Goal: Task Accomplishment & Management: Manage account settings

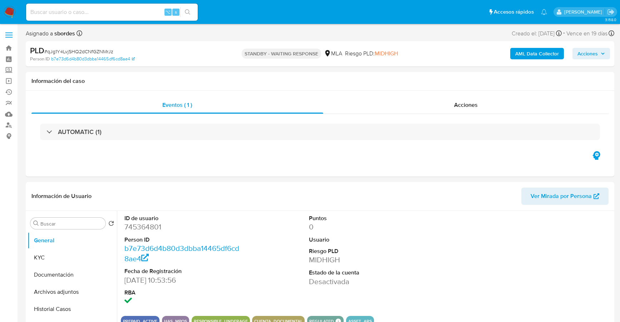
select select "10"
click at [175, 59] on div "Person ID b7e73d6d4b80d3dbba14465df6cd8ae4" at bounding box center [125, 59] width 191 height 6
drag, startPoint x: 114, startPoint y: 52, endPoint x: 46, endPoint y: 52, distance: 67.9
click at [46, 52] on div "PLD # qJg1Y4LvjSHQ2dCNfGZNMrJz" at bounding box center [125, 50] width 191 height 11
click at [97, 11] on input at bounding box center [112, 12] width 172 height 9
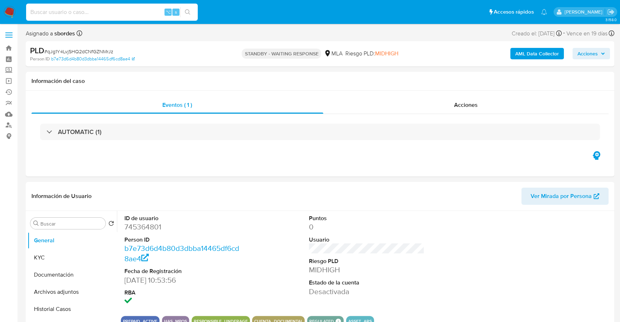
paste input "297474564"
type input "297474564"
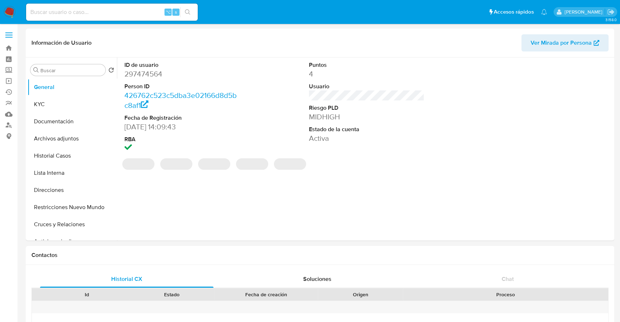
select select "10"
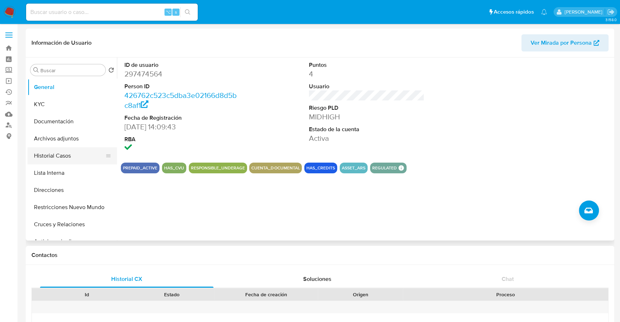
click at [71, 154] on button "Historial Casos" at bounding box center [70, 155] width 84 height 17
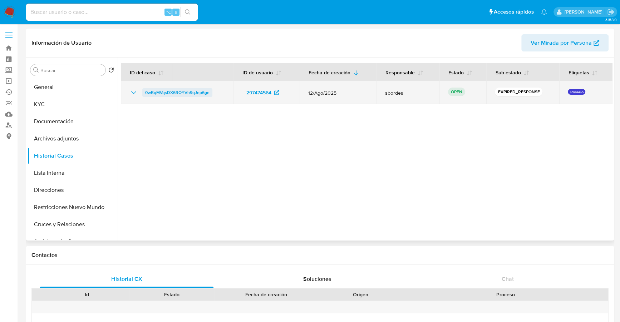
click at [191, 93] on span "0wBqMVqsDX6ROYVh9qJnp6gn" at bounding box center [177, 92] width 64 height 9
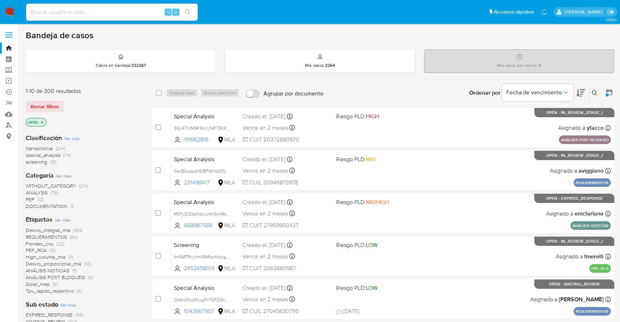
click at [6, 13] on img at bounding box center [10, 12] width 12 height 12
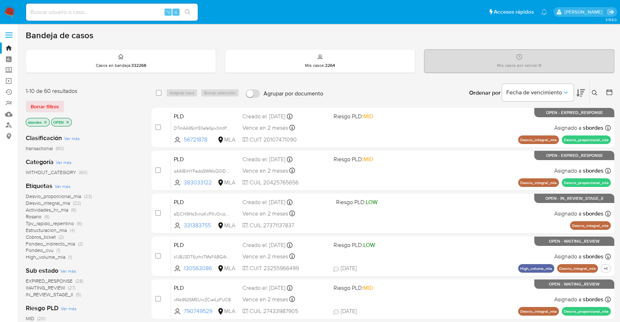
click at [43, 120] on p "sbordes" at bounding box center [37, 122] width 23 height 8
click at [44, 122] on icon "close-filter" at bounding box center [45, 122] width 4 height 4
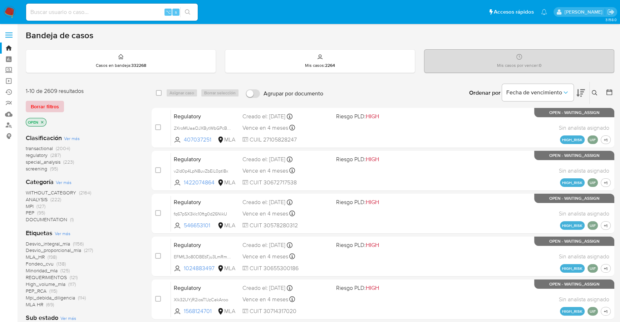
click at [50, 105] on span "Borrar filtros" at bounding box center [45, 107] width 28 height 10
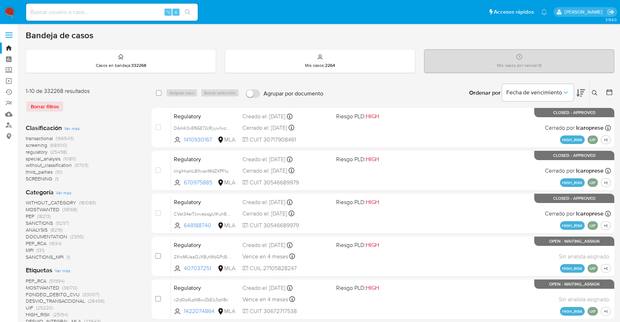
click at [92, 15] on input at bounding box center [112, 12] width 172 height 9
paste input "IEll24VsGqG8dR8xY9skDyOu"
type input "IEll24VsGqG8dR8xY9skDyOu"
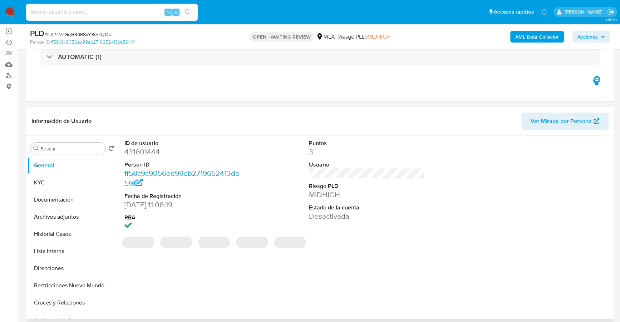
scroll to position [72, 0]
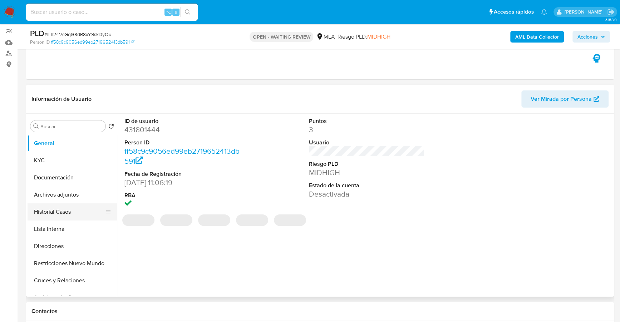
select select "10"
click at [56, 215] on button "Historial Casos" at bounding box center [70, 211] width 84 height 17
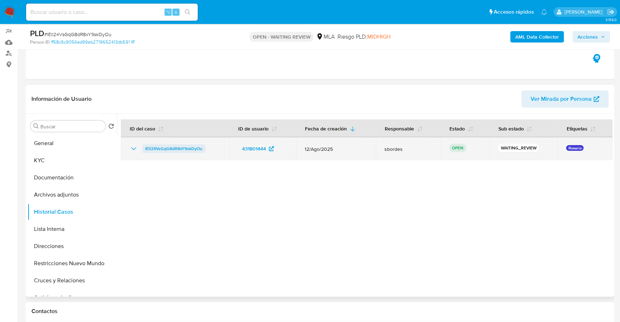
click at [188, 150] on span "IEll24VsGqG8dR8xY9skDyOu" at bounding box center [173, 148] width 57 height 9
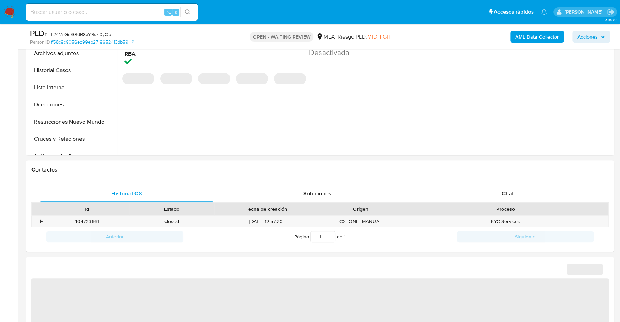
select select "10"
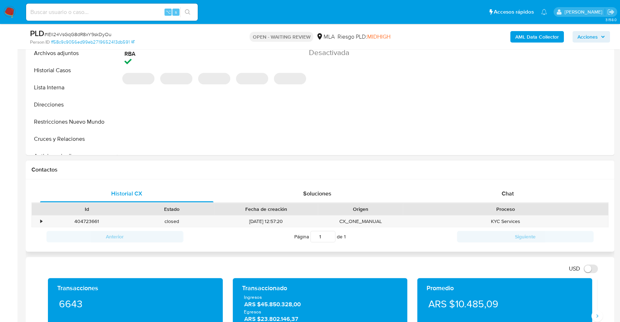
scroll to position [224, 0]
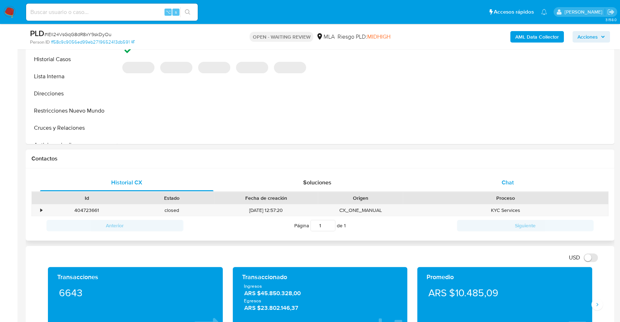
click at [501, 179] on span "Chat" at bounding box center [507, 182] width 12 height 8
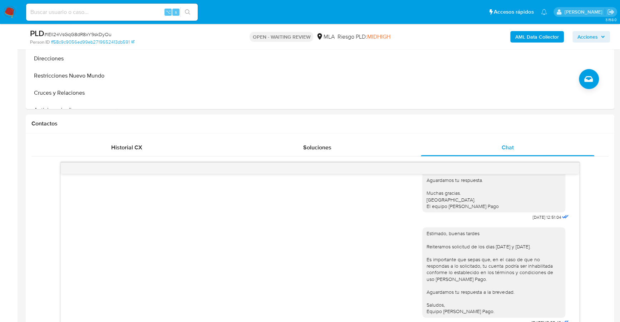
scroll to position [354, 0]
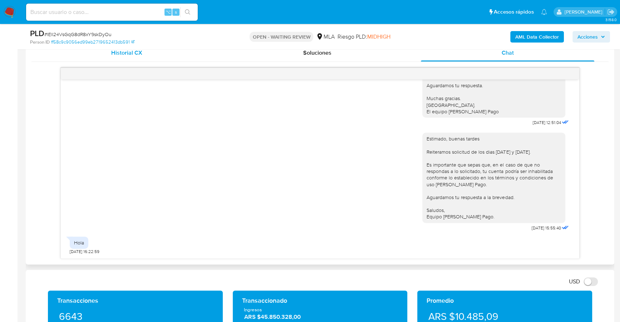
click at [146, 55] on div "Historial CX" at bounding box center [126, 52] width 173 height 17
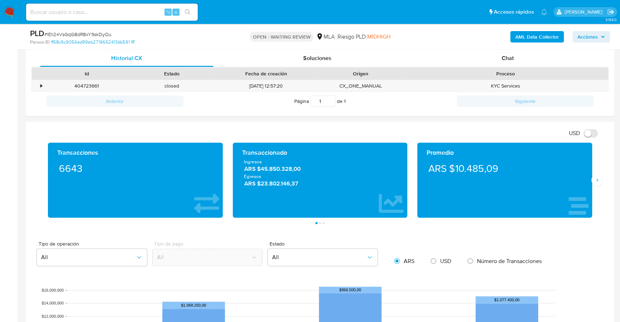
scroll to position [338, 0]
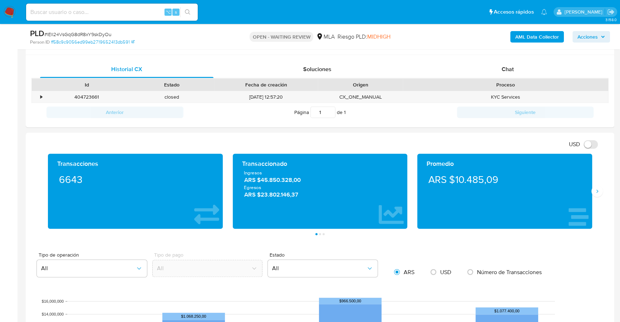
click at [82, 14] on input at bounding box center [112, 12] width 172 height 9
paste input "qJg1Y4LvjSHQ2dCNfGZNMrJz"
type input "qJg1Y4LvjSHQ2dCNfGZNMrJz"
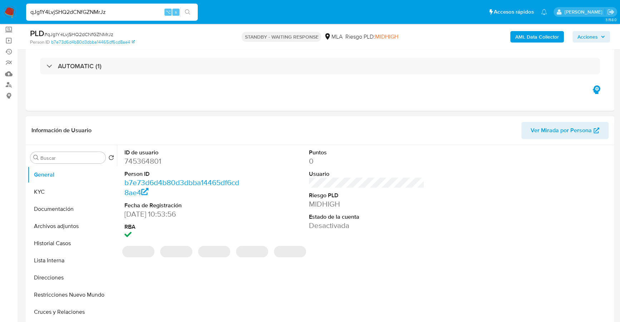
scroll to position [157, 0]
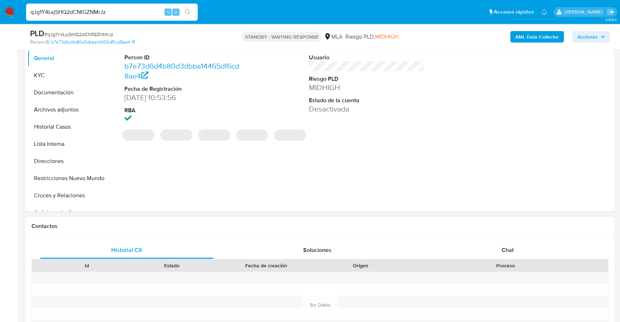
select select "10"
click at [513, 242] on div "Chat" at bounding box center [507, 250] width 173 height 17
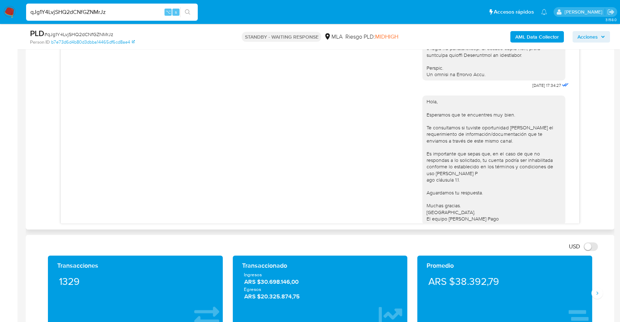
scroll to position [192, 0]
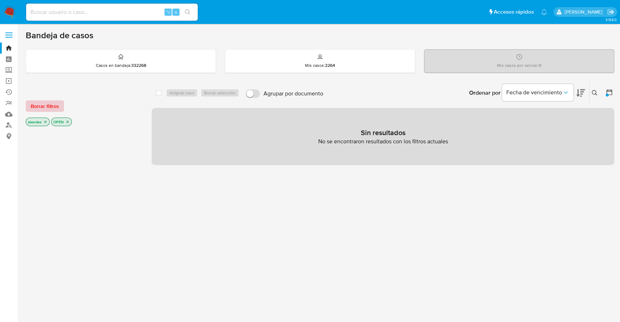
click at [42, 107] on span "Borrar filtros" at bounding box center [45, 106] width 28 height 10
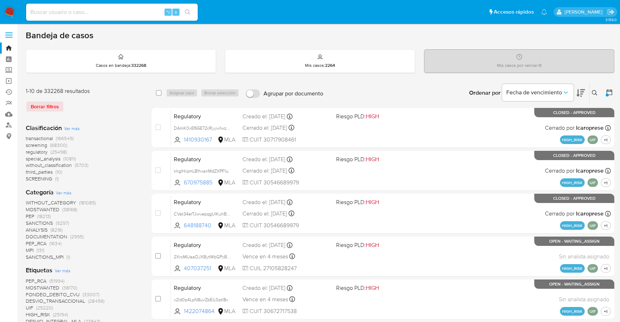
click at [594, 92] on icon at bounding box center [595, 93] width 6 height 6
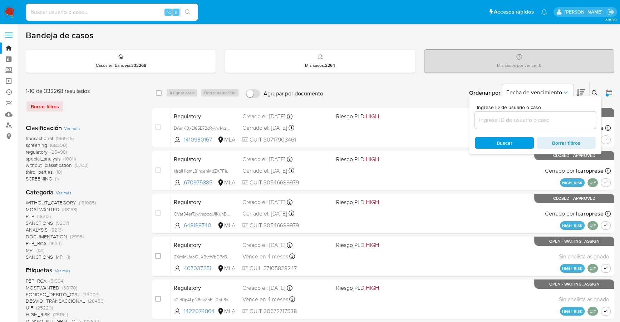
click at [508, 123] on input at bounding box center [535, 119] width 121 height 9
type input "0wBqMVqsDX6ROYVh9qJnp6gn"
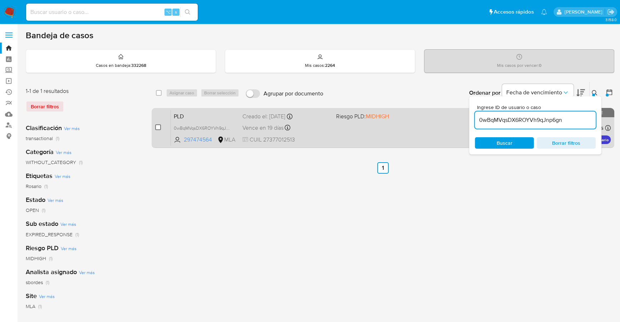
click at [156, 129] on input "checkbox" at bounding box center [158, 127] width 6 height 6
checkbox input "true"
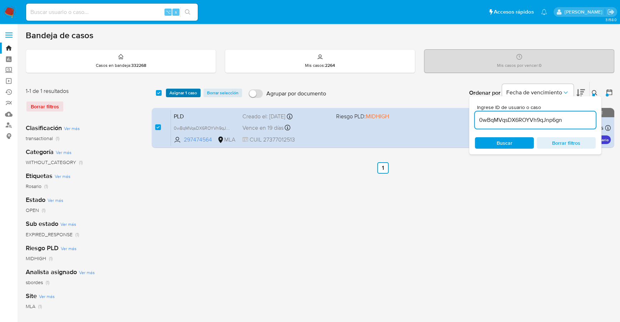
click at [175, 90] on span "Asignar 1 caso" at bounding box center [183, 92] width 28 height 7
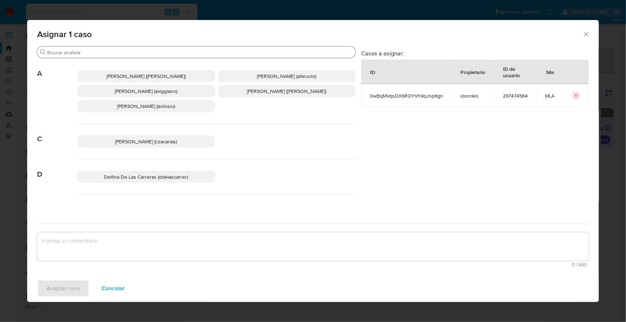
click at [144, 53] on input "Buscar" at bounding box center [200, 52] width 306 height 6
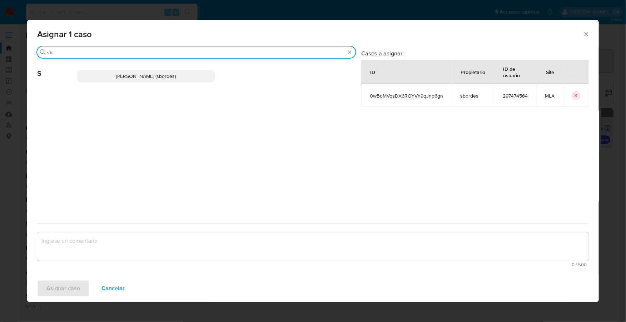
type input "sb"
click at [156, 79] on p "Stefania Bordes (sbordes)" at bounding box center [146, 76] width 138 height 12
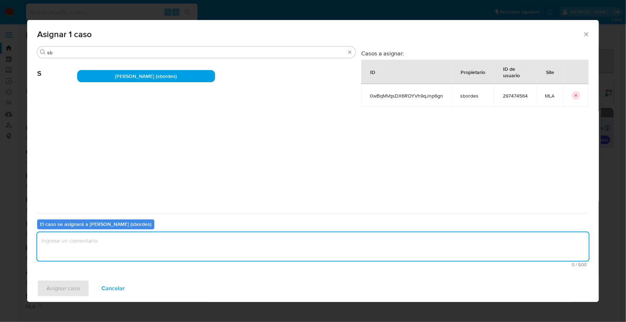
drag, startPoint x: 134, startPoint y: 249, endPoint x: 111, endPoint y: 255, distance: 23.3
click at [134, 249] on textarea "assign-modal" at bounding box center [313, 246] width 552 height 29
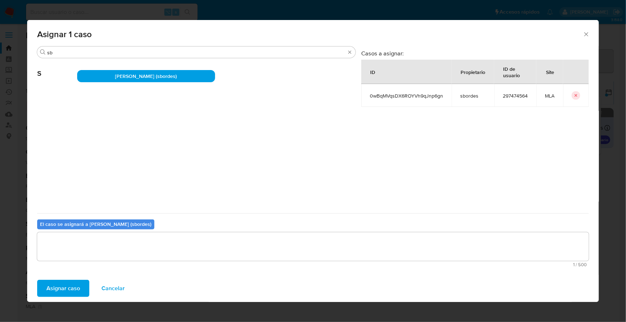
click at [68, 290] on span "Asignar caso" at bounding box center [63, 289] width 34 height 16
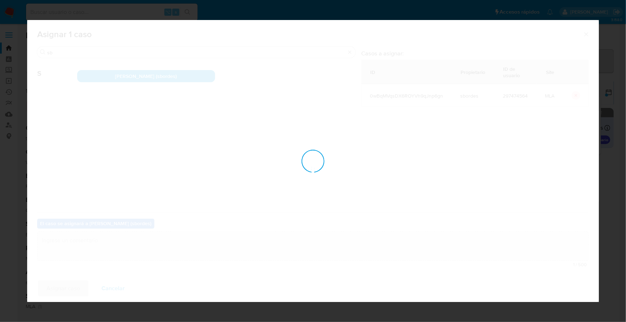
checkbox input "false"
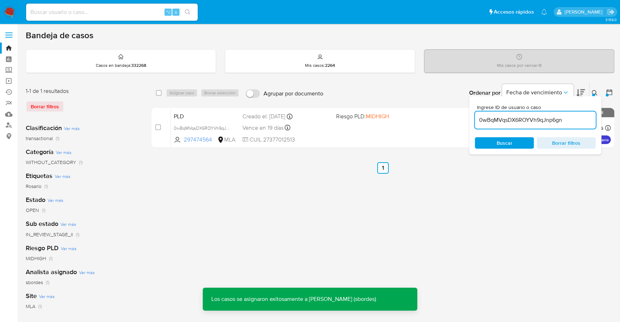
click at [594, 92] on icon at bounding box center [595, 93] width 6 height 6
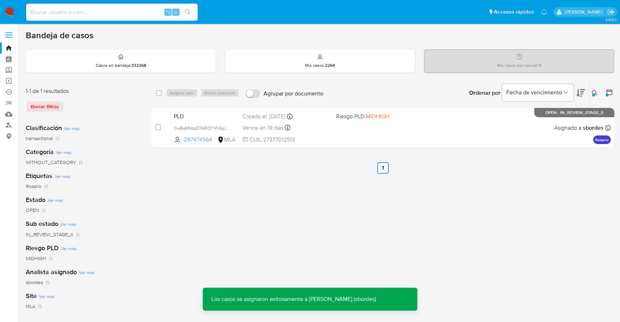
click at [476, 193] on div "select-all-cases-checkbox Asignar caso Borrar selección Agrupar por documento O…" at bounding box center [383, 238] width 463 height 314
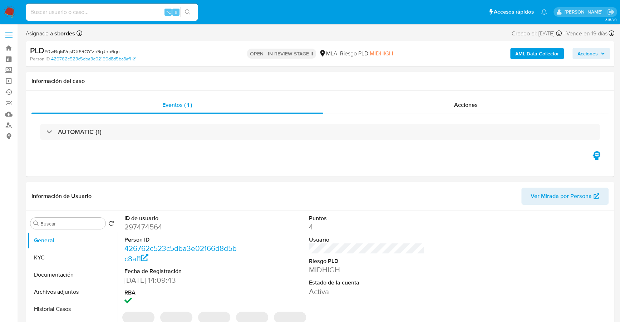
select select "10"
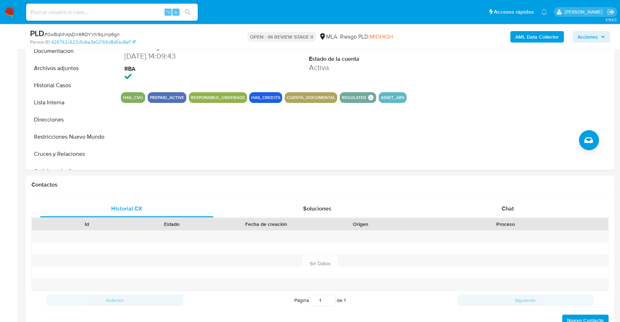
scroll to position [302, 0]
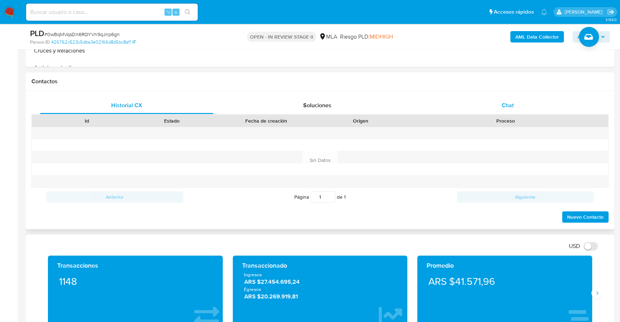
click at [511, 109] on div "Chat" at bounding box center [507, 105] width 173 height 17
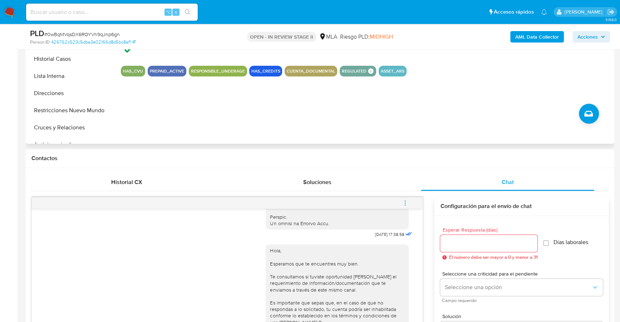
scroll to position [124, 0]
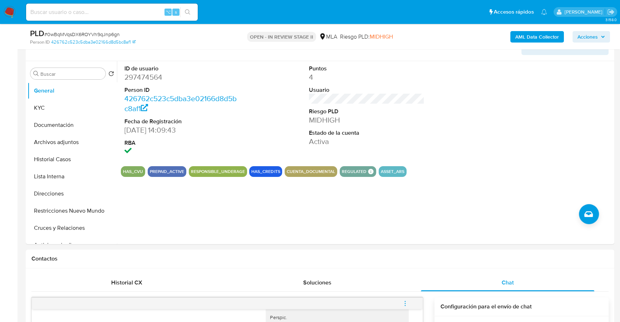
click at [99, 15] on input at bounding box center [112, 12] width 172 height 9
paste input "297474564"
type input "297474564"
click at [68, 108] on button "KYC" at bounding box center [70, 107] width 84 height 17
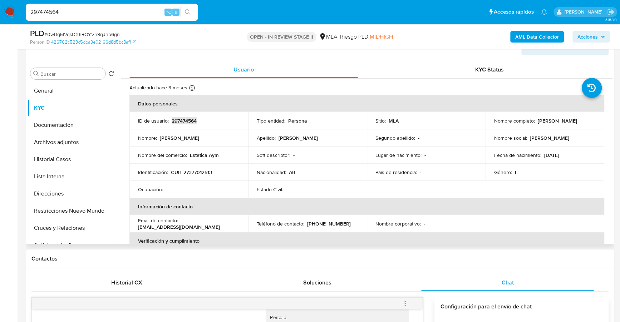
copy p "297474564"
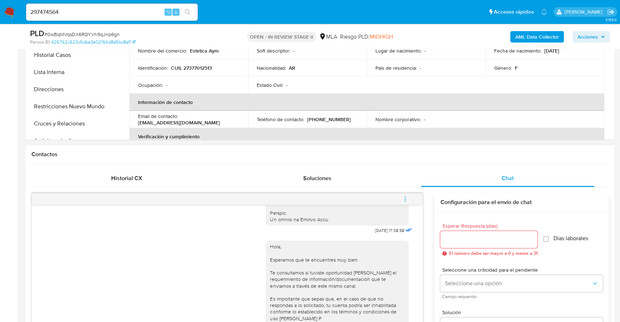
scroll to position [150, 0]
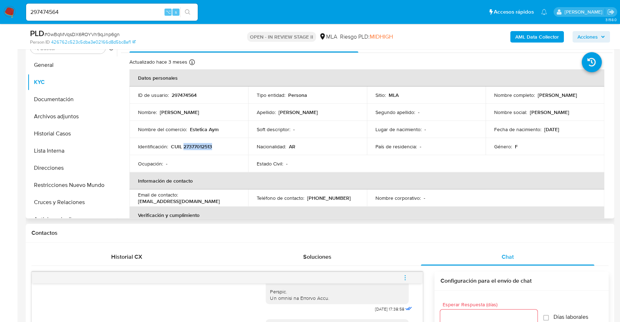
copy p "27377012513"
click at [55, 148] on button "Lista Interna" at bounding box center [70, 150] width 84 height 17
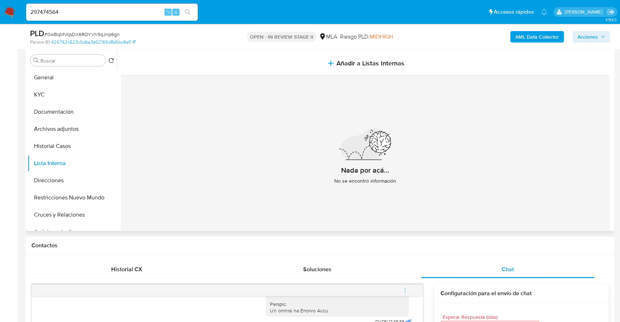
scroll to position [71, 0]
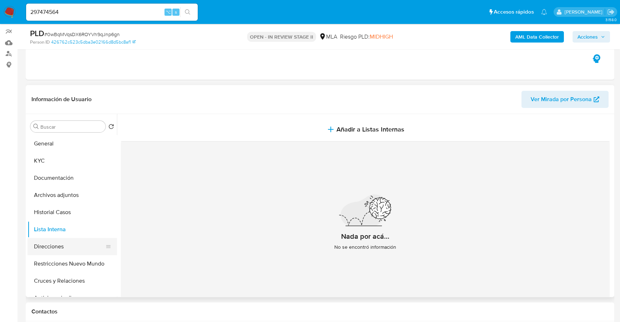
drag, startPoint x: 38, startPoint y: 244, endPoint x: 48, endPoint y: 244, distance: 10.0
click at [38, 244] on button "Direcciones" at bounding box center [70, 246] width 84 height 17
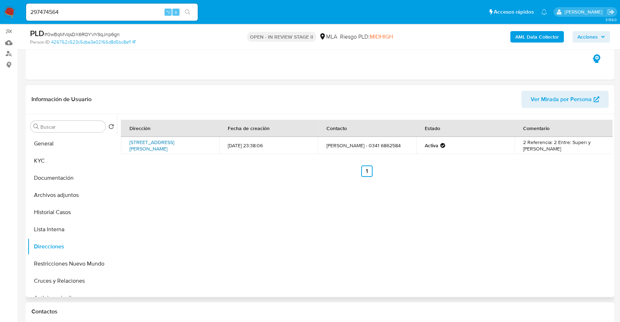
click at [160, 142] on link "Calle Molina 2058, Rosario, Santa Fe, 2005, Argentina 2058" at bounding box center [151, 146] width 45 height 14
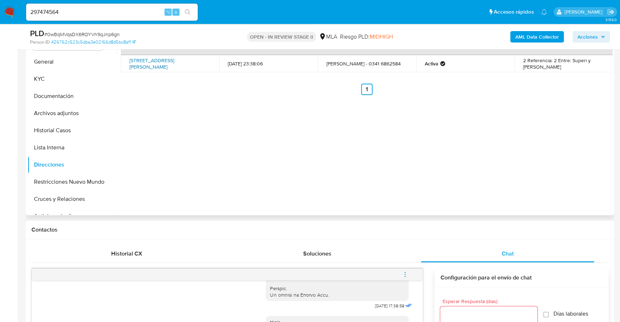
scroll to position [152, 0]
click at [45, 81] on button "KYC" at bounding box center [70, 80] width 84 height 17
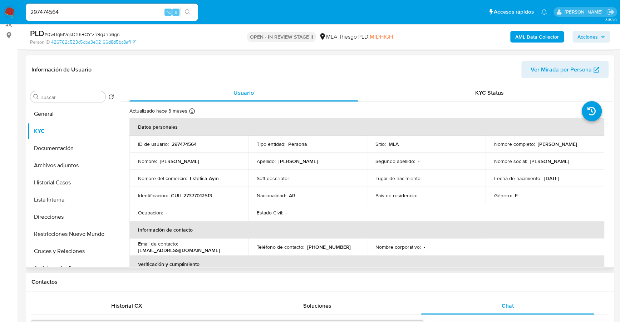
scroll to position [107, 0]
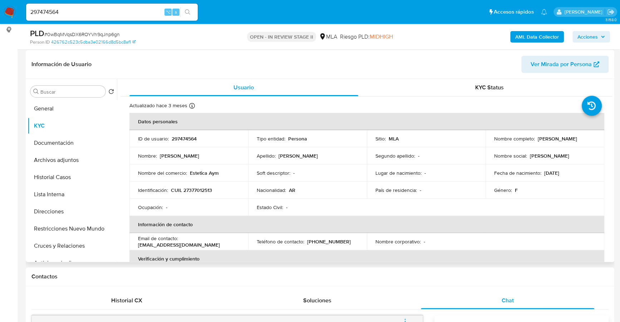
drag, startPoint x: 535, startPoint y: 139, endPoint x: 573, endPoint y: 138, distance: 37.5
click at [585, 139] on div "Nombre completo : Micaela Belen Garcia" at bounding box center [545, 138] width 102 height 6
copy p "[PERSON_NAME]"
click at [588, 39] on span "Acciones" at bounding box center [587, 36] width 20 height 11
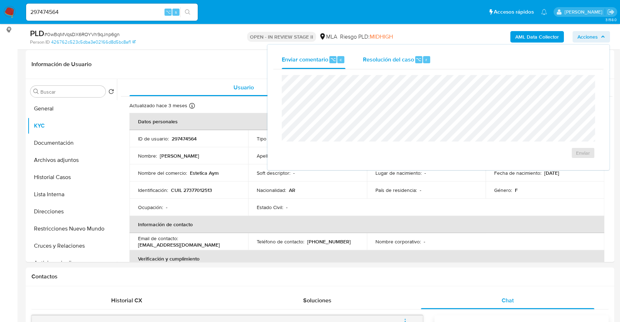
click at [380, 59] on span "Resolución del caso" at bounding box center [387, 59] width 51 height 8
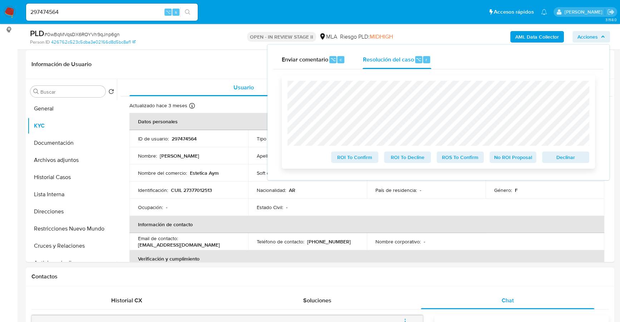
click at [560, 156] on span "Declinar" at bounding box center [565, 157] width 37 height 10
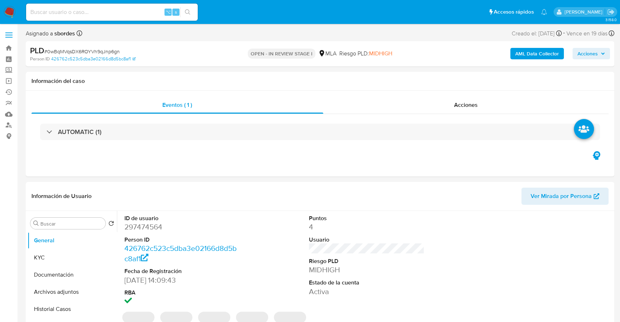
select select "10"
click at [460, 106] on span "Acciones" at bounding box center [466, 105] width 24 height 8
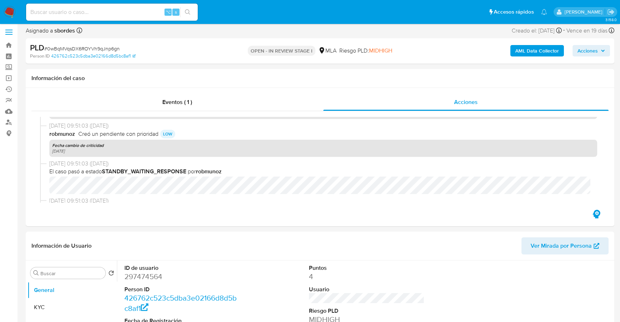
scroll to position [184, 0]
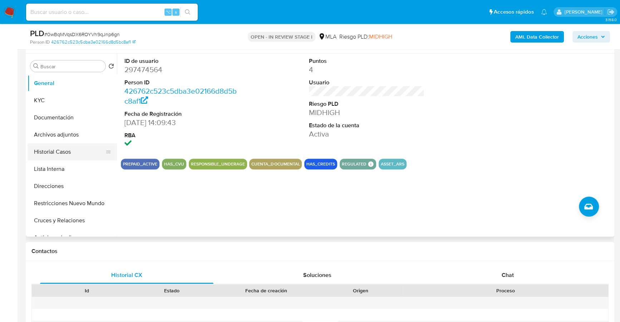
click at [57, 154] on button "Historial Casos" at bounding box center [70, 151] width 84 height 17
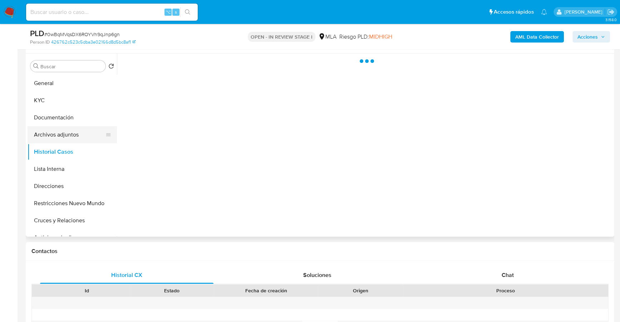
click at [58, 133] on button "Archivos adjuntos" at bounding box center [70, 134] width 84 height 17
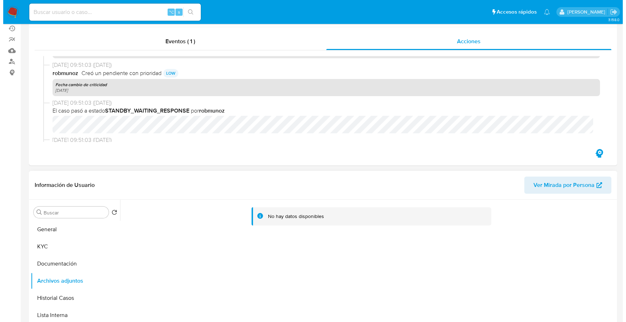
scroll to position [0, 0]
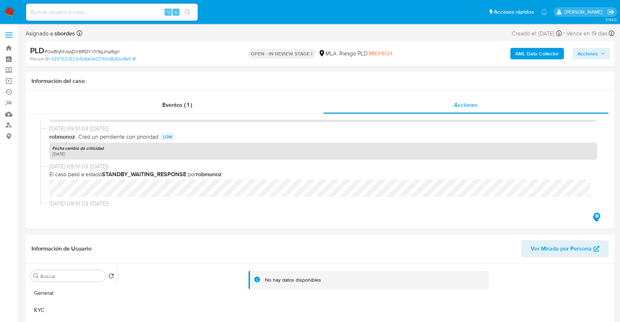
click at [528, 59] on b "AML Data Collector" at bounding box center [537, 53] width 44 height 11
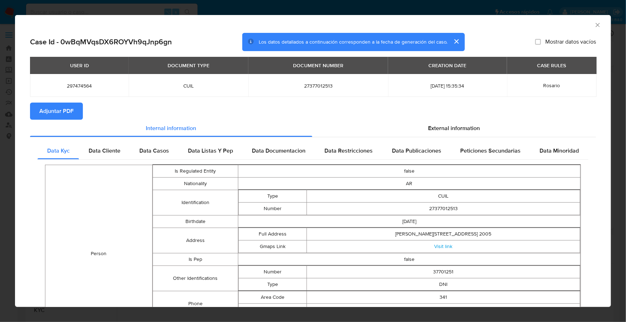
click at [594, 23] on icon "Cerrar ventana" at bounding box center [597, 24] width 7 height 7
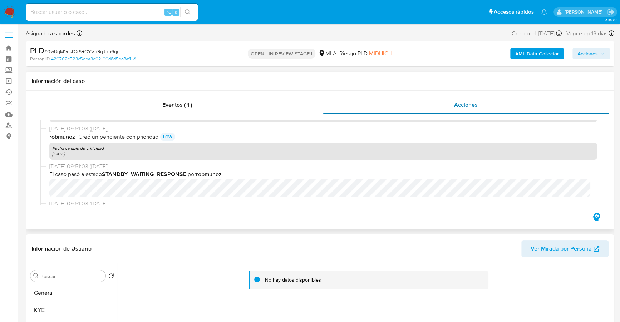
click at [448, 98] on div "Acciones" at bounding box center [466, 105] width 286 height 17
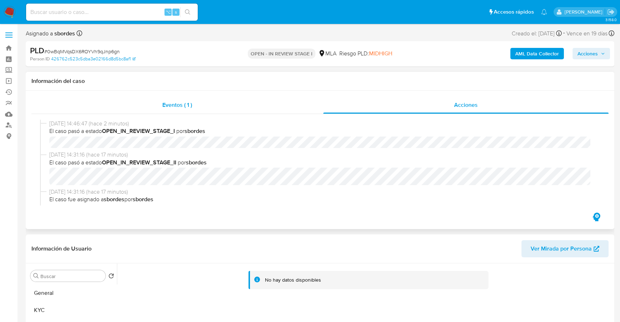
click at [153, 105] on div "Eventos ( 1 )" at bounding box center [177, 105] width 292 height 17
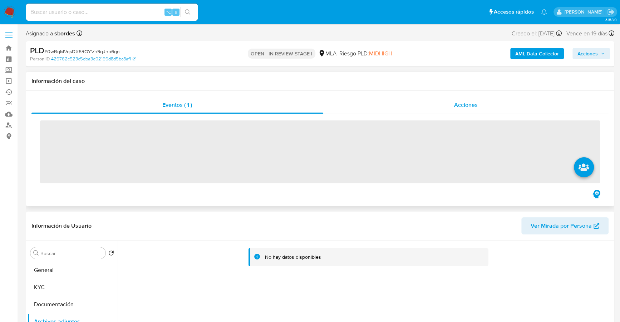
click at [494, 104] on div "Acciones" at bounding box center [466, 105] width 286 height 17
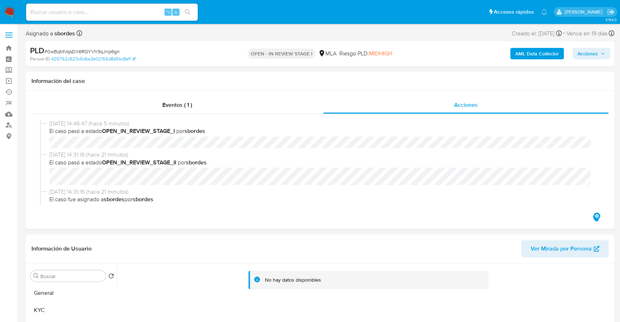
click at [545, 52] on b "AML Data Collector" at bounding box center [537, 53] width 44 height 11
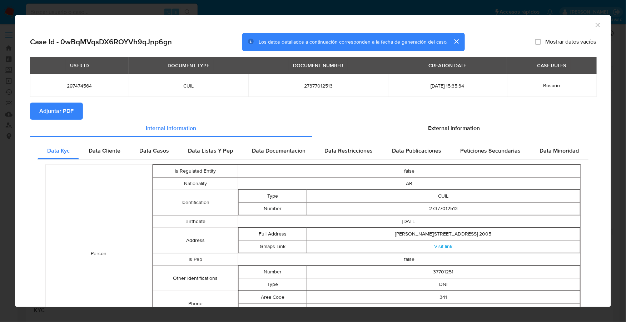
click at [80, 109] on button "Adjuntar PDF" at bounding box center [56, 111] width 53 height 17
click at [593, 21] on div "AML Data Collector" at bounding box center [313, 24] width 596 height 18
click at [594, 24] on icon "Cerrar ventana" at bounding box center [597, 24] width 7 height 7
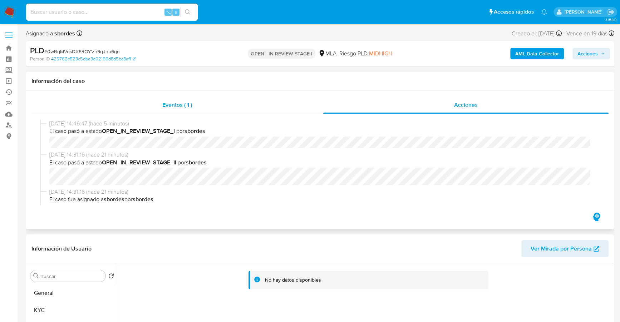
drag, startPoint x: 449, startPoint y: 109, endPoint x: 296, endPoint y: 103, distance: 153.8
click at [449, 108] on div "Acciones" at bounding box center [466, 105] width 286 height 17
click at [214, 102] on div "Eventos ( 1 )" at bounding box center [177, 105] width 292 height 17
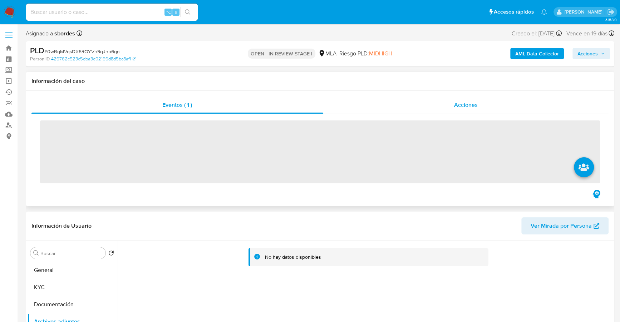
click at [434, 102] on div "Acciones" at bounding box center [466, 105] width 286 height 17
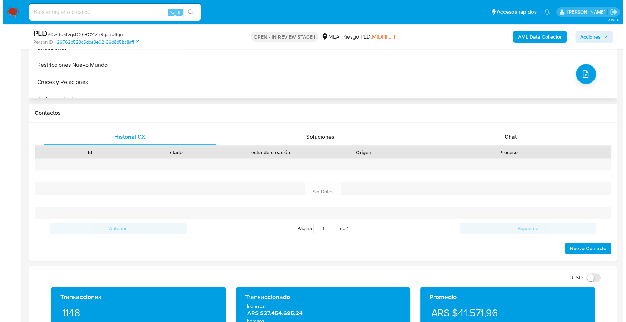
scroll to position [184, 0]
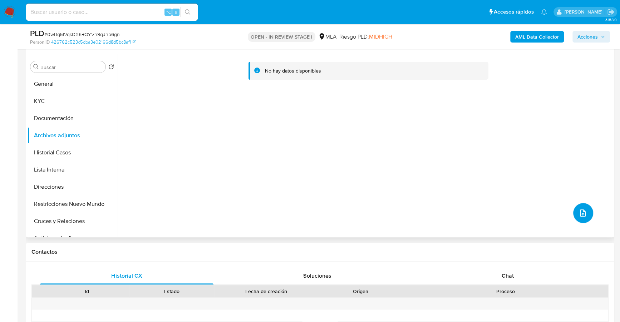
click at [585, 216] on button "upload-file" at bounding box center [583, 213] width 20 height 20
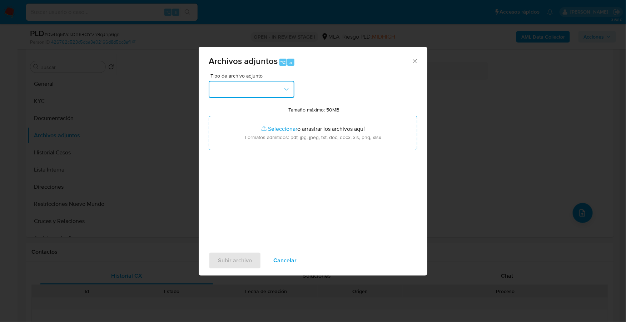
click at [252, 89] on button "button" at bounding box center [252, 89] width 86 height 17
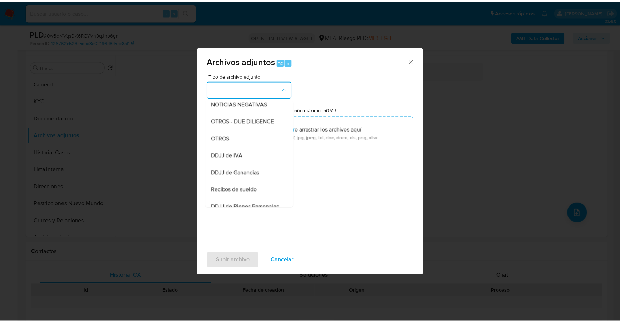
scroll to position [108, 0]
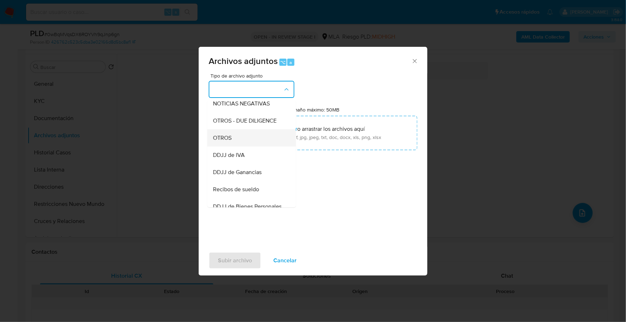
click at [228, 142] on span "OTROS" at bounding box center [222, 137] width 19 height 7
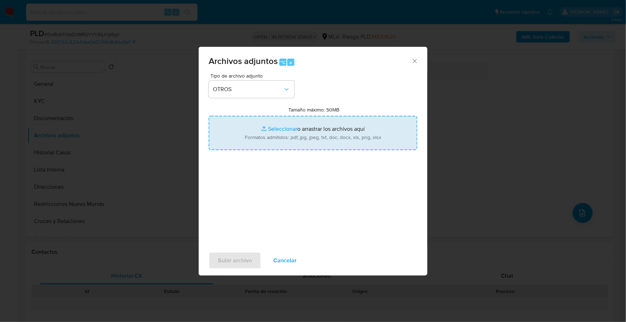
click at [277, 128] on input "Tamaño máximo: 50MB Seleccionar archivos" at bounding box center [313, 133] width 209 height 34
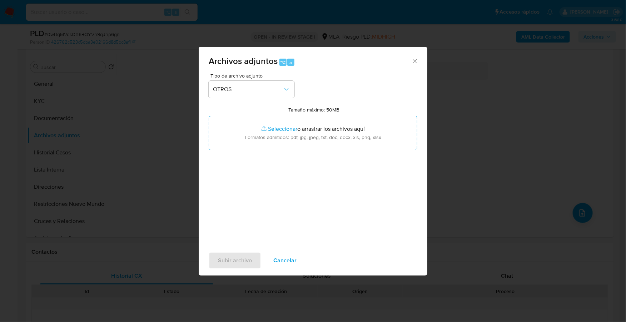
type input "C:\fakepath\Caselog 0wBqMVqsDX6ROYVh9qJnp6gn_2025_08_19_03_33_06.docx"
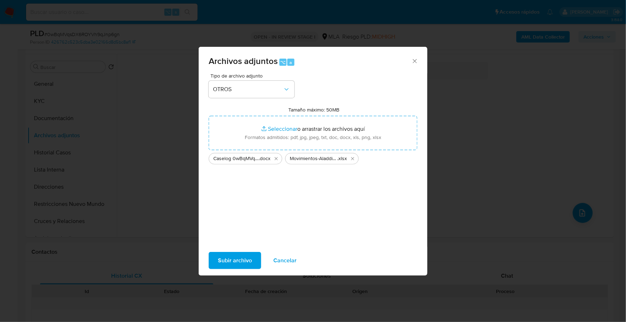
click at [239, 265] on span "Subir archivo" at bounding box center [235, 261] width 34 height 16
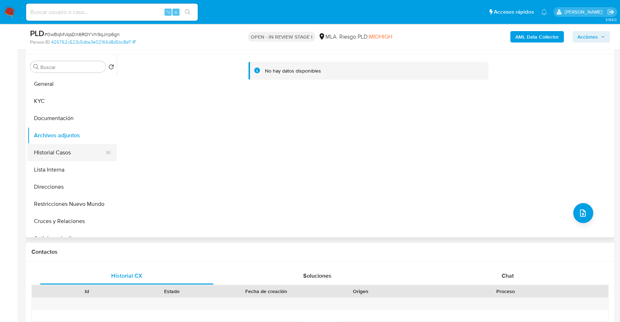
click at [56, 151] on button "Historial Casos" at bounding box center [70, 152] width 84 height 17
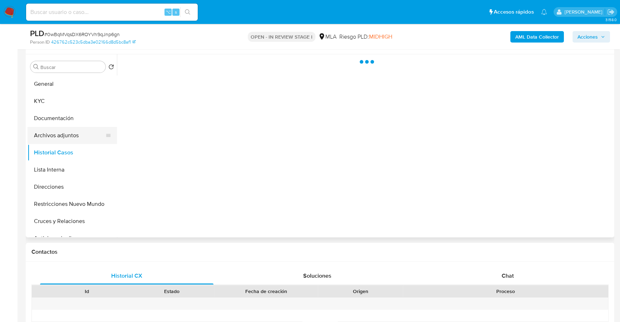
click at [56, 137] on button "Archivos adjuntos" at bounding box center [70, 135] width 84 height 17
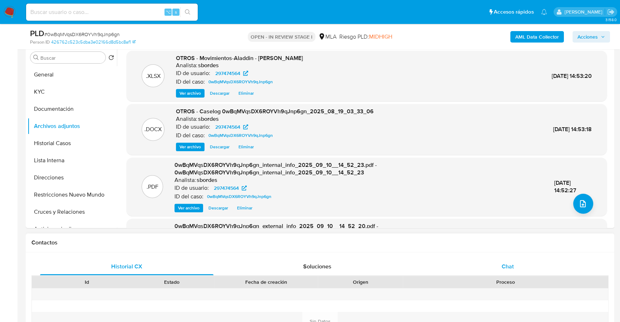
click at [517, 267] on div "Chat" at bounding box center [507, 266] width 173 height 17
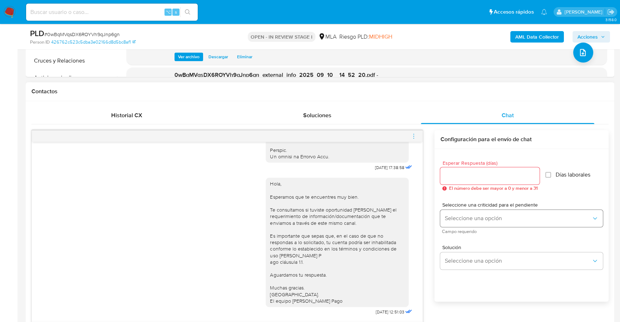
scroll to position [360, 0]
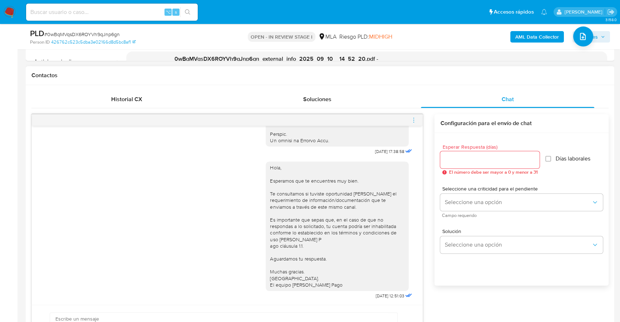
click at [413, 118] on icon "menu-action" at bounding box center [413, 120] width 6 height 6
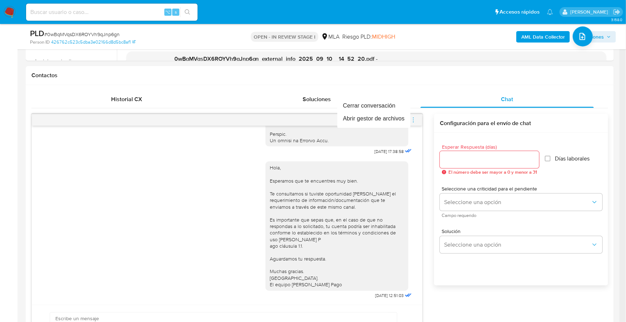
click at [366, 95] on div at bounding box center [313, 161] width 626 height 322
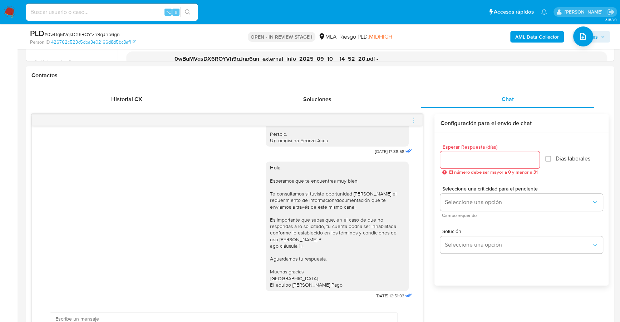
click at [412, 120] on icon "menu-action" at bounding box center [413, 120] width 6 height 6
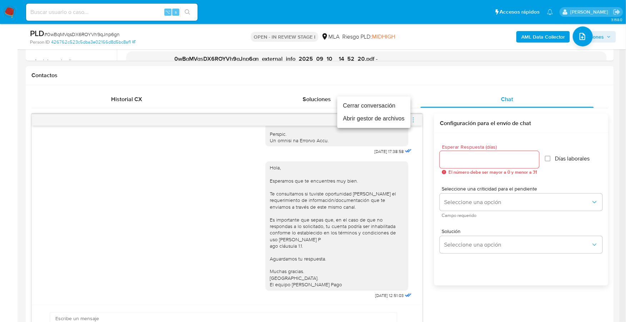
click at [373, 108] on li "Cerrar conversación" at bounding box center [373, 105] width 73 height 13
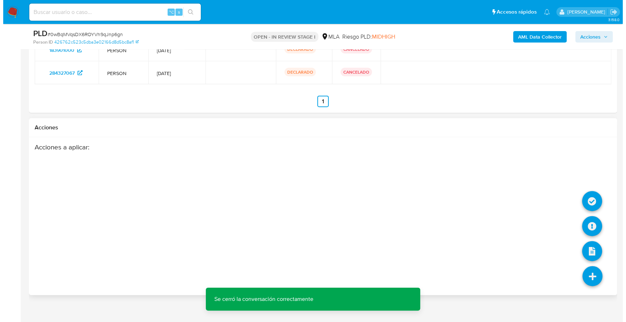
scroll to position [1468, 0]
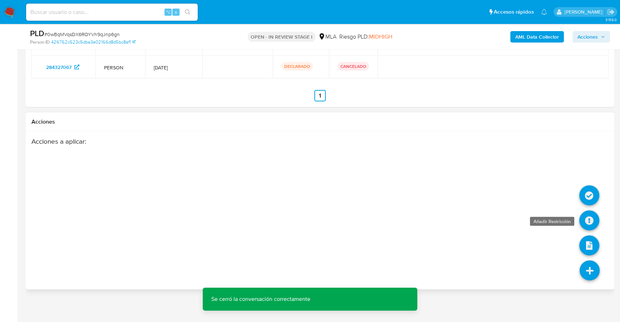
click at [586, 213] on icon at bounding box center [589, 221] width 20 height 20
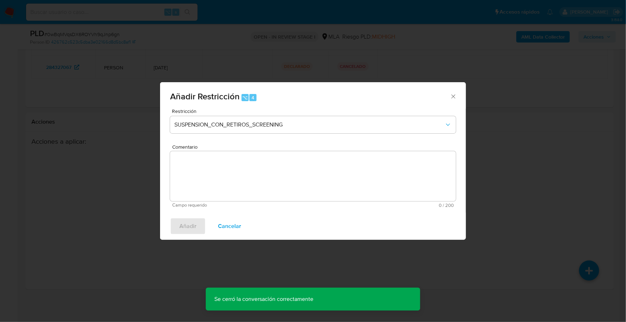
click at [235, 112] on span "Restricción" at bounding box center [315, 111] width 286 height 5
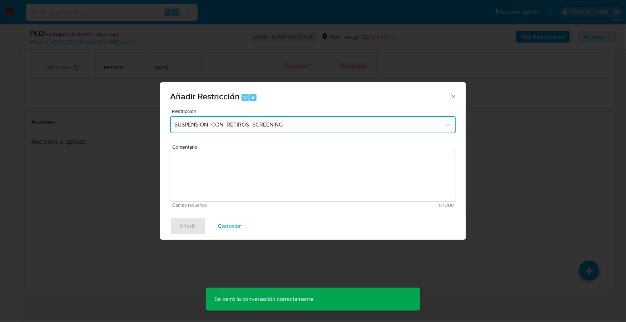
click at [235, 120] on button "SUSPENSION_CON_RETIROS_SCREENING" at bounding box center [313, 124] width 286 height 17
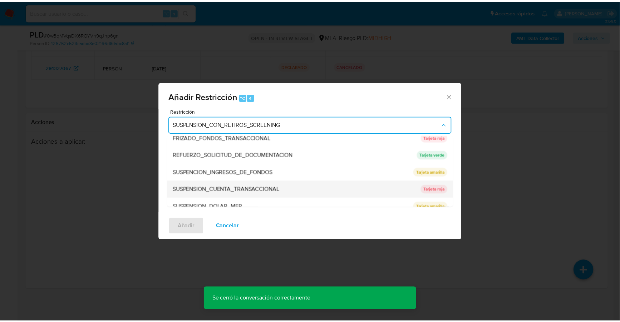
scroll to position [151, 0]
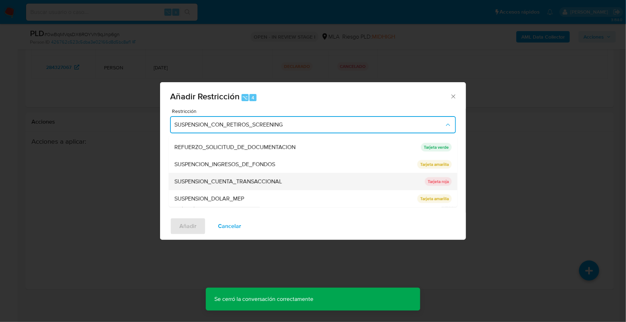
click at [234, 179] on span "SUSPENSION_CUENTA_TRANSACCIONAL" at bounding box center [228, 181] width 108 height 7
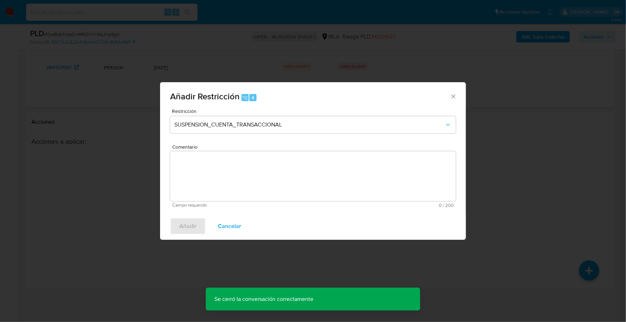
click at [269, 180] on textarea "Comentario" at bounding box center [313, 176] width 286 height 50
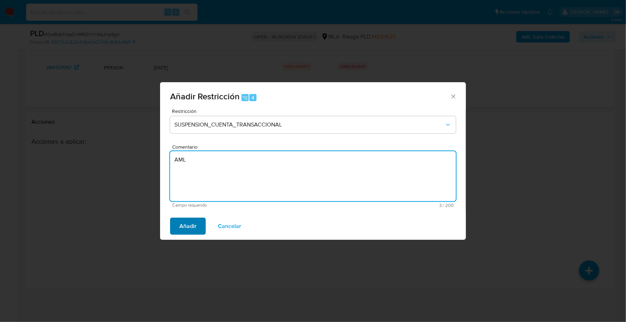
type textarea "AML"
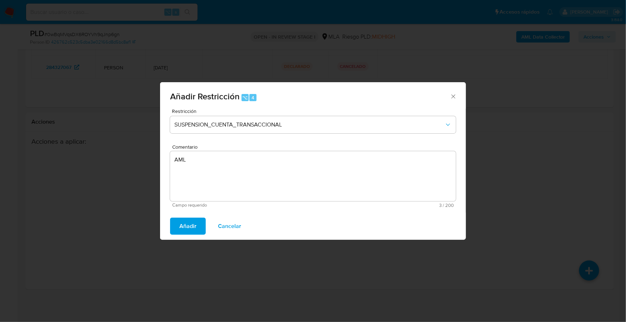
click at [182, 234] on span "Añadir" at bounding box center [187, 226] width 17 height 16
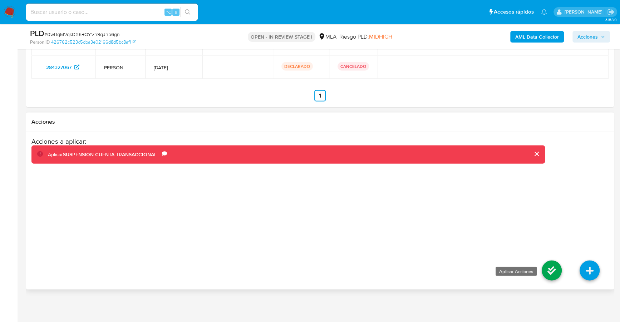
click at [555, 273] on icon at bounding box center [552, 271] width 20 height 20
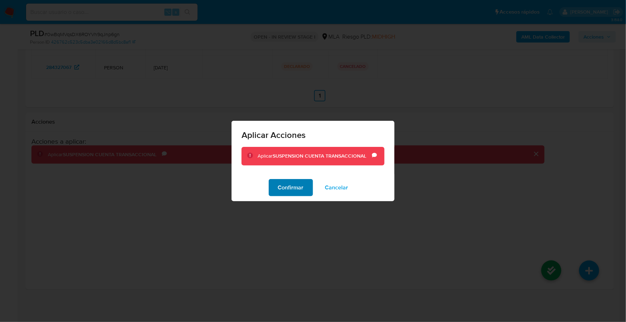
click at [284, 191] on span "Confirmar" at bounding box center [291, 188] width 26 height 16
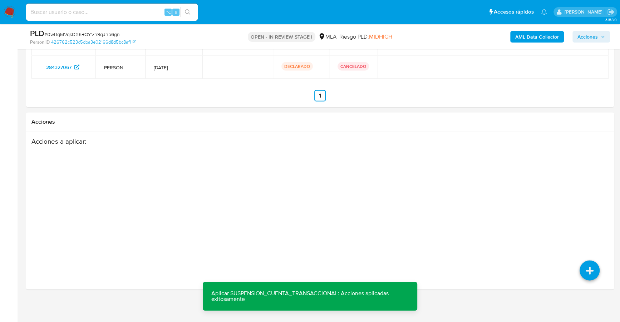
click at [594, 35] on span "Acciones" at bounding box center [587, 36] width 20 height 11
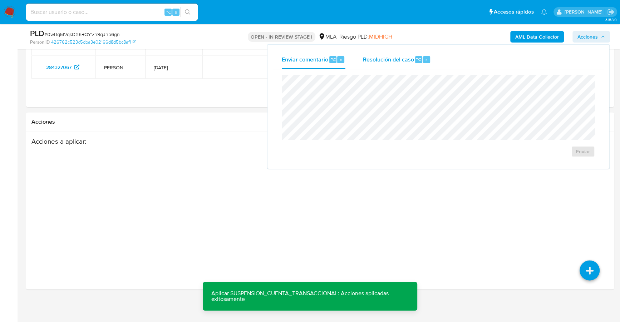
click at [394, 62] on span "Resolución del caso" at bounding box center [387, 59] width 51 height 8
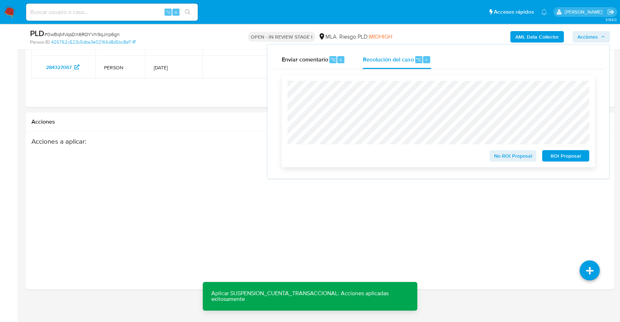
click at [566, 155] on span "ROI Proposal" at bounding box center [565, 156] width 37 height 10
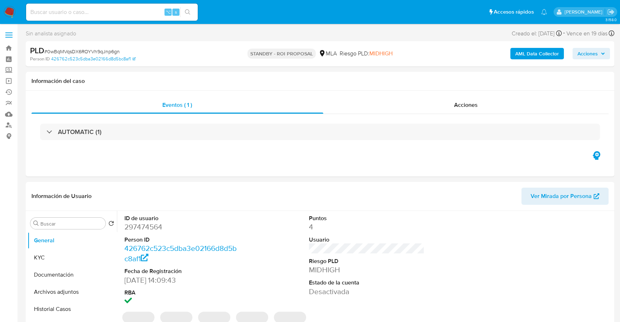
select select "10"
click at [129, 14] on input at bounding box center [112, 12] width 172 height 9
paste input "643493170"
type input "643493170"
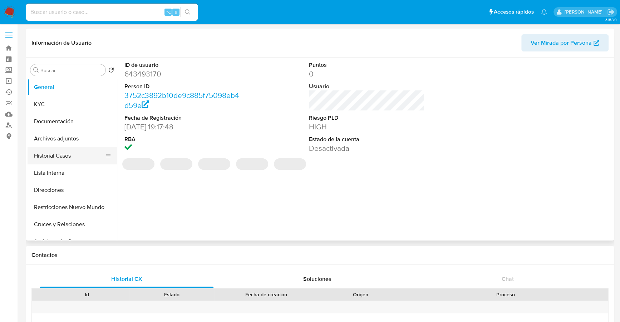
click at [56, 161] on button "Historial Casos" at bounding box center [70, 155] width 84 height 17
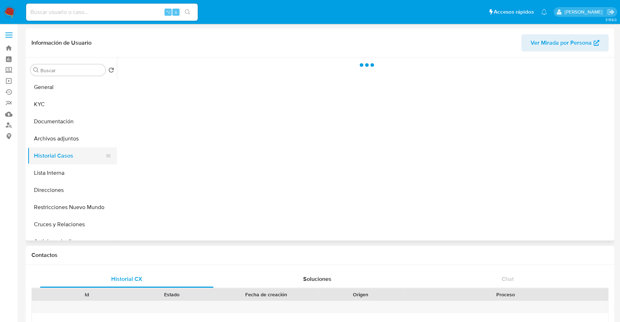
select select "10"
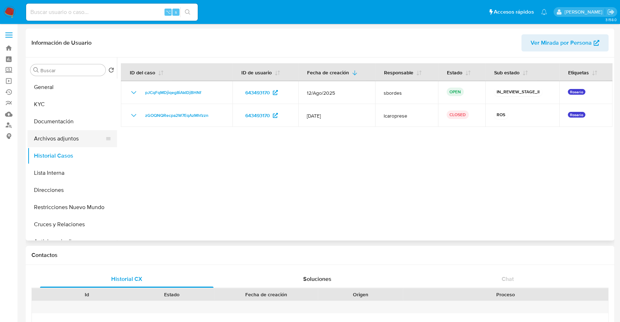
click at [68, 139] on button "Archivos adjuntos" at bounding box center [70, 138] width 84 height 17
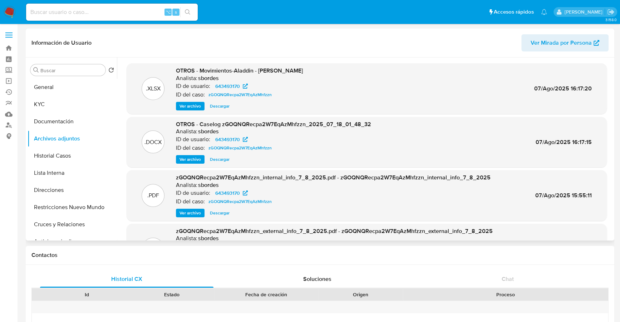
click at [192, 157] on span "Ver archivo" at bounding box center [189, 159] width 21 height 7
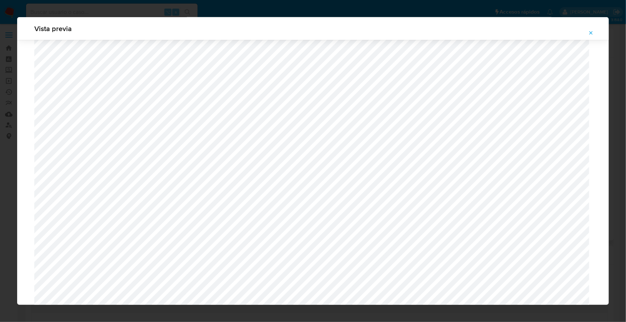
scroll to position [247, 0]
click at [593, 33] on button "Attachment preview" at bounding box center [591, 32] width 16 height 11
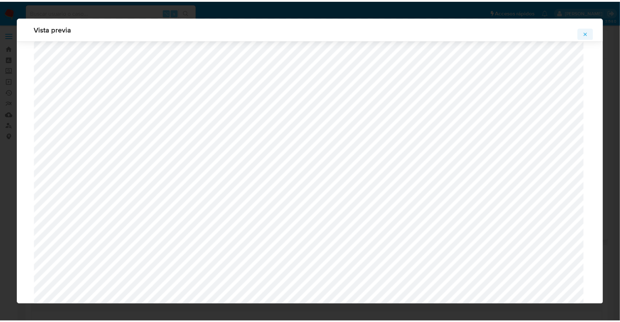
scroll to position [0, 0]
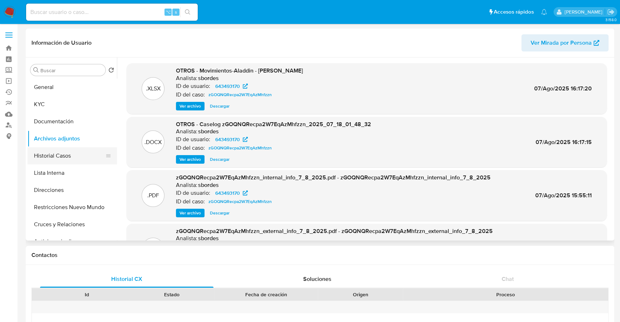
click at [49, 148] on button "Historial Casos" at bounding box center [70, 155] width 84 height 17
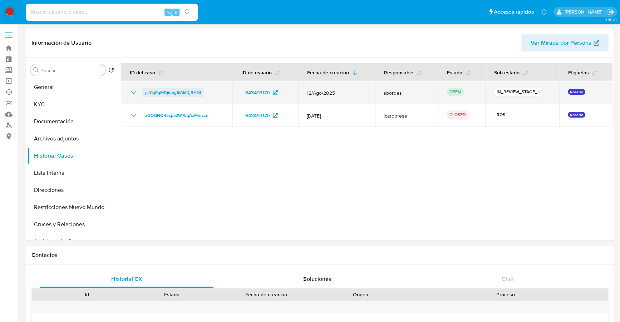
click at [155, 91] on span "pJCqFqMDjiqeg8iAkIDjBHNf" at bounding box center [173, 92] width 56 height 9
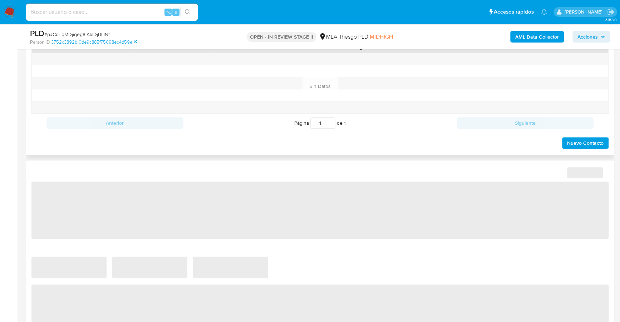
select select "10"
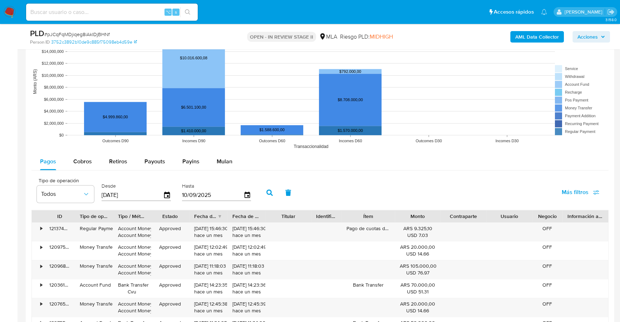
scroll to position [718, 0]
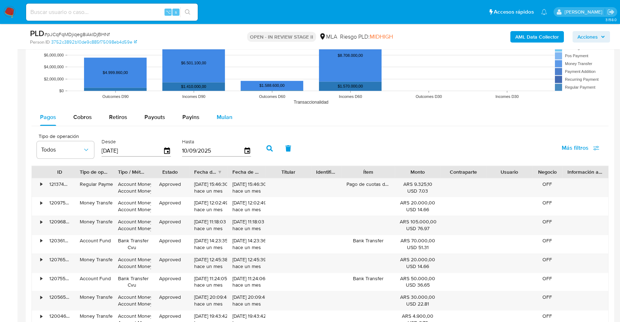
click at [213, 117] on button "Mulan" at bounding box center [224, 117] width 33 height 17
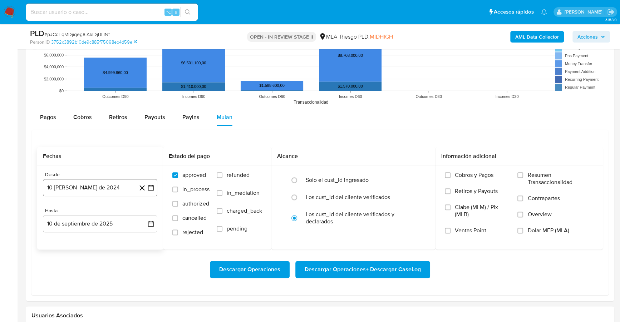
click at [69, 192] on button "10 [PERSON_NAME] de 2024" at bounding box center [100, 187] width 114 height 17
click at [56, 212] on icon "Mes anterior" at bounding box center [55, 213] width 9 height 9
click at [56, 238] on button "1" at bounding box center [56, 239] width 11 height 11
click at [66, 223] on button "10 de septiembre de 2025" at bounding box center [100, 223] width 114 height 17
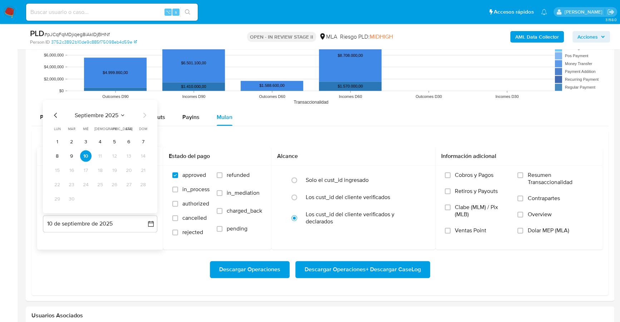
click at [55, 114] on icon "Mes anterior" at bounding box center [55, 115] width 3 height 5
click at [97, 196] on button "31" at bounding box center [99, 198] width 11 height 11
click at [552, 229] on span "Dolar MEP (MLA)" at bounding box center [547, 230] width 41 height 7
click at [523, 229] on input "Dolar MEP (MLA)" at bounding box center [520, 231] width 6 height 6
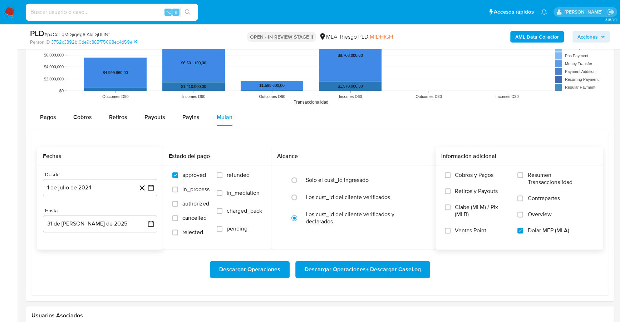
click at [342, 263] on span "Descargar Operaciones + Descargar CaseLog" at bounding box center [363, 270] width 116 height 16
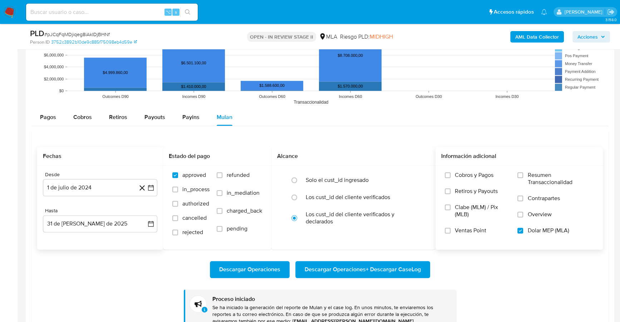
click at [176, 37] on div "PLD # pJCqFqMDjiqeg8iAkIDjBHNf" at bounding box center [125, 33] width 191 height 11
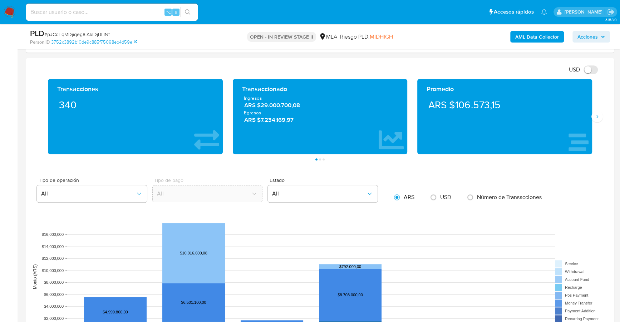
scroll to position [413, 0]
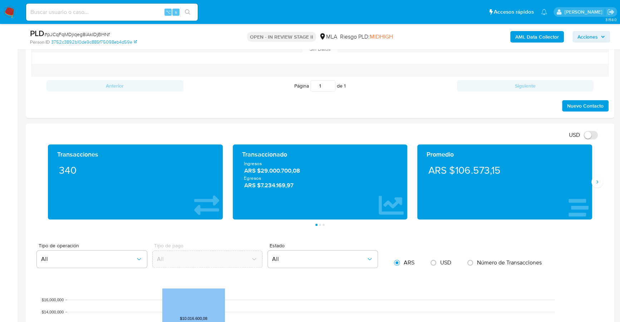
click at [96, 14] on input at bounding box center [112, 12] width 172 height 9
paste input "74118034"
type input "74118034"
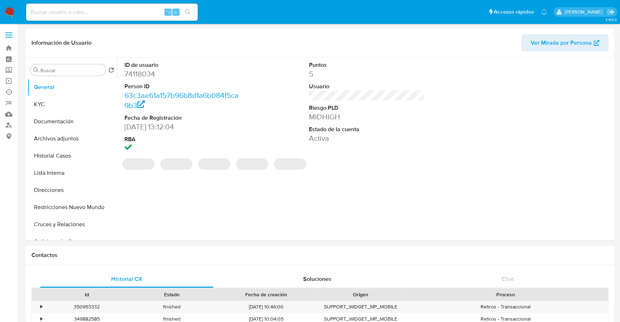
select select "10"
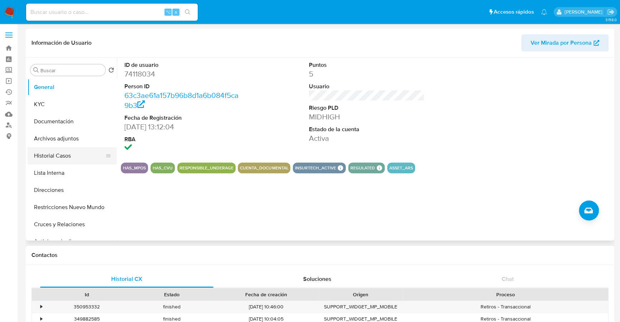
click at [61, 154] on button "Historial Casos" at bounding box center [70, 155] width 84 height 17
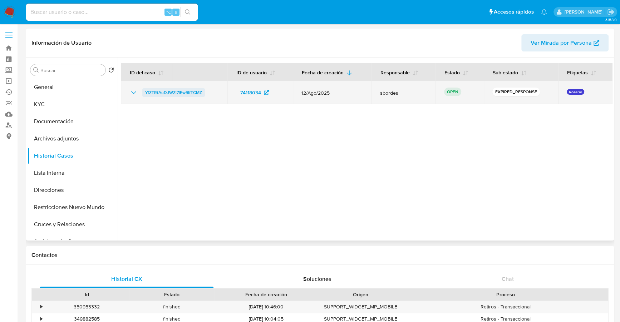
click at [165, 89] on span "YfZTRfAuDJWZl7lEw9IfTCMZ" at bounding box center [173, 92] width 57 height 9
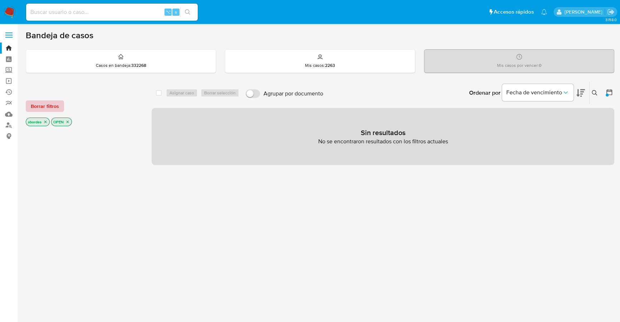
click at [47, 106] on span "Borrar filtros" at bounding box center [45, 106] width 28 height 10
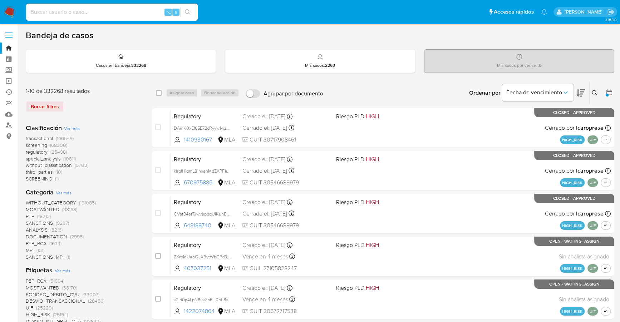
click at [593, 90] on icon at bounding box center [595, 93] width 6 height 6
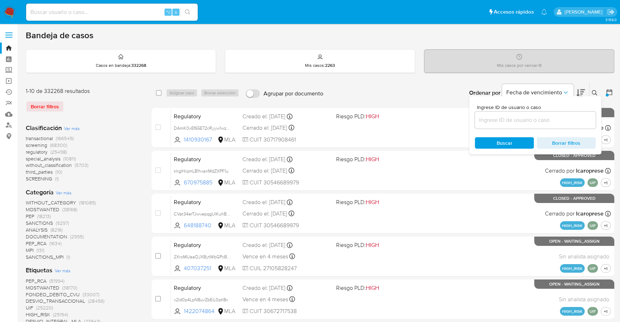
click at [537, 117] on input at bounding box center [535, 119] width 121 height 9
type input "YfZTRfAuDJWZl7lEw9IfTCMZ"
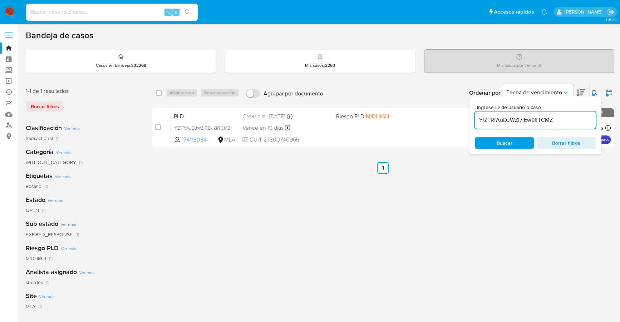
click at [594, 93] on button at bounding box center [595, 93] width 12 height 9
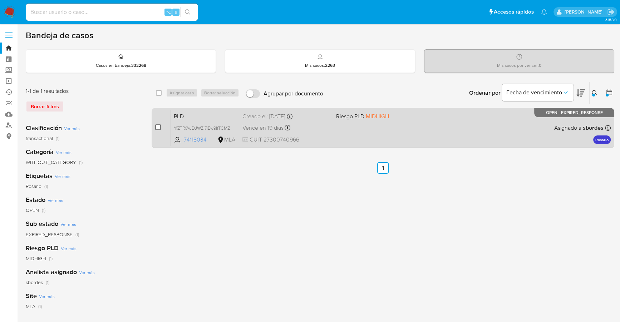
click at [156, 126] on input "checkbox" at bounding box center [158, 127] width 6 height 6
checkbox input "true"
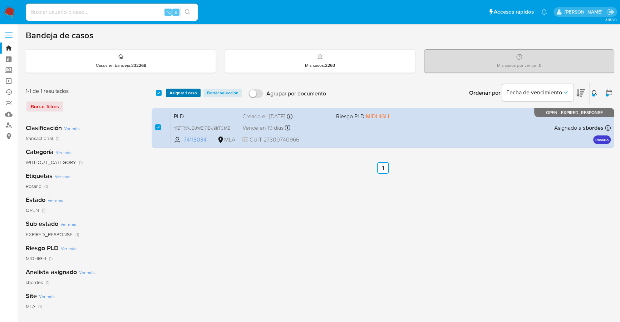
click at [178, 94] on span "Asignar 1 caso" at bounding box center [183, 92] width 28 height 7
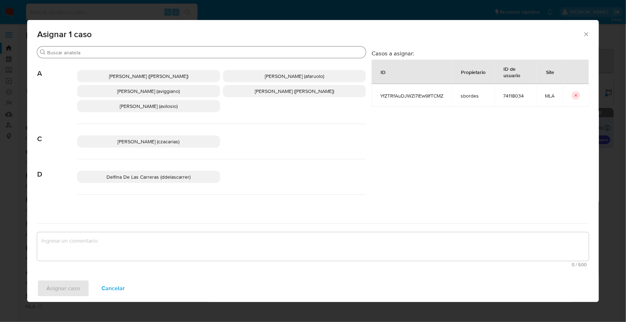
click at [102, 58] on div "Buscar" at bounding box center [201, 51] width 329 height 11
click at [102, 54] on input "Buscar" at bounding box center [205, 52] width 316 height 6
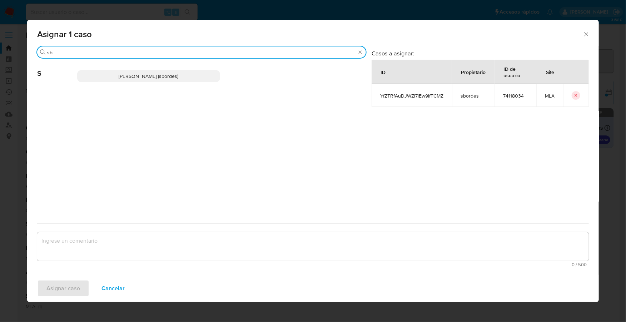
type input "sb"
click at [116, 73] on p "Stefania Bordes (sbordes)" at bounding box center [148, 76] width 143 height 12
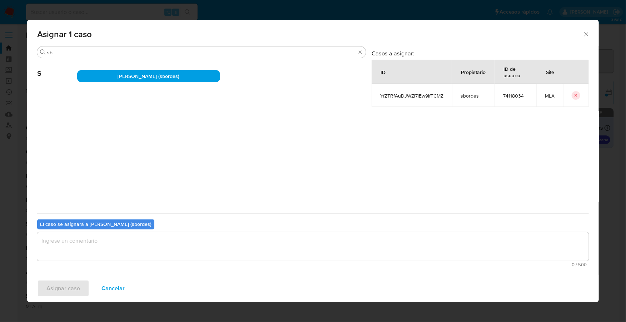
click at [163, 249] on textarea "assign-modal" at bounding box center [313, 246] width 552 height 29
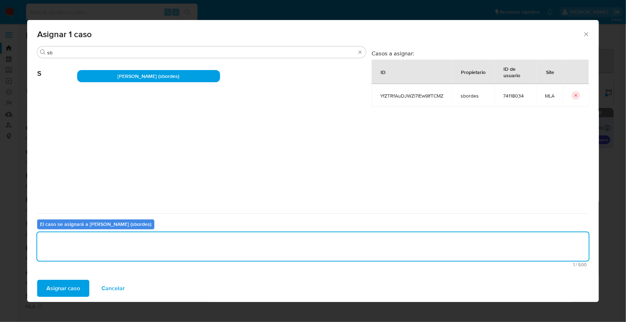
click at [68, 292] on span "Asignar caso" at bounding box center [63, 289] width 34 height 16
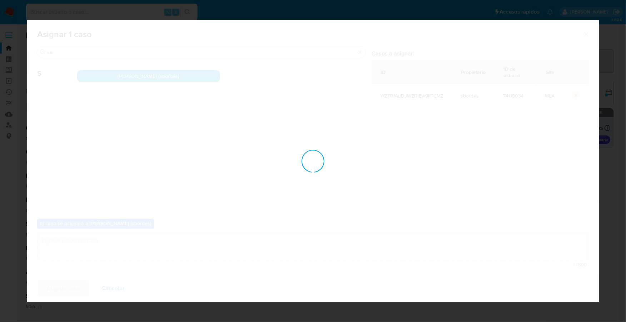
checkbox input "false"
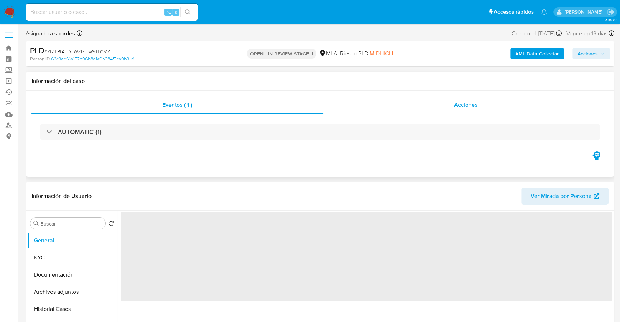
scroll to position [177, 0]
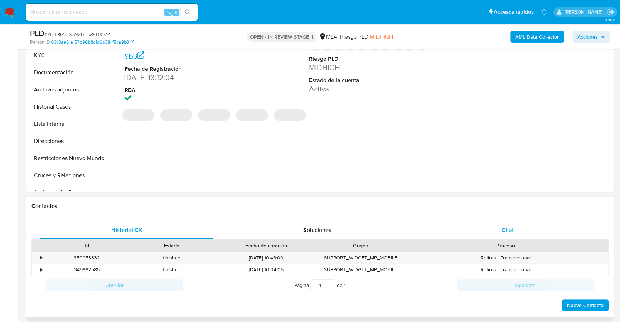
click at [516, 230] on div "Chat" at bounding box center [507, 230] width 173 height 17
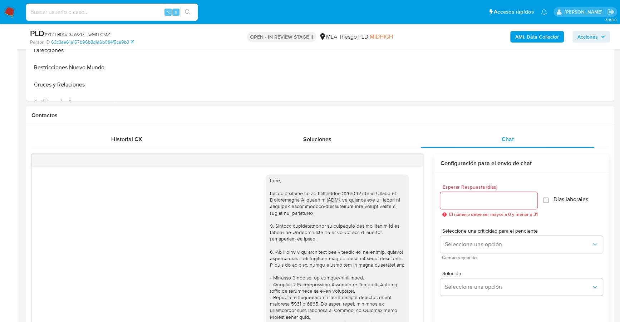
scroll to position [384, 0]
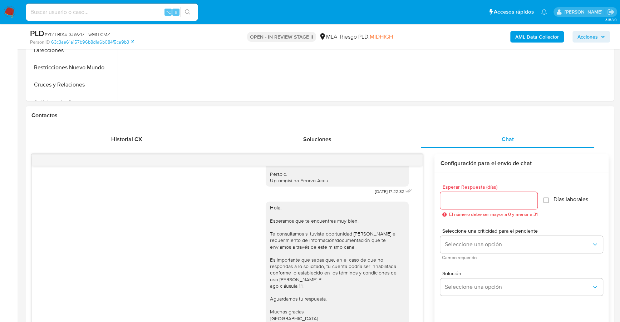
select select "10"
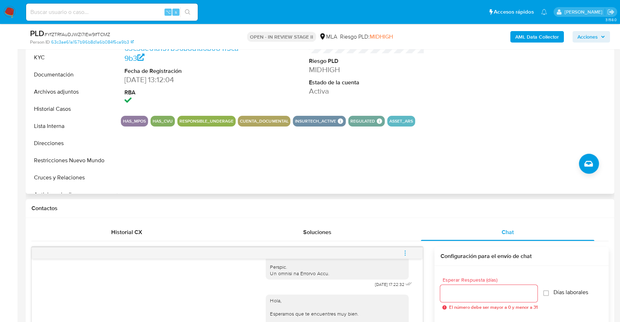
scroll to position [48, 0]
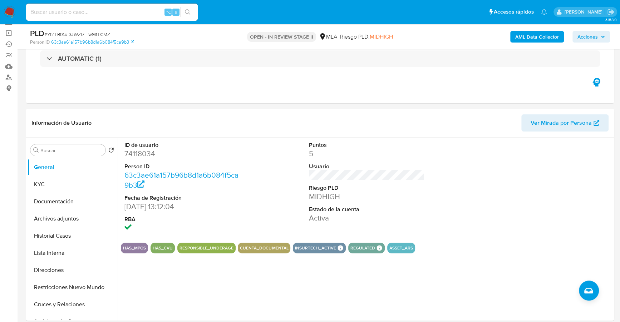
click at [123, 17] on div "⌥ s" at bounding box center [112, 12] width 172 height 17
click at [123, 14] on input at bounding box center [112, 12] width 172 height 9
paste input "74118034"
type input "74118034"
click at [56, 187] on button "KYC" at bounding box center [70, 184] width 84 height 17
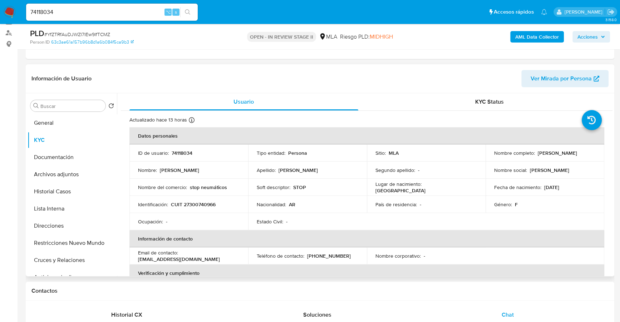
scroll to position [92, 0]
copy p "74118034"
click at [206, 82] on header "Información de Usuario Ver Mirada por Persona" at bounding box center [319, 78] width 577 height 17
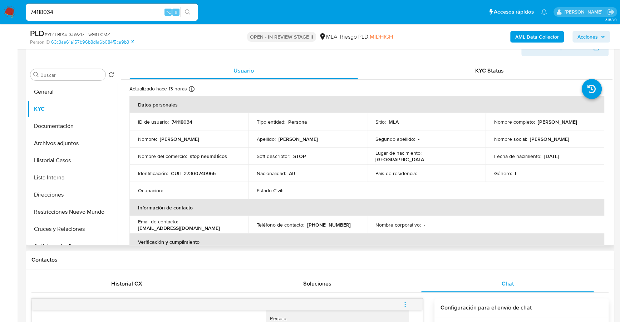
scroll to position [115, 0]
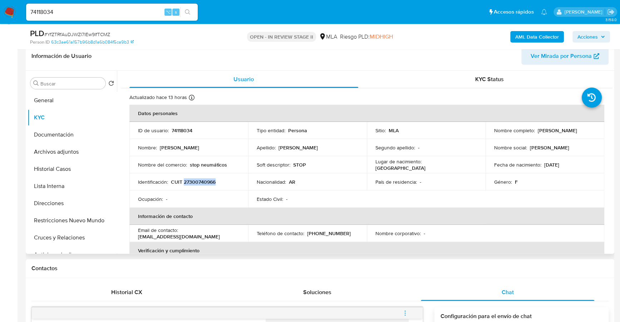
copy p "27300740966"
drag, startPoint x: 190, startPoint y: 165, endPoint x: 242, endPoint y: 166, distance: 51.5
click at [242, 166] on td "Nombre del comercio : stop neumáticos" at bounding box center [188, 164] width 119 height 17
click at [54, 200] on button "Direcciones" at bounding box center [70, 203] width 84 height 17
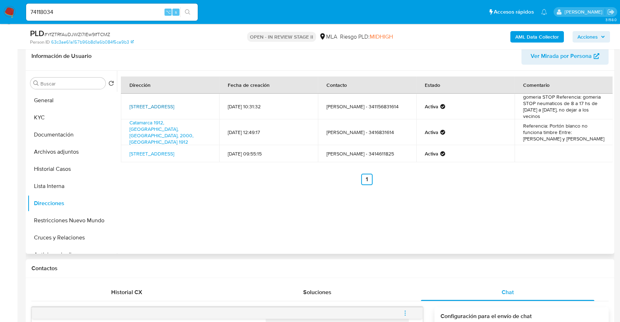
click at [170, 105] on link "Ov Lagos 4387, Rosario, Santa Fe, 2004, Argentina 4387" at bounding box center [151, 106] width 45 height 7
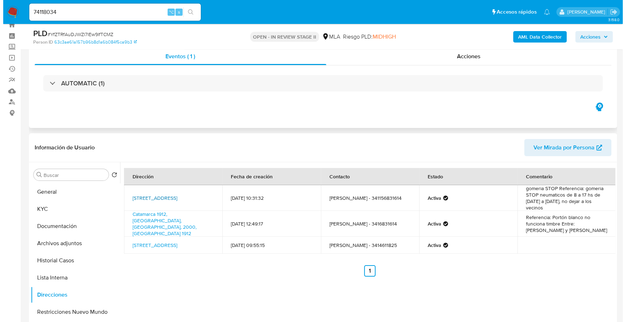
scroll to position [0, 0]
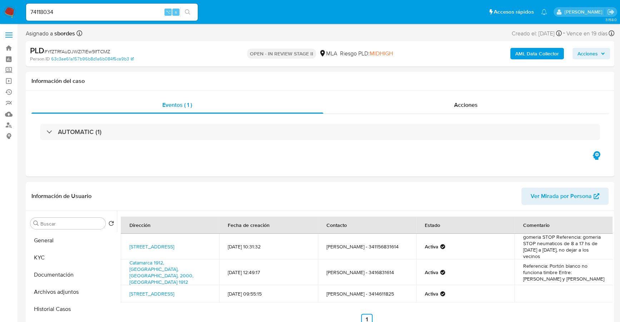
click at [531, 56] on b "AML Data Collector" at bounding box center [537, 53] width 44 height 11
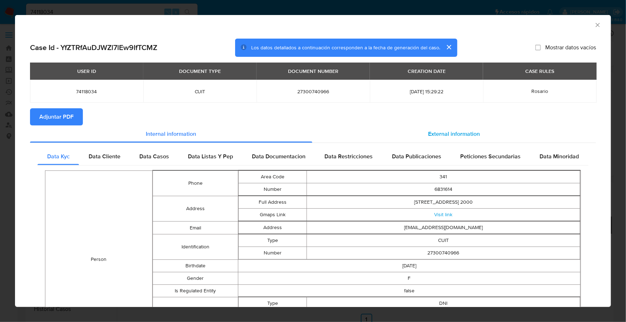
click at [458, 134] on span "External information" at bounding box center [455, 134] width 52 height 8
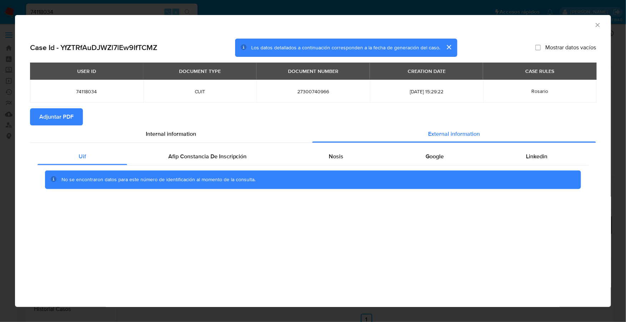
click at [236, 145] on div "Uif Afip Constancia De Inscripción Nosis Google Linkedin No se encontraron dato…" at bounding box center [313, 171] width 566 height 56
click at [236, 154] on span "Afip Constancia De Inscripción" at bounding box center [207, 156] width 79 height 8
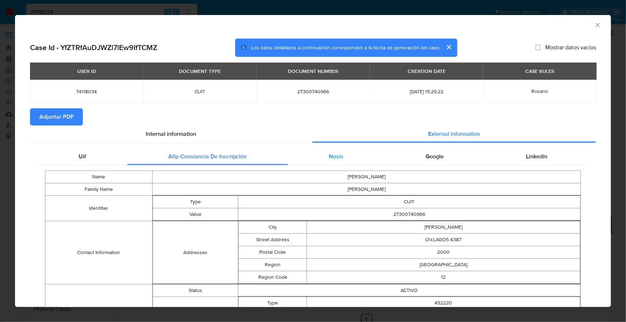
click at [345, 157] on div "Nosis" at bounding box center [336, 156] width 97 height 17
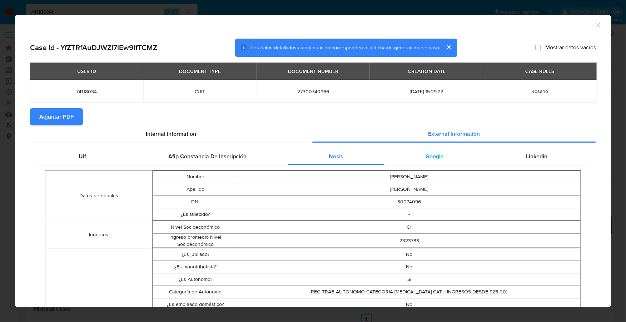
click at [426, 153] on span "Google" at bounding box center [435, 156] width 18 height 8
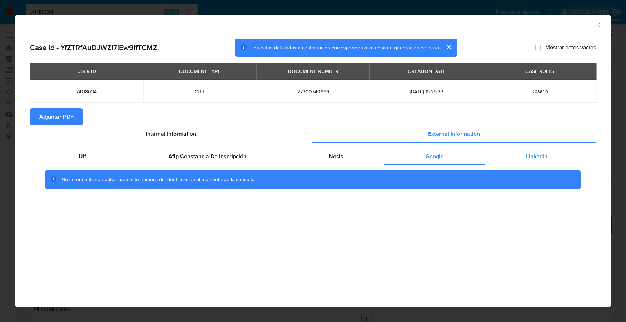
click at [522, 151] on div "Linkedin" at bounding box center [537, 156] width 104 height 17
click at [601, 26] on icon "Cerrar ventana" at bounding box center [597, 24] width 7 height 7
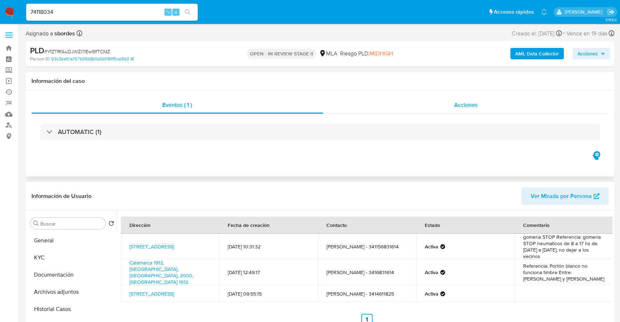
click at [478, 104] on div "Acciones" at bounding box center [466, 105] width 286 height 17
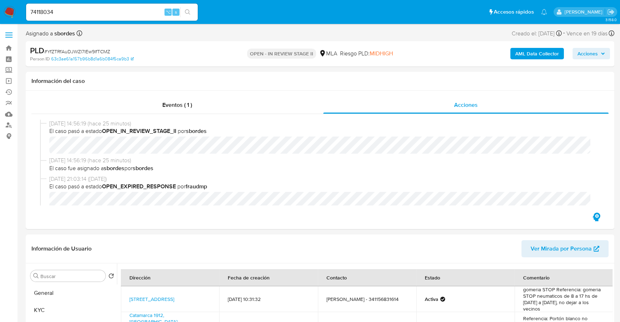
click at [530, 53] on b "AML Data Collector" at bounding box center [537, 53] width 44 height 11
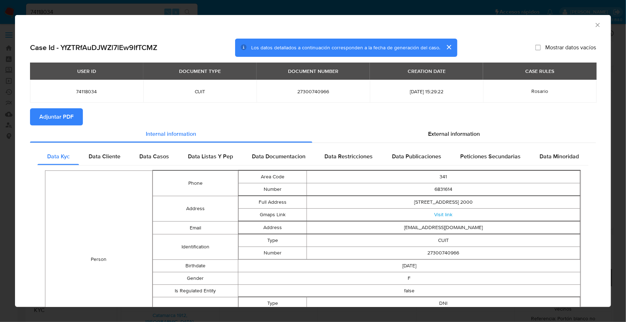
click at [45, 117] on span "Adjuntar PDF" at bounding box center [56, 117] width 34 height 16
click at [596, 25] on icon "Cerrar ventana" at bounding box center [598, 25] width 4 height 4
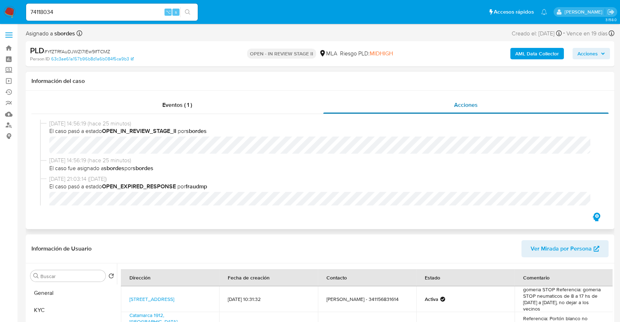
drag, startPoint x: 436, startPoint y: 110, endPoint x: 422, endPoint y: 107, distance: 14.7
click at [436, 110] on div "Acciones" at bounding box center [466, 105] width 286 height 17
click at [224, 104] on div "Eventos ( 1 )" at bounding box center [177, 105] width 292 height 17
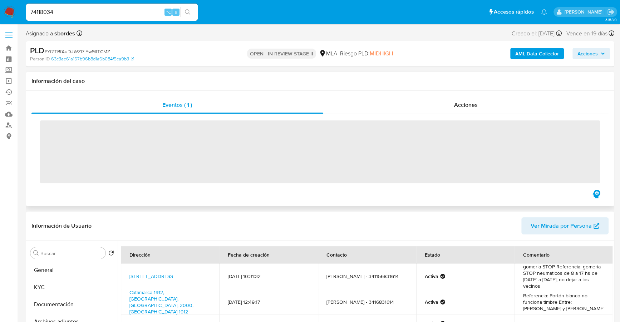
click at [466, 114] on div "‌" at bounding box center [319, 151] width 577 height 74
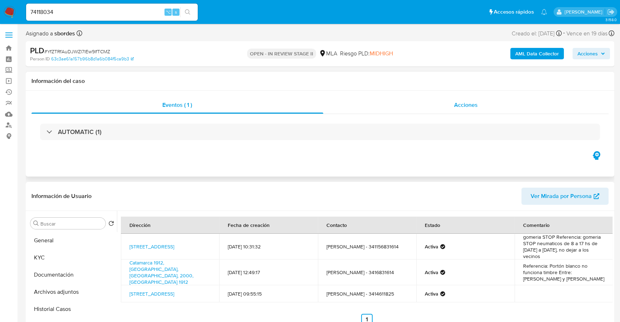
click at [468, 106] on span "Acciones" at bounding box center [466, 105] width 24 height 8
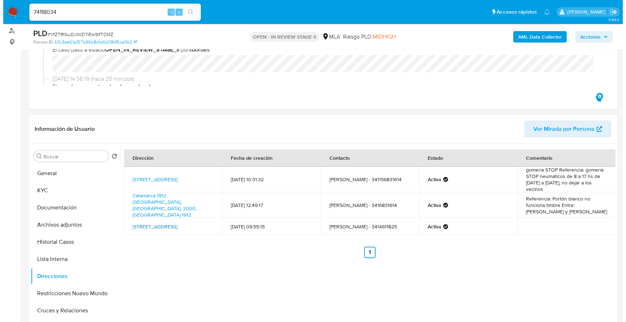
scroll to position [103, 0]
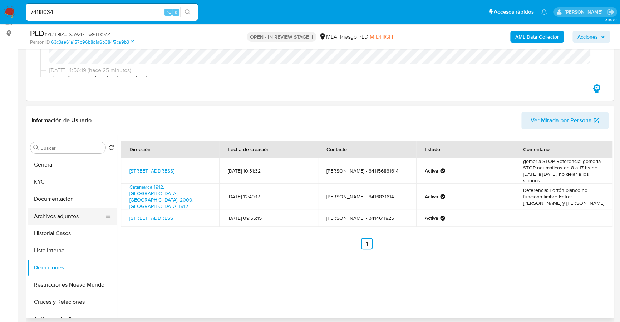
click at [57, 219] on button "Archivos adjuntos" at bounding box center [70, 216] width 84 height 17
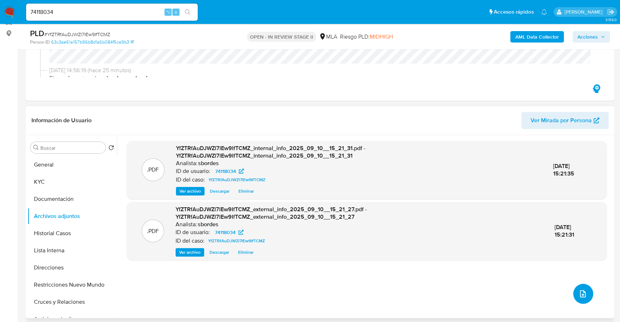
click at [583, 296] on icon "upload-file" at bounding box center [582, 294] width 9 height 9
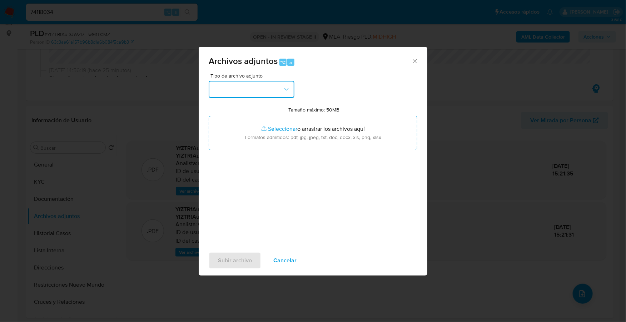
click at [260, 86] on button "button" at bounding box center [252, 89] width 86 height 17
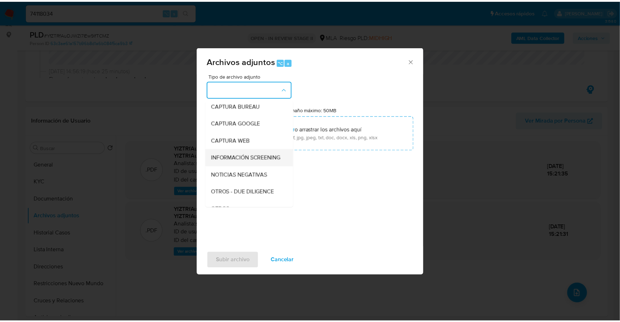
scroll to position [101, 0]
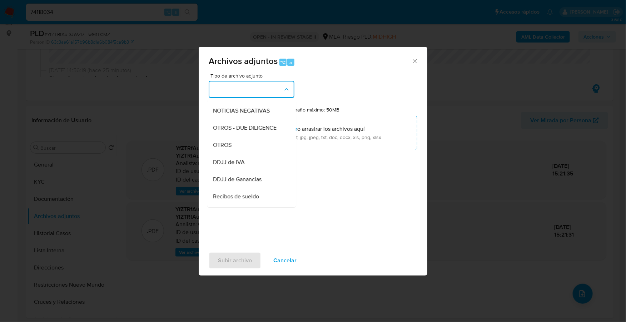
click at [236, 154] on div "OTROS" at bounding box center [249, 145] width 73 height 17
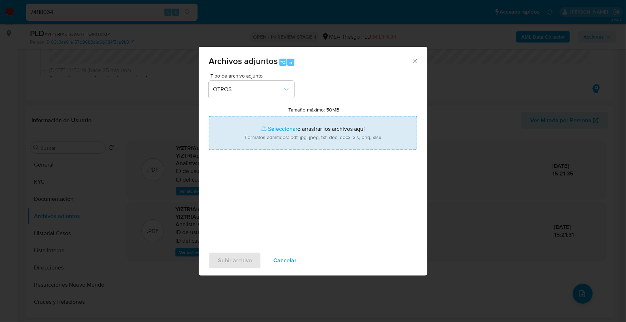
click at [284, 128] on input "Tamaño máximo: 50MB Seleccionar archivos" at bounding box center [313, 133] width 209 height 34
type input "C:\fakepath\Caselog YfZTRfAuDJWZl7lEw9IfTCMZ_2025_08_18_22_01_45.docx"
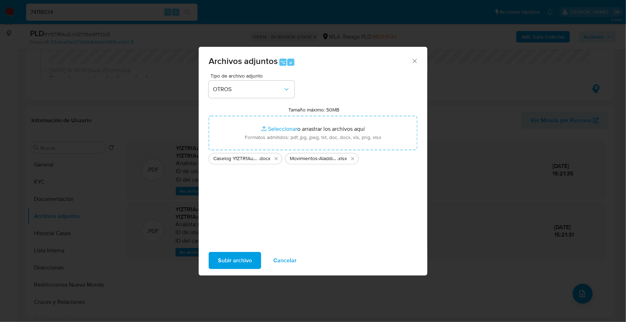
click at [235, 259] on span "Subir archivo" at bounding box center [235, 261] width 34 height 16
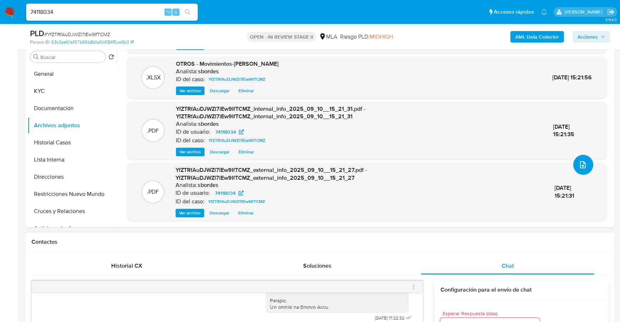
scroll to position [325, 0]
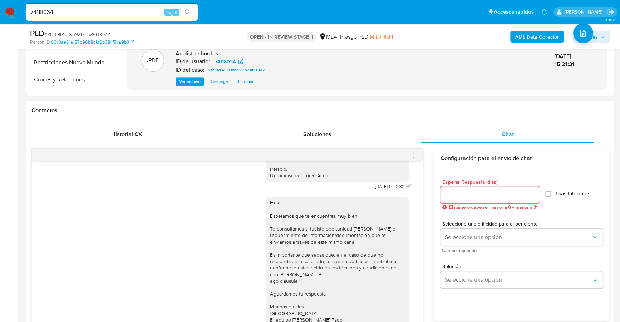
click at [413, 153] on icon "menu-action" at bounding box center [413, 155] width 6 height 6
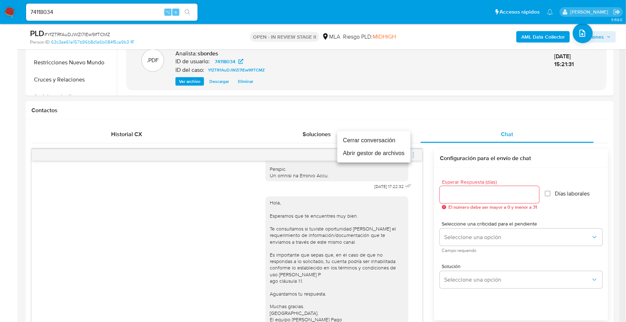
click at [382, 138] on li "Cerrar conversación" at bounding box center [373, 140] width 73 height 13
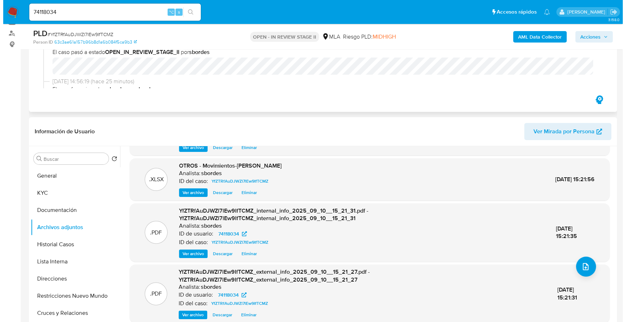
scroll to position [0, 0]
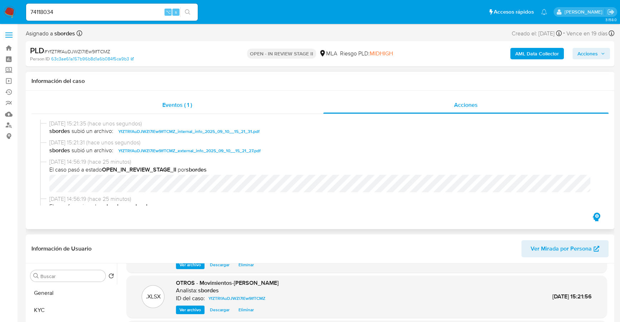
click at [167, 109] on div "Eventos ( 1 )" at bounding box center [177, 105] width 292 height 17
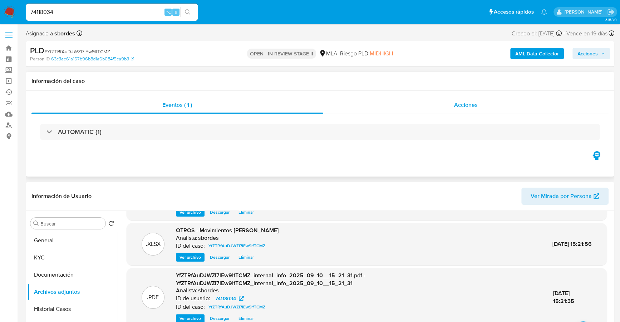
click at [438, 107] on div "Acciones" at bounding box center [466, 105] width 286 height 17
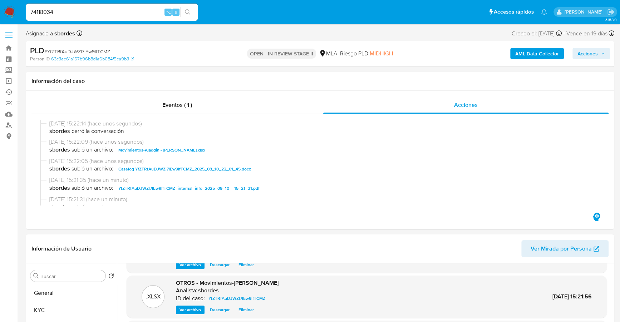
click at [527, 53] on b "AML Data Collector" at bounding box center [537, 53] width 44 height 11
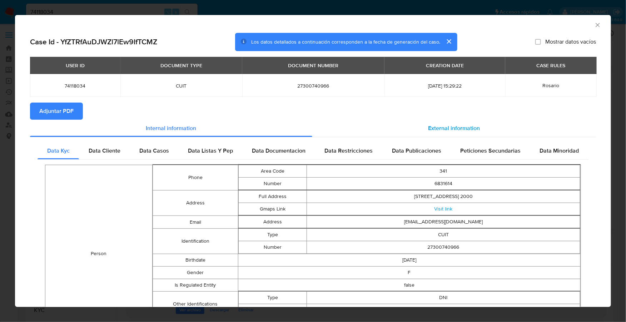
click at [464, 123] on div "External information" at bounding box center [454, 128] width 284 height 17
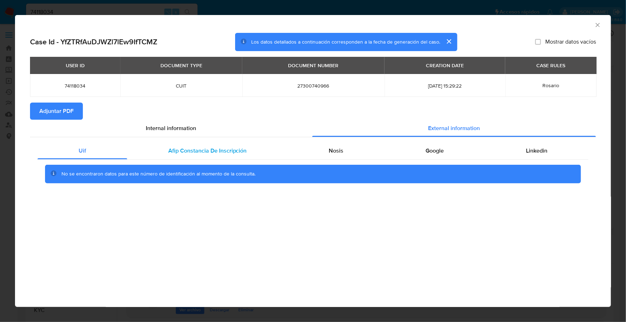
click at [170, 153] on span "Afip Constancia De Inscripción" at bounding box center [207, 151] width 79 height 8
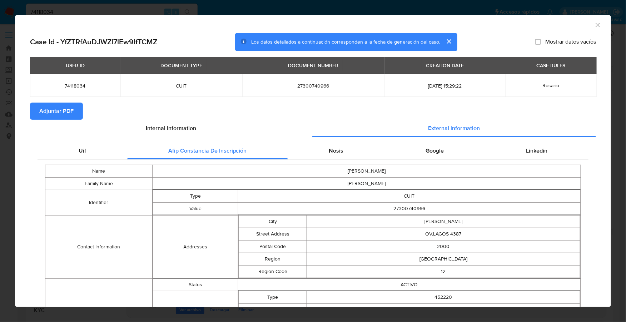
click at [594, 22] on icon "Cerrar ventana" at bounding box center [597, 24] width 7 height 7
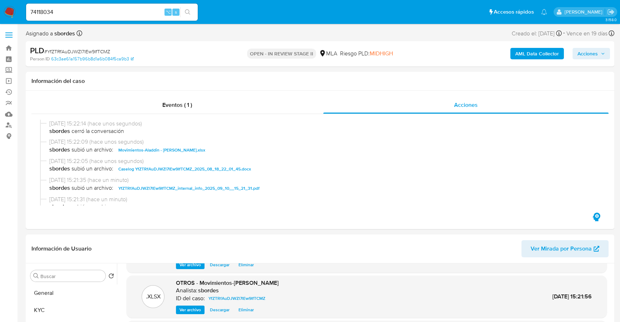
click at [592, 54] on span "Acciones" at bounding box center [587, 53] width 20 height 11
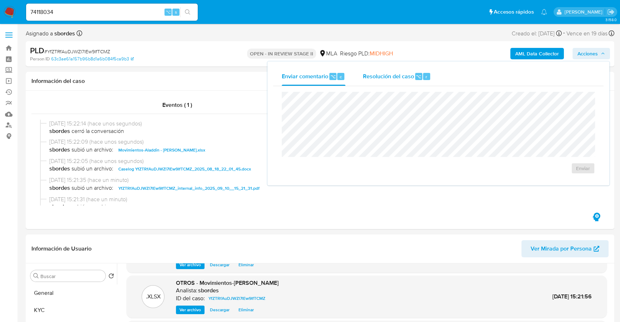
click at [392, 79] on span "Resolución del caso" at bounding box center [387, 76] width 51 height 8
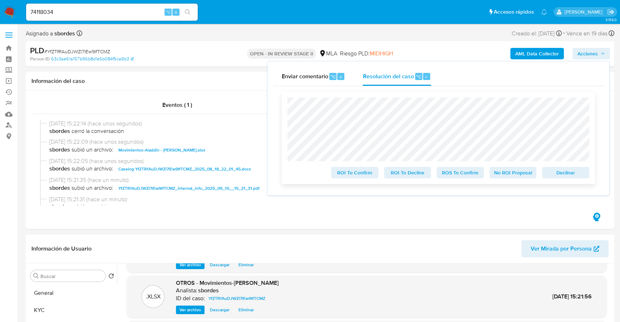
click at [509, 176] on span "No ROI Proposal" at bounding box center [512, 173] width 37 height 10
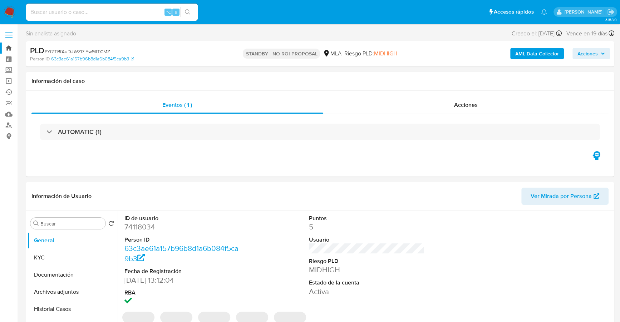
select select "10"
click at [99, 16] on input at bounding box center [112, 12] width 172 height 9
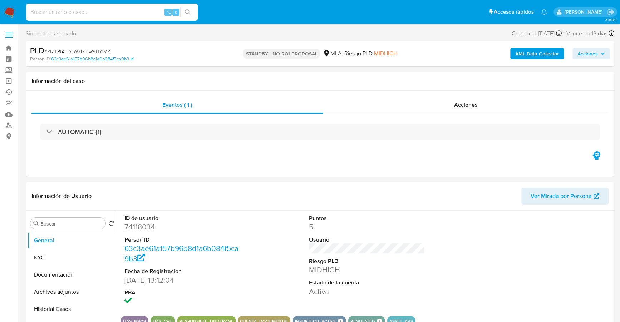
paste input "1169729886"
type input "1169729886"
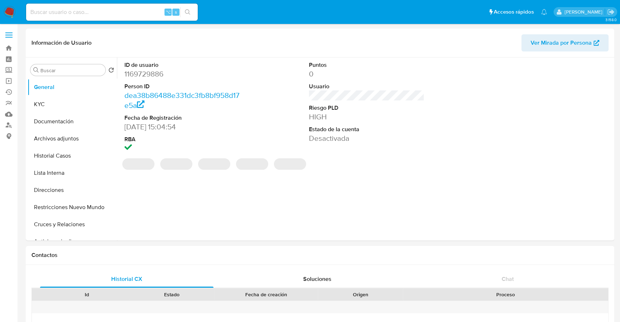
select select "10"
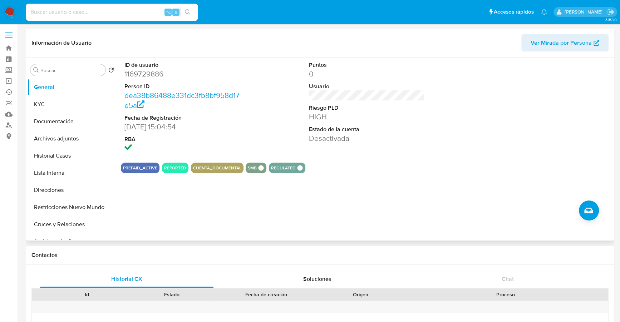
click at [402, 189] on div "ID de usuario 1169729886 Person ID dea38b86488e331dc3fb8bf958d17e5a Fecha de Re…" at bounding box center [364, 149] width 495 height 183
click at [110, 14] on input at bounding box center [112, 12] width 172 height 9
paste input "1169729886"
type input "1169729886"
click at [53, 154] on button "Historial Casos" at bounding box center [70, 155] width 84 height 17
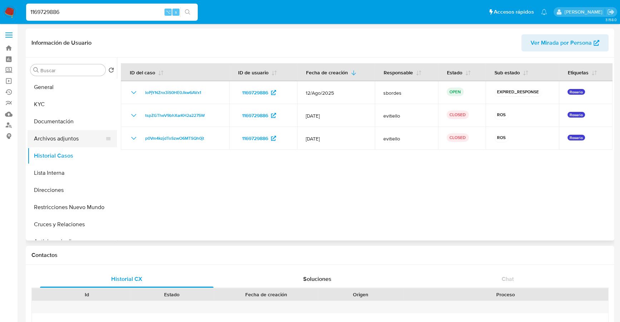
click at [34, 138] on button "Archivos adjuntos" at bounding box center [70, 138] width 84 height 17
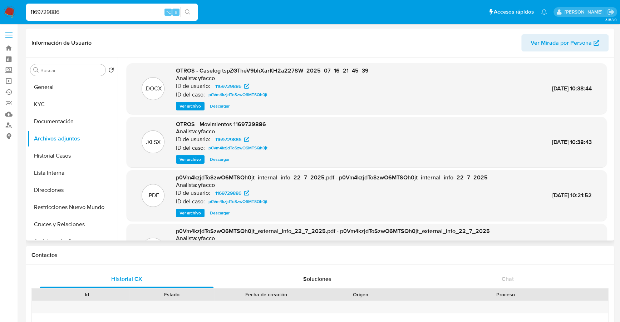
click at [190, 103] on span "Ver archivo" at bounding box center [189, 106] width 21 height 7
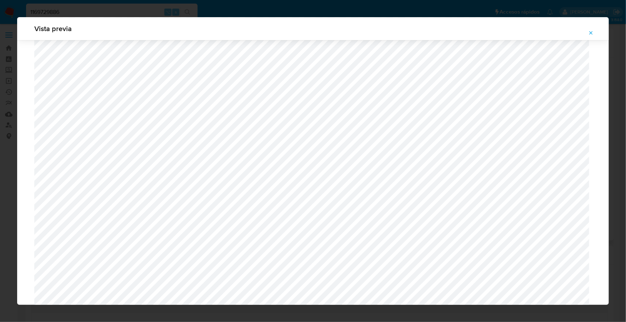
scroll to position [627, 0]
click at [593, 33] on icon "Attachment preview" at bounding box center [591, 33] width 6 height 6
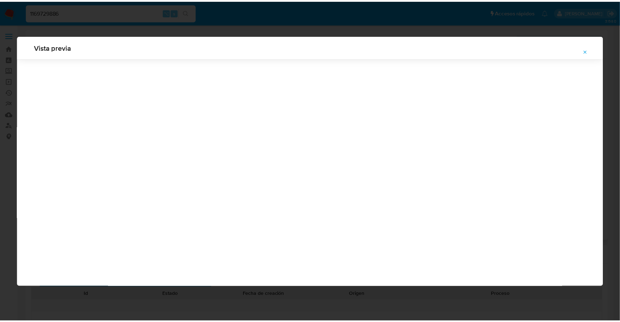
scroll to position [0, 0]
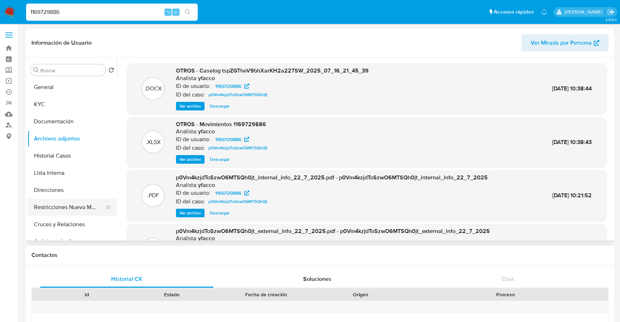
click at [40, 202] on button "Restricciones Nuevo Mundo" at bounding box center [70, 207] width 84 height 17
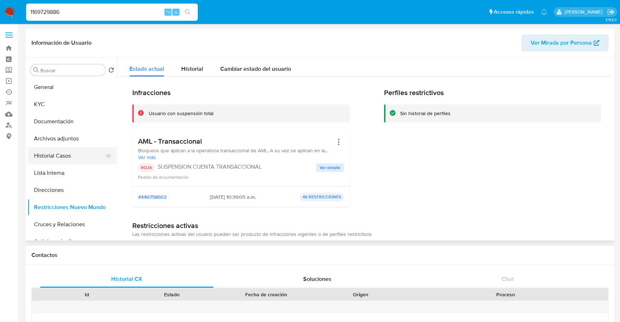
click at [41, 152] on button "Historial Casos" at bounding box center [70, 155] width 84 height 17
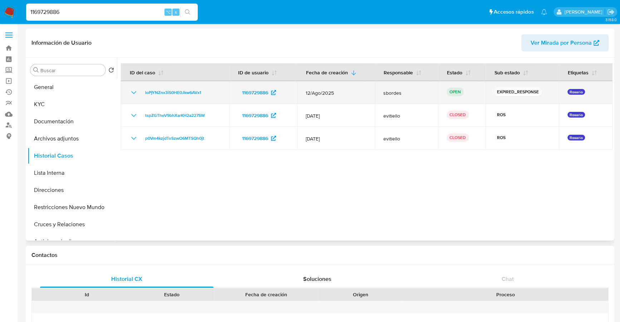
click at [164, 86] on td "IoPjYNZnx3iS0HE0Jkw6AVx1" at bounding box center [175, 92] width 108 height 23
click at [167, 89] on span "IoPjYNZnx3iS0HE0Jkw6AVx1" at bounding box center [173, 92] width 56 height 9
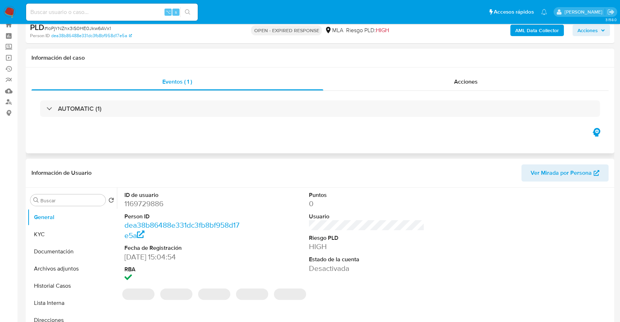
select select "10"
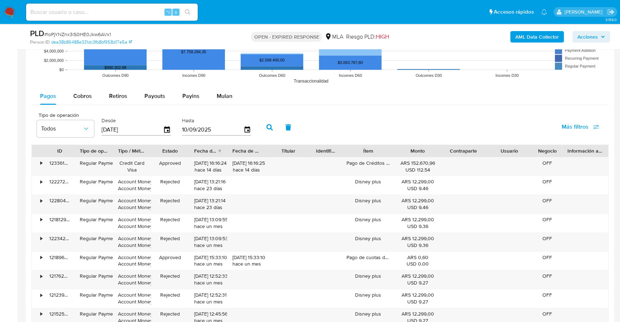
scroll to position [696, 0]
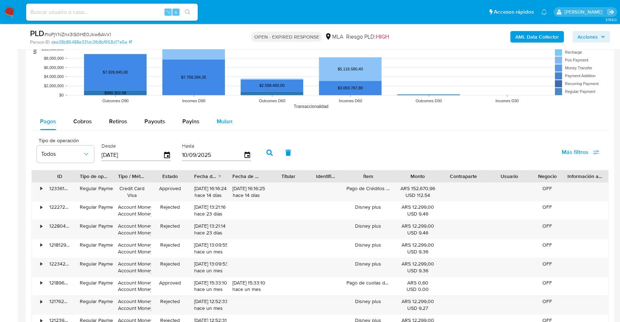
click at [228, 123] on span "Mulan" at bounding box center [225, 121] width 16 height 8
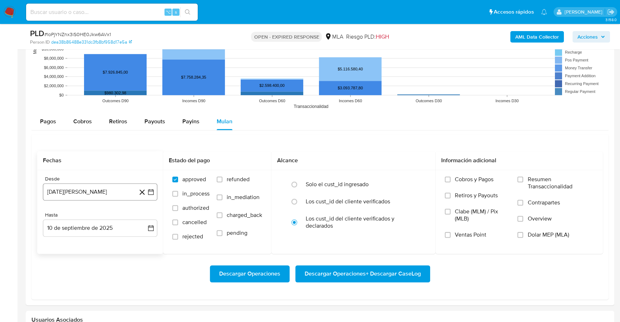
click at [74, 192] on button "[DATE][PERSON_NAME]" at bounding box center [100, 191] width 114 height 17
click at [93, 214] on span "agosto 2024" at bounding box center [96, 217] width 33 height 7
click at [143, 215] on icon "Año siguiente" at bounding box center [143, 217] width 3 height 5
click at [71, 278] on button "[DATE]" at bounding box center [69, 283] width 20 height 11
click at [72, 241] on button "1" at bounding box center [71, 243] width 11 height 11
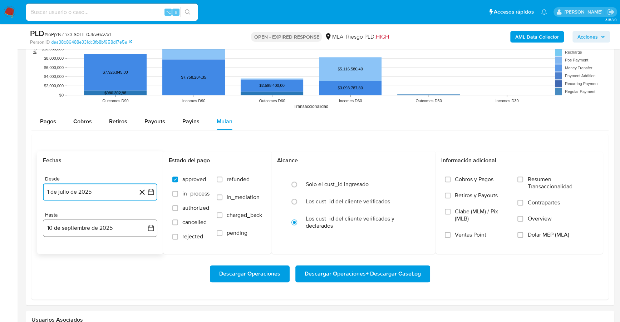
click at [82, 231] on button "10 de septiembre de 2025" at bounding box center [100, 227] width 114 height 17
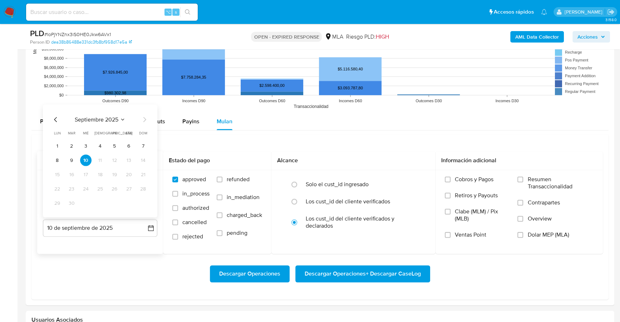
click at [56, 115] on icon "Mes anterior" at bounding box center [55, 119] width 9 height 9
click at [55, 116] on icon "Mes anterior" at bounding box center [55, 119] width 9 height 9
click at [101, 201] on button "31" at bounding box center [99, 202] width 11 height 11
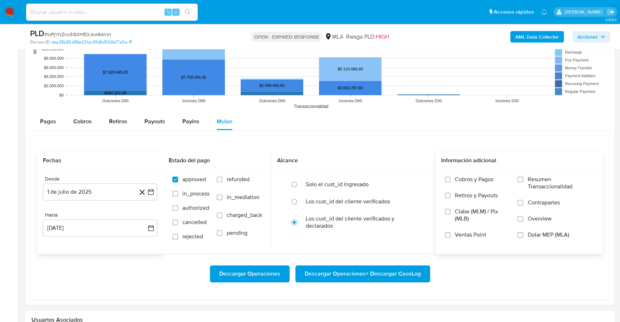
click at [539, 234] on span "Dolar MEP (MLA)" at bounding box center [547, 234] width 41 height 7
click at [523, 234] on input "Dolar MEP (MLA)" at bounding box center [520, 235] width 6 height 6
click at [351, 274] on span "Descargar Operaciones + Descargar CaseLog" at bounding box center [363, 274] width 116 height 16
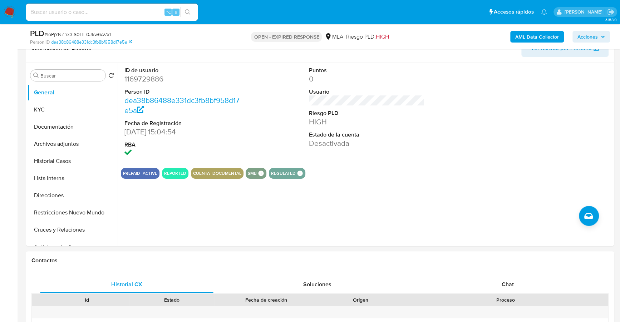
scroll to position [72, 0]
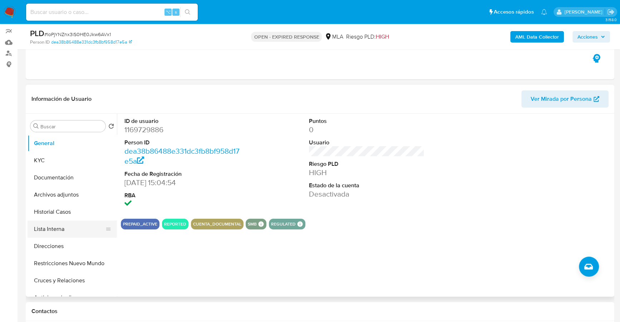
click at [55, 223] on button "Lista Interna" at bounding box center [70, 229] width 84 height 17
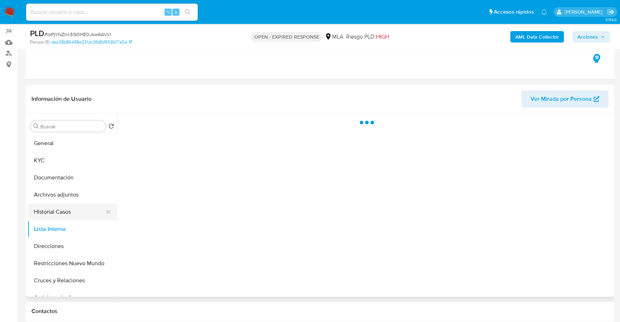
click at [52, 210] on button "Historial Casos" at bounding box center [70, 211] width 84 height 17
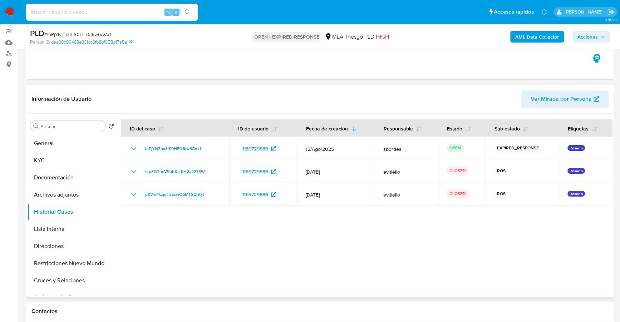
click at [340, 243] on div at bounding box center [364, 205] width 495 height 183
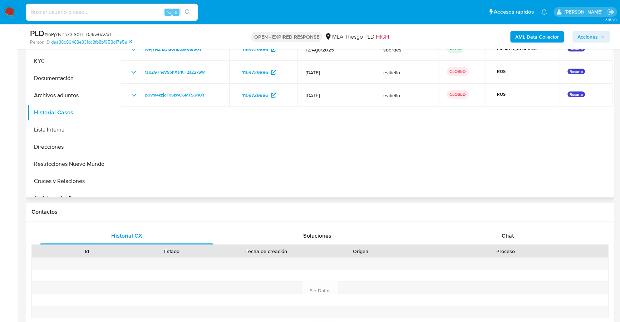
scroll to position [285, 0]
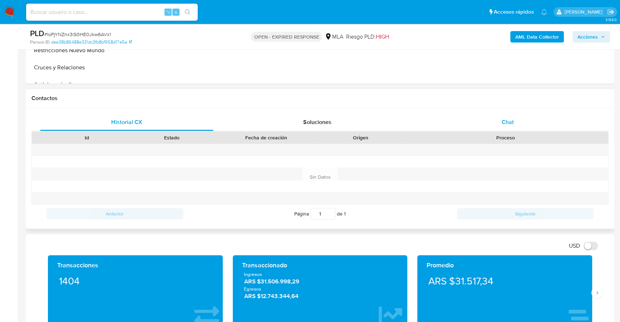
click at [504, 123] on span "Chat" at bounding box center [507, 122] width 12 height 8
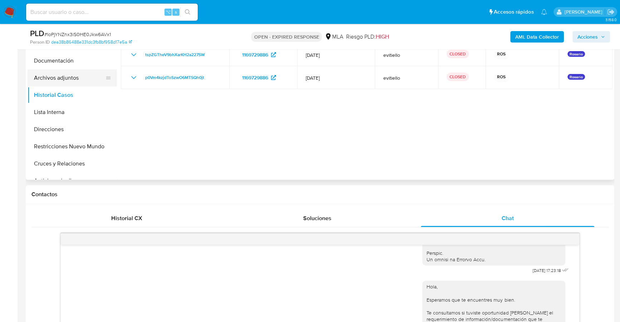
scroll to position [136, 0]
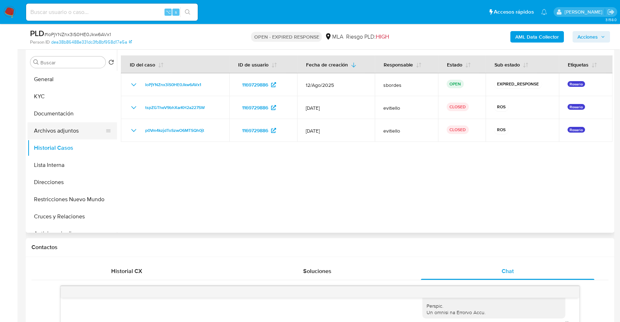
click at [53, 126] on button "Archivos adjuntos" at bounding box center [70, 130] width 84 height 17
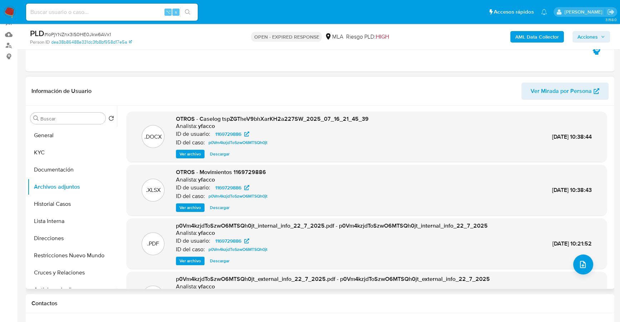
scroll to position [70, 0]
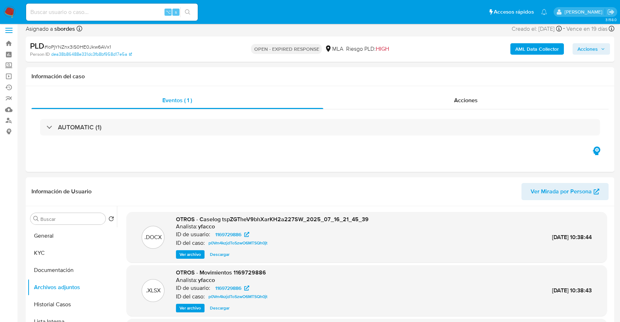
scroll to position [0, 0]
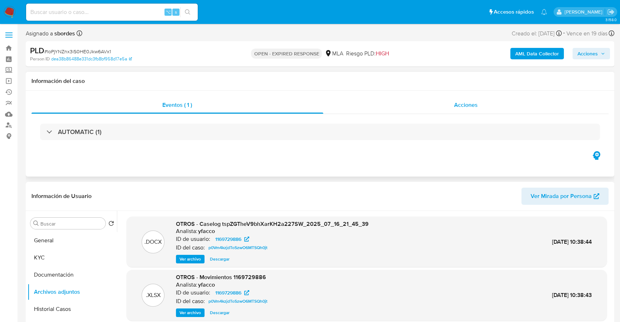
click at [456, 98] on div "Acciones" at bounding box center [466, 105] width 286 height 17
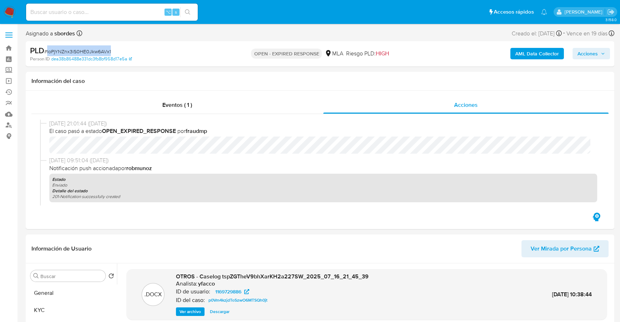
copy span "IoPjYNZnx3iS0HE0Jkw6AVx1"
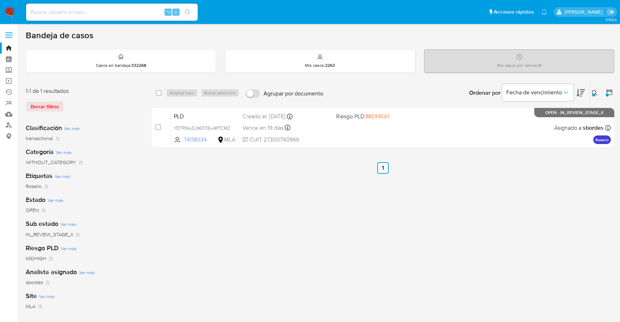
click at [593, 91] on icon at bounding box center [595, 93] width 6 height 6
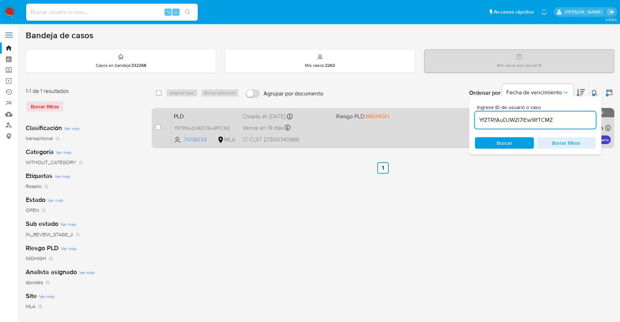
drag, startPoint x: 566, startPoint y: 120, endPoint x: 464, endPoint y: 117, distance: 101.6
click at [464, 117] on div "select-all-cases-checkbox Asignar caso Borrar selección Agrupar por documento O…" at bounding box center [383, 115] width 463 height 69
type input "IoPjYNZnx3iS0HE0Jkw6AVx1"
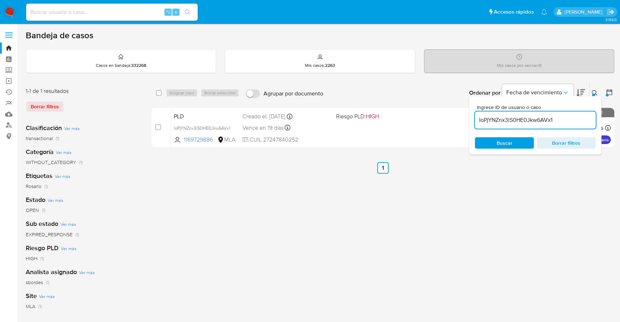
click at [594, 90] on icon at bounding box center [595, 93] width 6 height 6
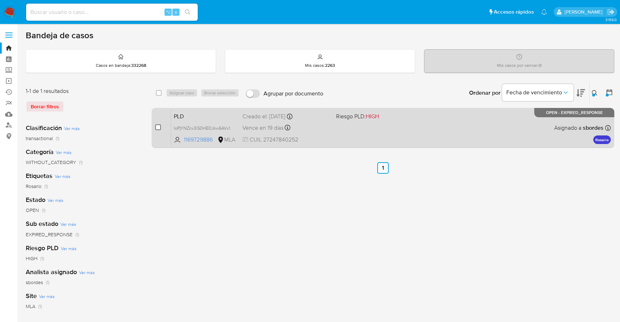
click at [160, 127] on input "checkbox" at bounding box center [158, 127] width 6 height 6
checkbox input "true"
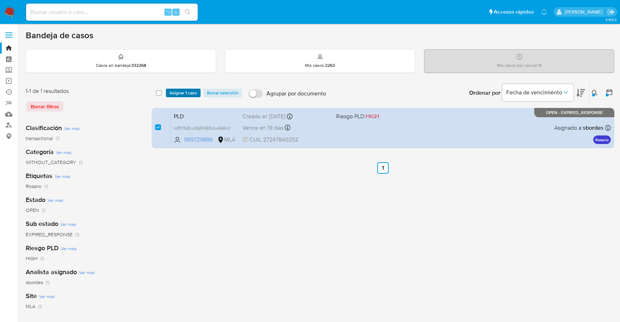
click at [179, 94] on span "Asignar 1 caso" at bounding box center [183, 92] width 28 height 7
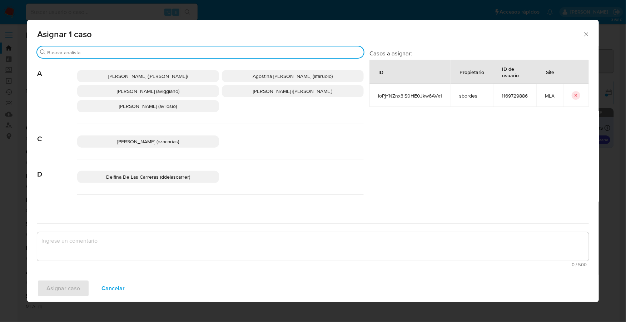
click at [103, 54] on input "Buscar" at bounding box center [204, 52] width 314 height 6
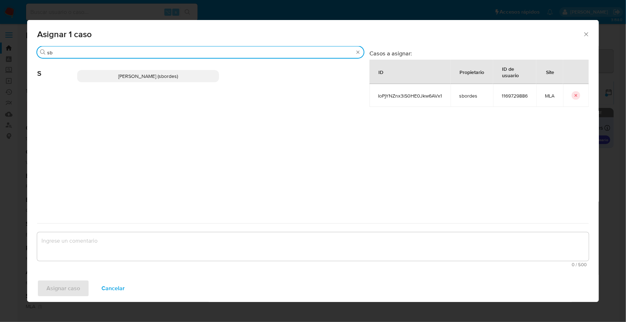
type input "sb"
click at [118, 79] on p "[PERSON_NAME] (sbordes)" at bounding box center [148, 76] width 142 height 12
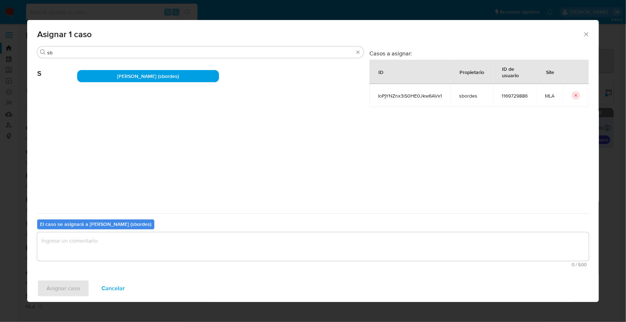
click at [136, 259] on textarea "assign-modal" at bounding box center [313, 246] width 552 height 29
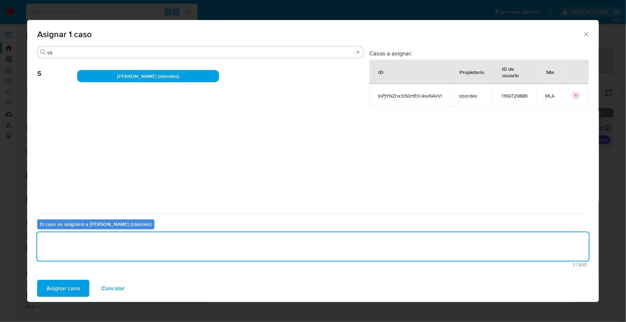
click at [57, 292] on span "Asignar caso" at bounding box center [63, 289] width 34 height 16
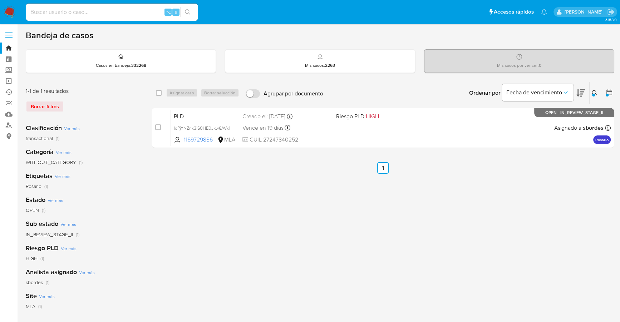
click at [595, 93] on icon at bounding box center [595, 93] width 6 height 6
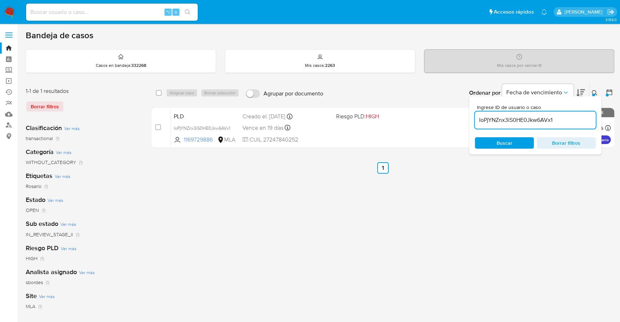
click at [561, 116] on div "IoPjYNZnx3iS0HE0Jkw6AVx1" at bounding box center [535, 120] width 121 height 17
drag, startPoint x: 552, startPoint y: 119, endPoint x: 474, endPoint y: 118, distance: 77.6
click at [474, 118] on div "Ingrese ID de usuario o caso IoPjYNZnx3iS0HE0Jkw6AVx1 Buscar Borrar filtros" at bounding box center [535, 125] width 132 height 58
paste input "cvmSOYlN2NzluP80o3oTYgzY"
type input "cvmSOYlN2NzluP80o3oTYgzY"
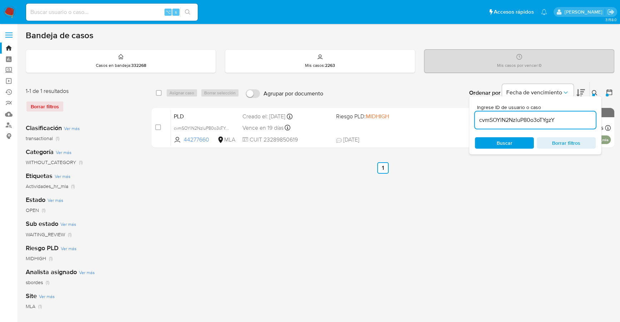
click at [593, 94] on div at bounding box center [593, 95] width 3 height 3
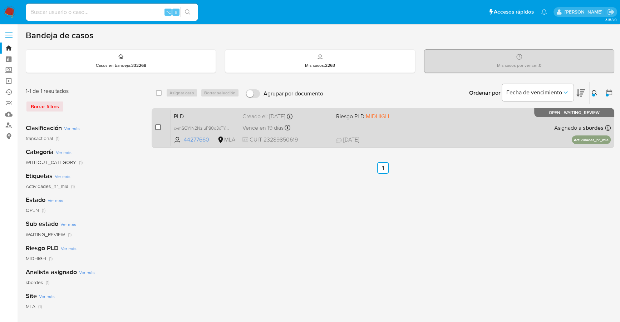
click at [160, 127] on input "checkbox" at bounding box center [158, 127] width 6 height 6
checkbox input "true"
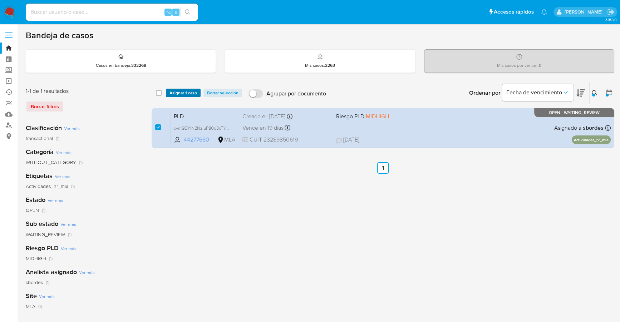
click at [184, 90] on span "Asignar 1 caso" at bounding box center [183, 92] width 28 height 7
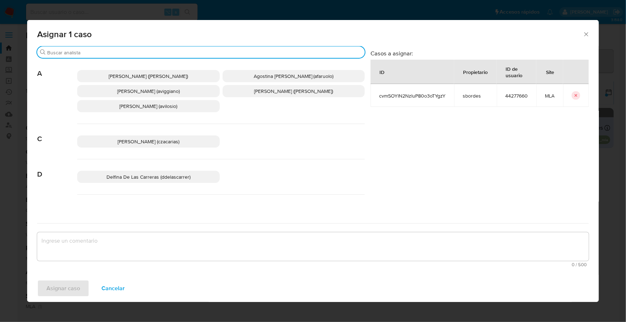
click at [129, 50] on input "Buscar" at bounding box center [204, 52] width 315 height 6
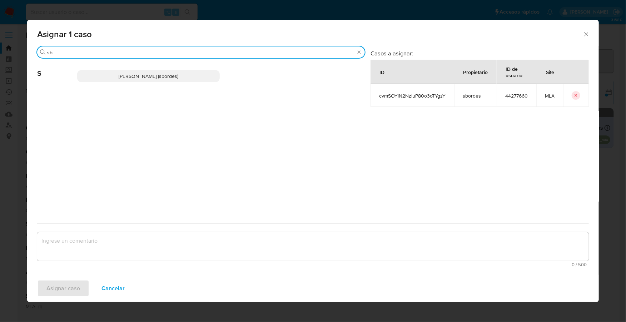
type input "sb"
click at [143, 70] on div "Stefania Bordes (sbordes)" at bounding box center [221, 76] width 288 height 35
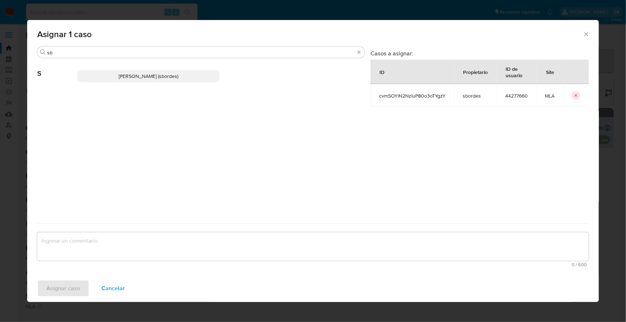
click at [151, 79] on span "Stefania Bordes (sbordes)" at bounding box center [149, 76] width 60 height 7
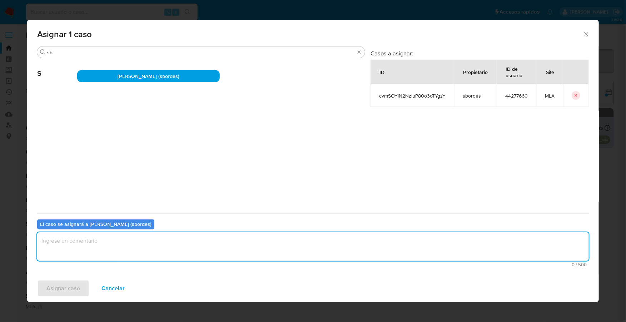
click at [134, 246] on textarea "assign-modal" at bounding box center [313, 246] width 552 height 29
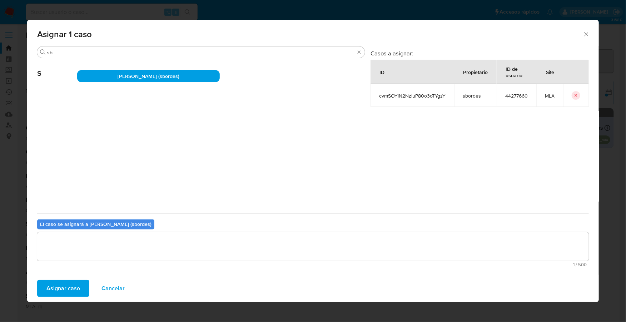
click at [64, 296] on span "Asignar caso" at bounding box center [63, 289] width 34 height 16
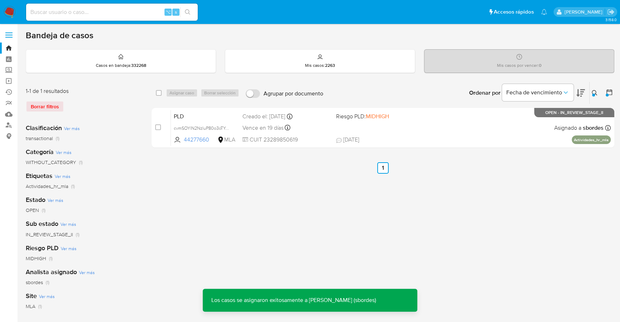
click at [58, 21] on div "⌥ s" at bounding box center [112, 12] width 172 height 20
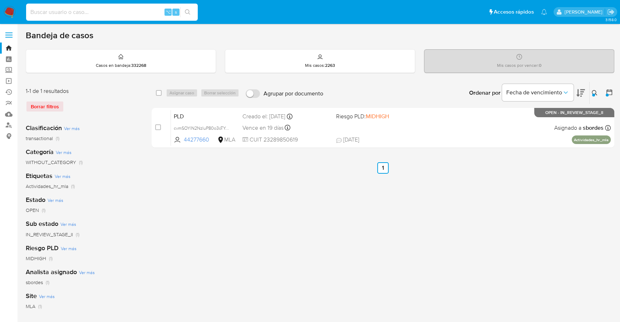
click at [60, 15] on input at bounding box center [112, 12] width 172 height 9
paste input "1010632231"
type input "1010632231"
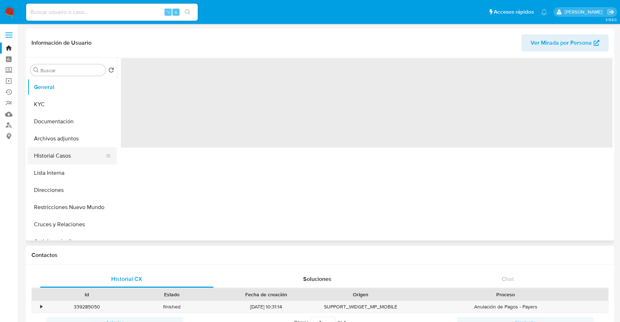
click at [56, 159] on button "Historial Casos" at bounding box center [70, 155] width 84 height 17
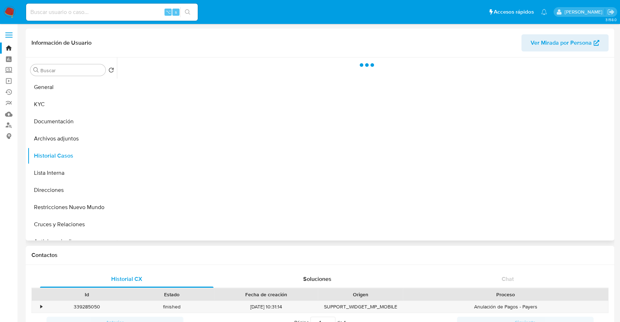
select select "10"
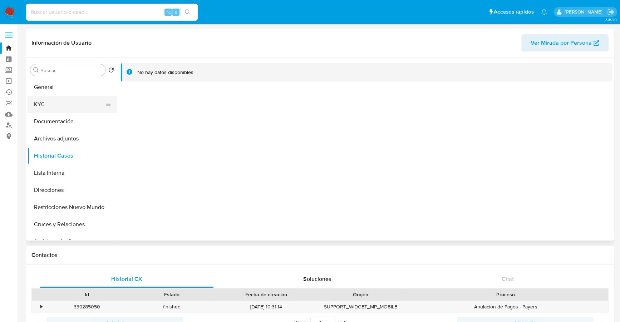
click at [60, 104] on button "KYC" at bounding box center [70, 104] width 84 height 17
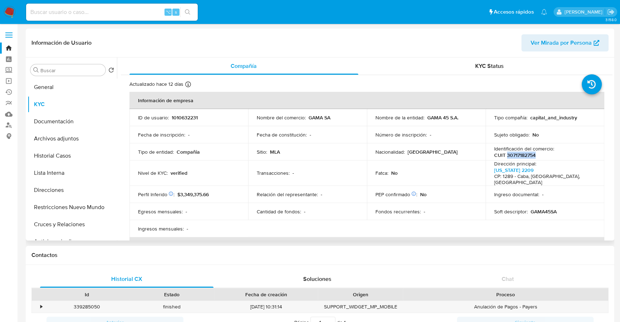
copy p "30717182754"
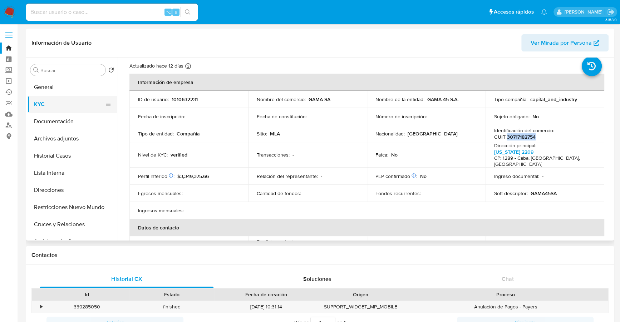
click at [41, 106] on button "KYC" at bounding box center [70, 104] width 84 height 17
click at [49, 122] on button "Documentación" at bounding box center [70, 121] width 84 height 17
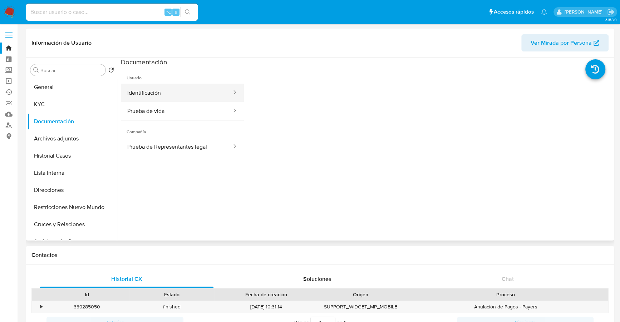
click at [168, 87] on button "Identificación" at bounding box center [177, 93] width 112 height 18
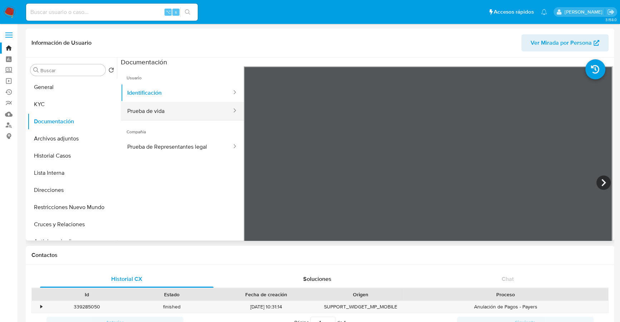
click at [142, 114] on button "Prueba de vida" at bounding box center [177, 111] width 112 height 18
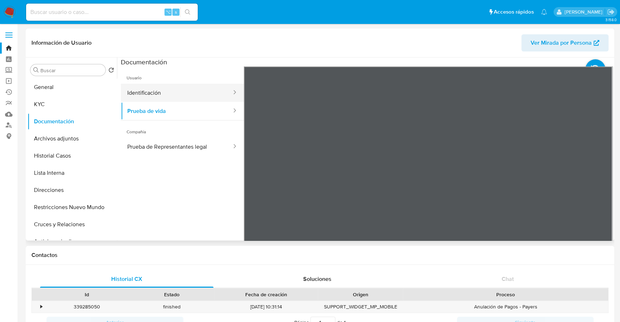
click at [164, 97] on button "Identificación" at bounding box center [177, 93] width 112 height 18
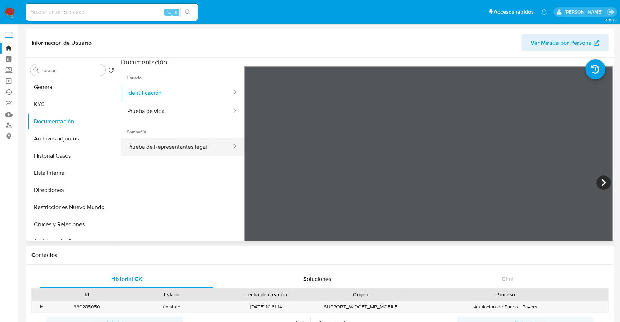
click at [174, 145] on button "Prueba de Representantes legal" at bounding box center [177, 147] width 112 height 18
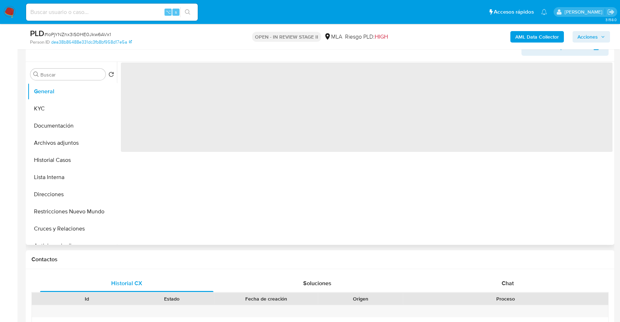
scroll to position [193, 0]
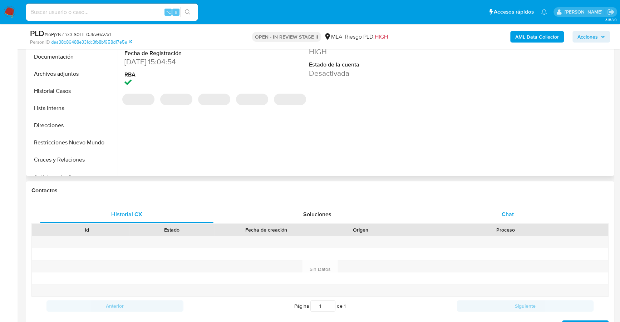
click at [517, 206] on div "Chat" at bounding box center [507, 214] width 173 height 17
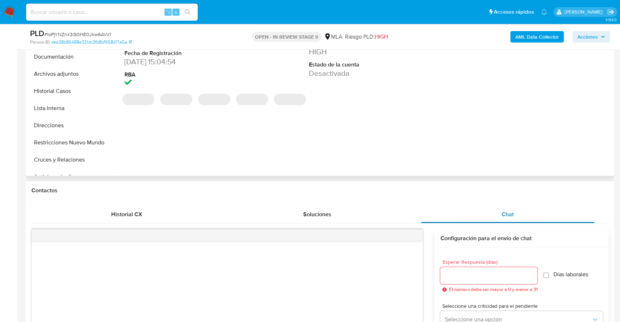
select select "10"
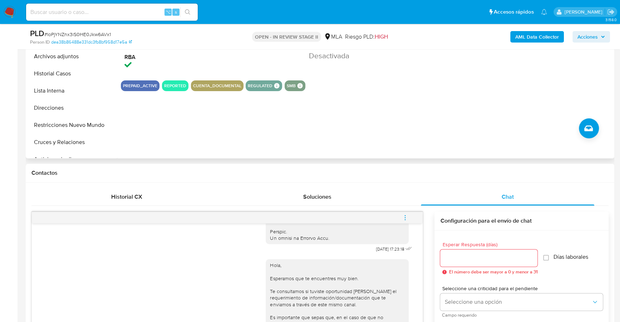
scroll to position [152, 0]
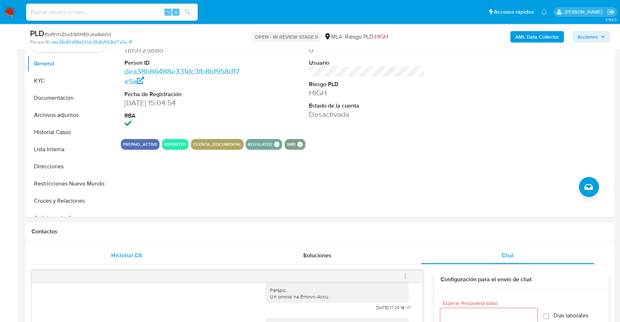
click at [145, 256] on div "Historial CX" at bounding box center [126, 255] width 173 height 17
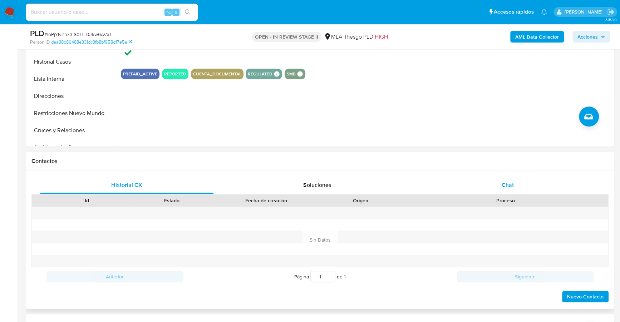
click at [519, 187] on div "Chat" at bounding box center [507, 185] width 173 height 17
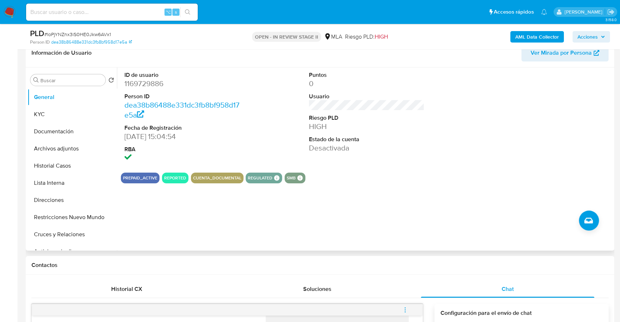
scroll to position [55, 0]
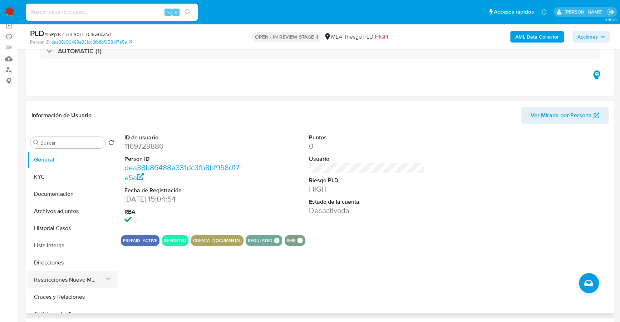
click at [68, 275] on button "Restricciones Nuevo Mundo" at bounding box center [70, 279] width 84 height 17
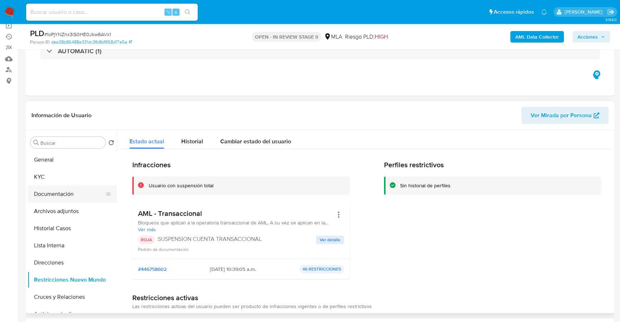
click at [54, 192] on button "Documentación" at bounding box center [70, 194] width 84 height 17
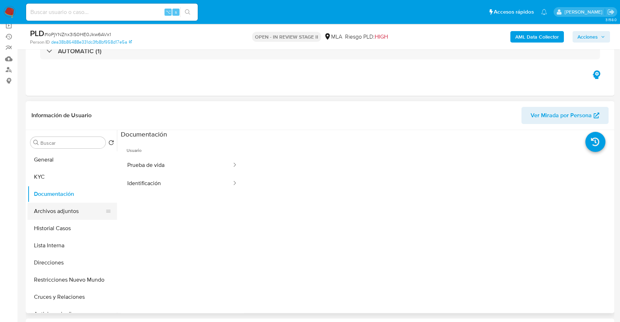
click at [57, 214] on button "Archivos adjuntos" at bounding box center [70, 211] width 84 height 17
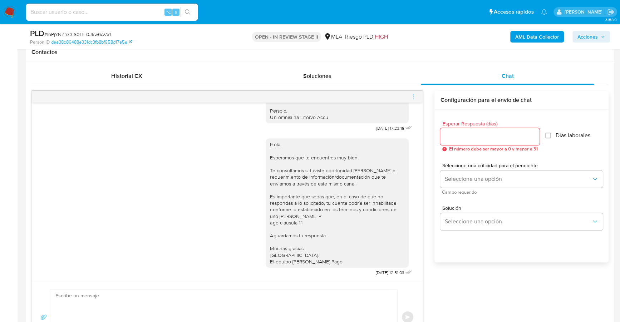
scroll to position [297, 0]
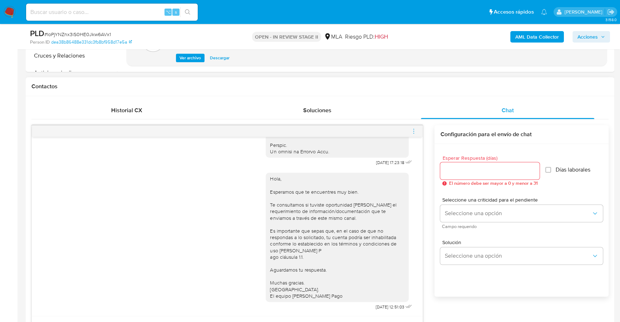
click at [306, 85] on h1 "Contactos" at bounding box center [319, 86] width 577 height 7
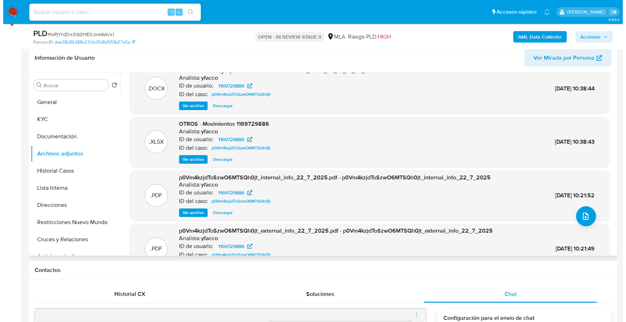
scroll to position [0, 0]
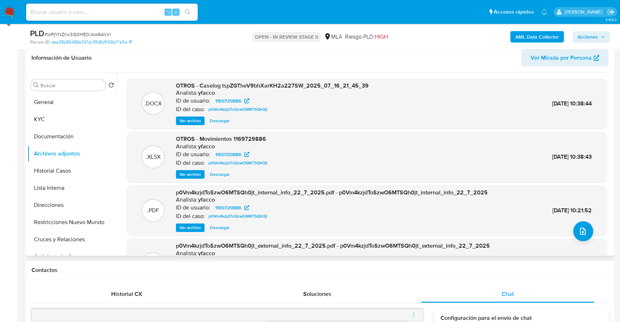
click at [192, 119] on span "Ver archivo" at bounding box center [189, 120] width 21 height 7
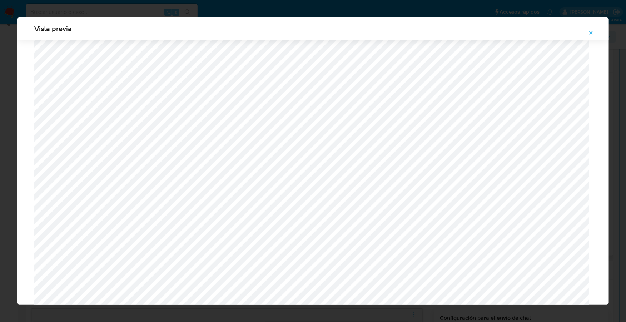
scroll to position [327, 0]
click at [592, 34] on icon "Attachment preview" at bounding box center [591, 32] width 3 height 3
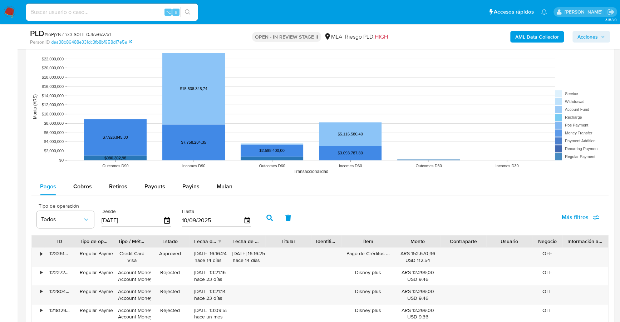
scroll to position [858, 0]
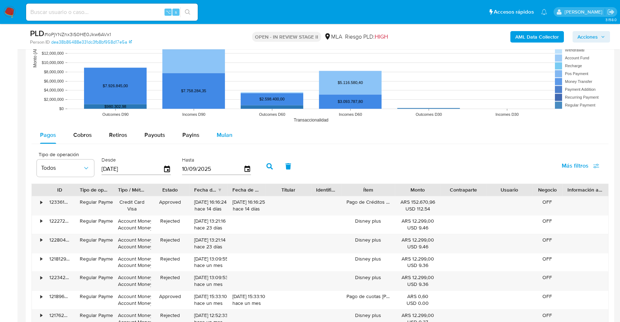
click at [217, 131] on span "Mulan" at bounding box center [225, 135] width 16 height 8
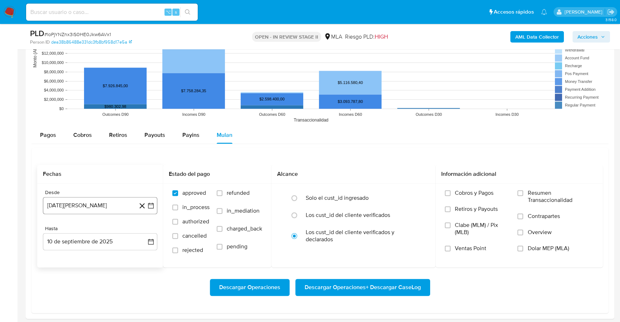
click at [71, 202] on button "[DATE][PERSON_NAME]" at bounding box center [100, 205] width 114 height 17
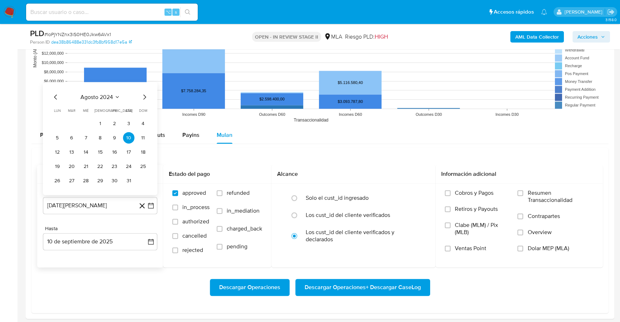
click at [145, 96] on icon "Mes siguiente" at bounding box center [144, 97] width 9 height 9
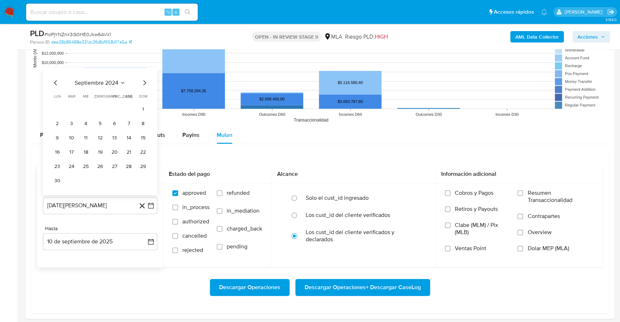
click at [146, 81] on icon "Mes siguiente" at bounding box center [144, 82] width 9 height 9
click at [103, 99] on span "octubre 2024" at bounding box center [96, 96] width 35 height 7
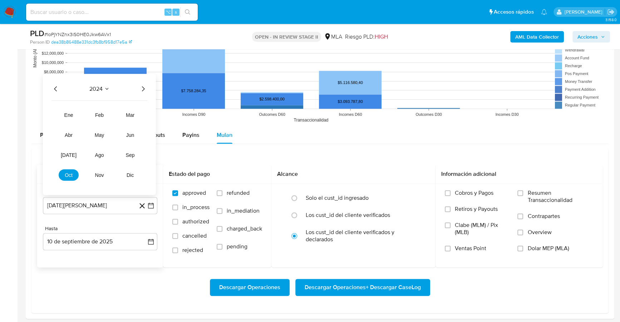
click at [142, 88] on icon "Año siguiente" at bounding box center [143, 88] width 9 height 9
click at [71, 157] on button "[DATE]" at bounding box center [69, 154] width 20 height 11
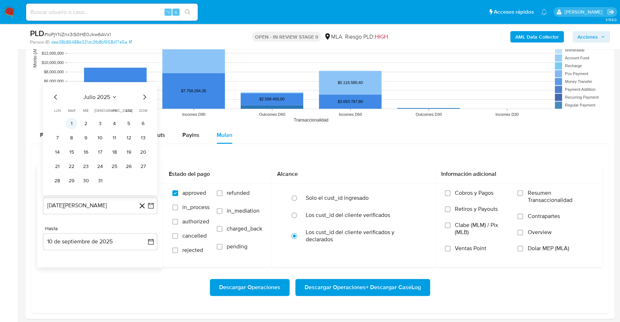
click at [69, 124] on button "1" at bounding box center [71, 123] width 11 height 11
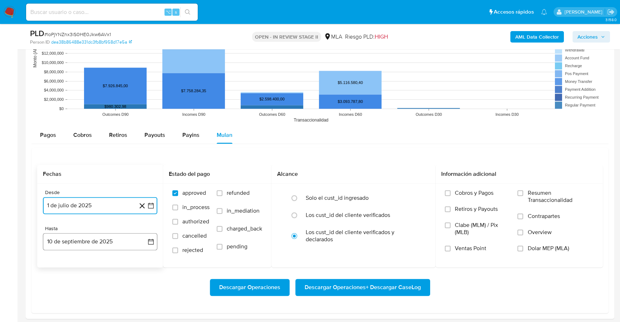
click at [66, 241] on button "10 de septiembre de 2025" at bounding box center [100, 241] width 114 height 17
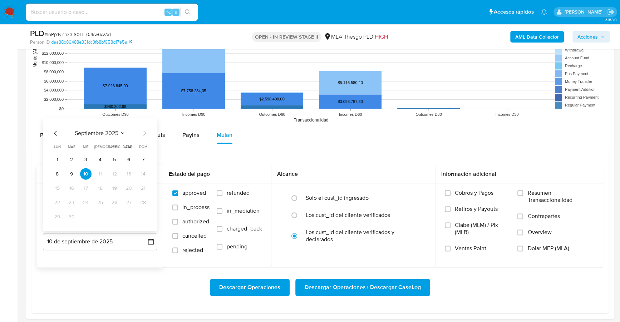
click at [55, 130] on icon "Mes anterior" at bounding box center [55, 132] width 3 height 5
click at [97, 218] on button "31" at bounding box center [99, 216] width 11 height 11
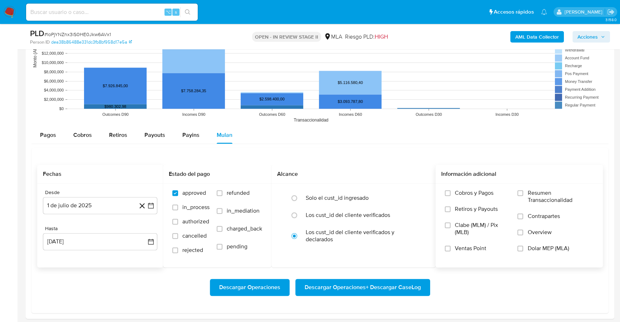
click at [541, 247] on span "Dolar MEP (MLA)" at bounding box center [547, 248] width 41 height 7
click at [523, 247] on input "Dolar MEP (MLA)" at bounding box center [520, 249] width 6 height 6
click at [353, 287] on span "Descargar Operaciones + Descargar CaseLog" at bounding box center [363, 288] width 116 height 16
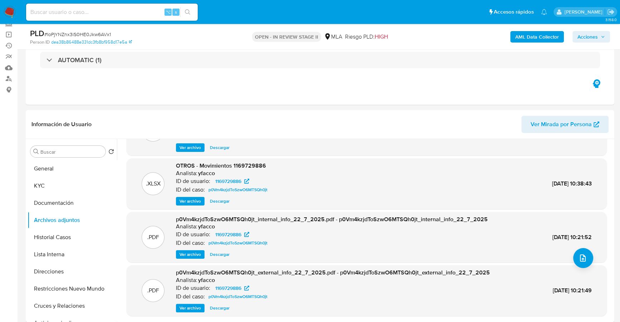
scroll to position [0, 0]
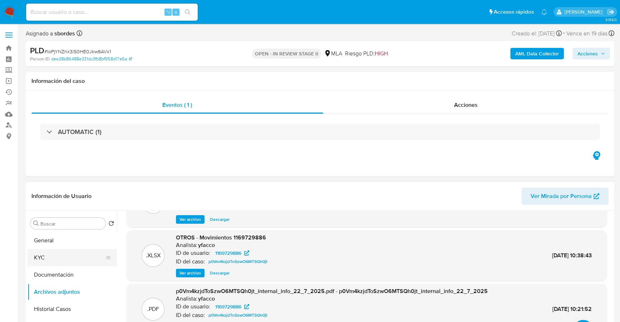
click at [45, 256] on button "KYC" at bounding box center [70, 257] width 84 height 17
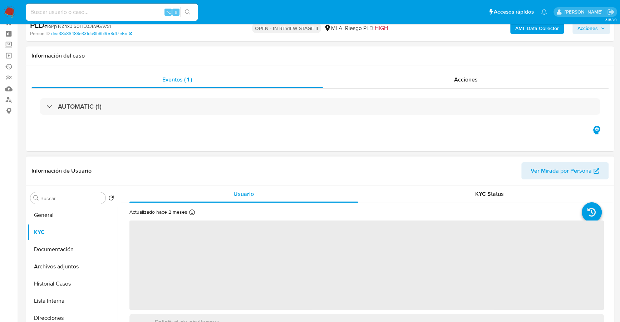
scroll to position [72, 0]
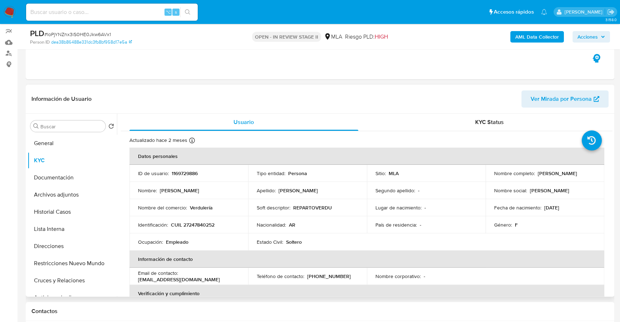
click at [107, 13] on input at bounding box center [112, 12] width 172 height 9
paste input "44277660"
type input "44277660"
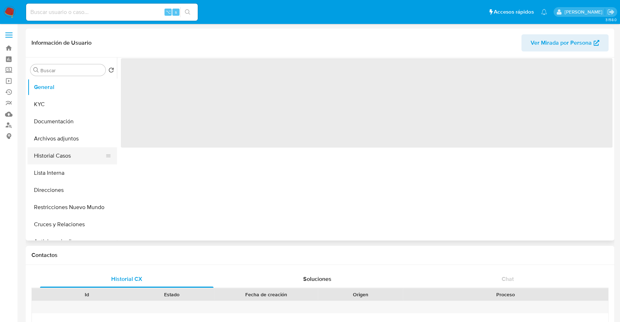
click at [62, 154] on button "Historial Casos" at bounding box center [70, 155] width 84 height 17
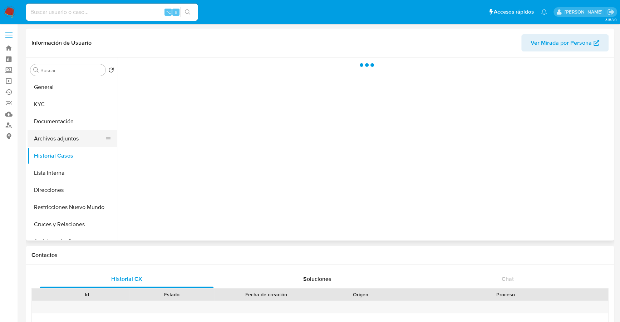
select select "10"
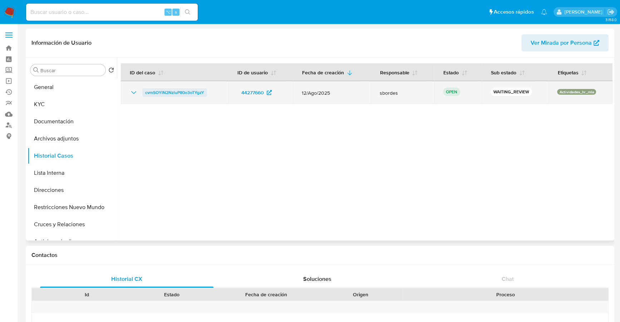
click at [170, 92] on span "cvmSOYlN2NzluP80o3oTYgzY" at bounding box center [174, 92] width 59 height 9
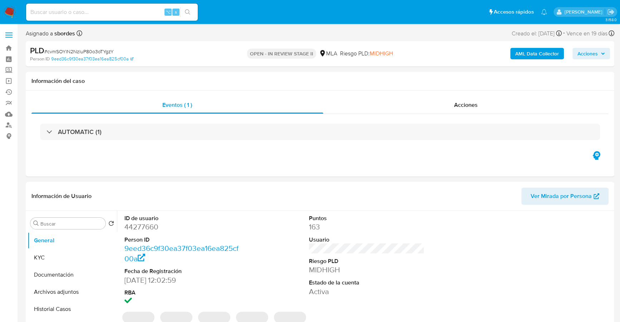
select select "10"
click at [340, 157] on div "Eventos ( 1 ) Acciones AUTOMATIC (1)" at bounding box center [320, 134] width 588 height 86
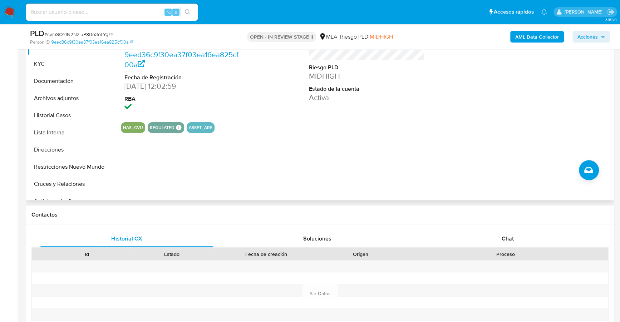
scroll to position [112, 0]
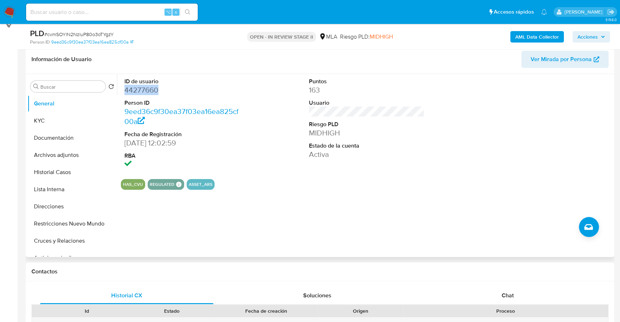
copy dd "44277660"
click at [59, 14] on input at bounding box center [112, 12] width 172 height 9
paste input "44277660"
type input "44277660"
click at [46, 127] on button "KYC" at bounding box center [70, 120] width 84 height 17
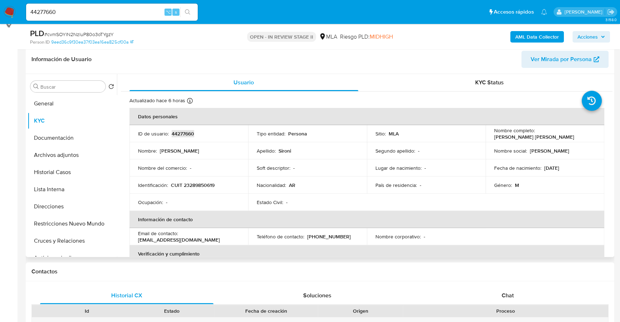
copy p "44277660"
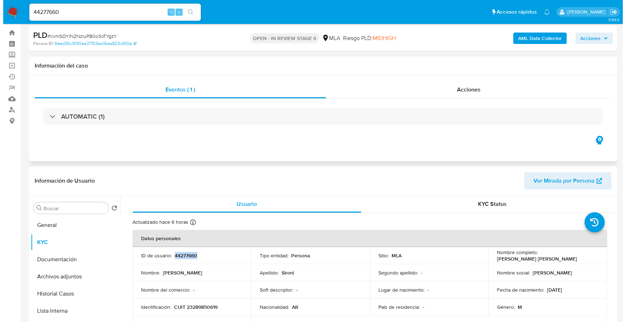
scroll to position [0, 0]
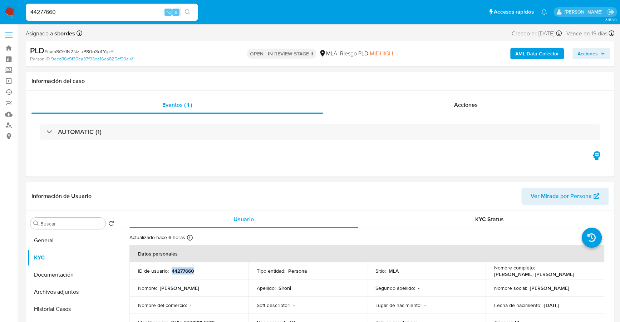
click at [528, 59] on b "AML Data Collector" at bounding box center [537, 53] width 44 height 11
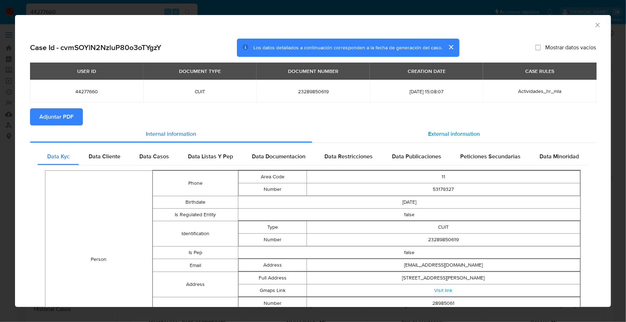
click at [456, 132] on span "External information" at bounding box center [455, 134] width 52 height 8
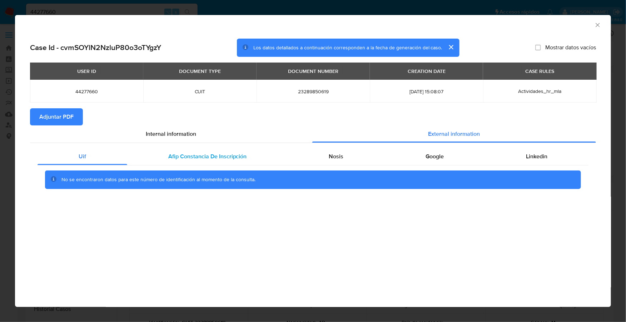
click at [217, 160] on span "Afip Constancia De Inscripción" at bounding box center [207, 156] width 79 height 8
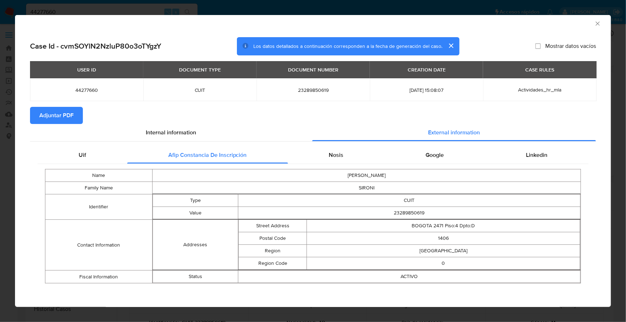
scroll to position [2, 0]
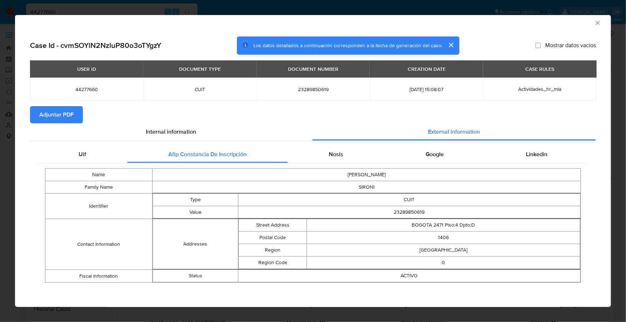
click at [337, 171] on td "[PERSON_NAME]" at bounding box center [366, 174] width 429 height 13
click at [329, 152] on span "Nosis" at bounding box center [336, 154] width 15 height 8
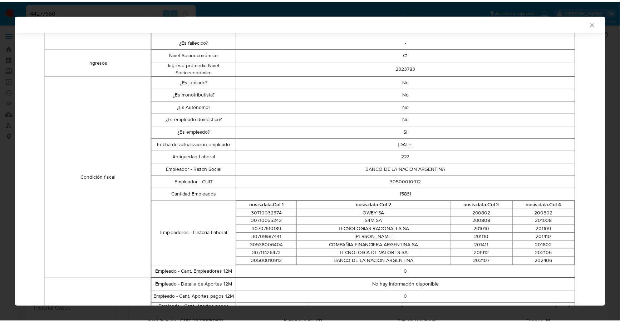
scroll to position [0, 0]
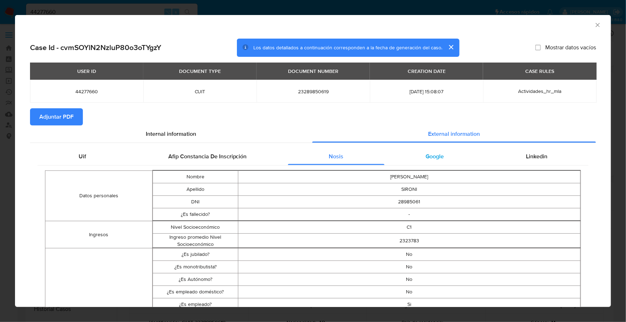
click at [431, 160] on span "Google" at bounding box center [435, 156] width 18 height 8
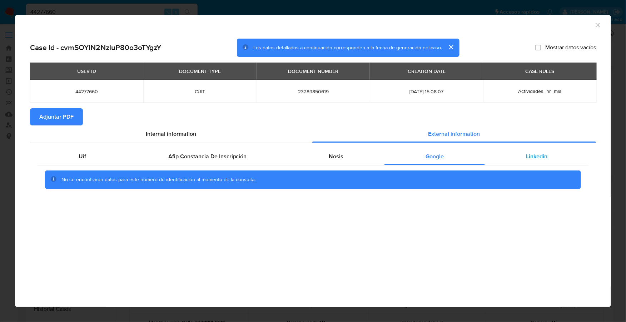
click at [525, 157] on div "Linkedin" at bounding box center [537, 156] width 104 height 17
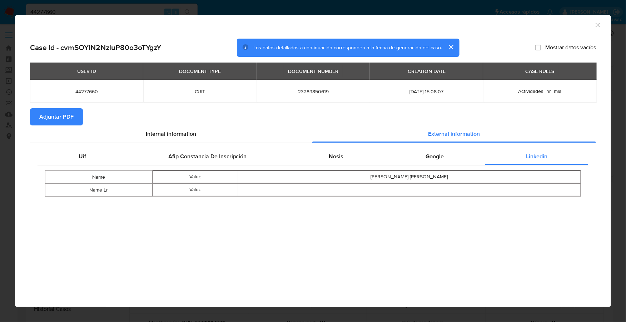
click at [53, 117] on span "Adjuntar PDF" at bounding box center [56, 117] width 34 height 16
click at [599, 25] on icon "Cerrar ventana" at bounding box center [597, 24] width 7 height 7
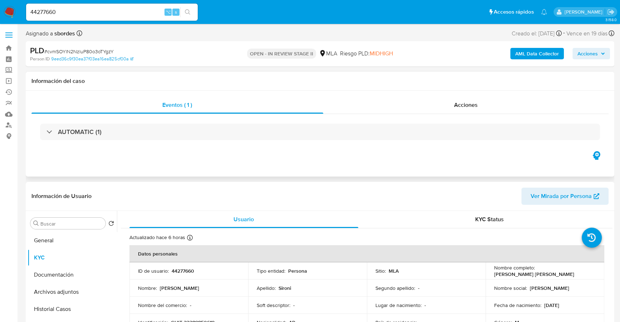
click at [297, 162] on div "Eventos ( 1 ) Acciones AUTOMATIC (1)" at bounding box center [320, 134] width 588 height 86
click at [451, 112] on div "Acciones" at bounding box center [466, 105] width 286 height 17
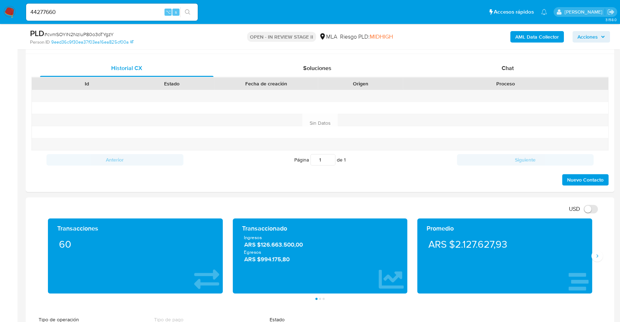
scroll to position [378, 0]
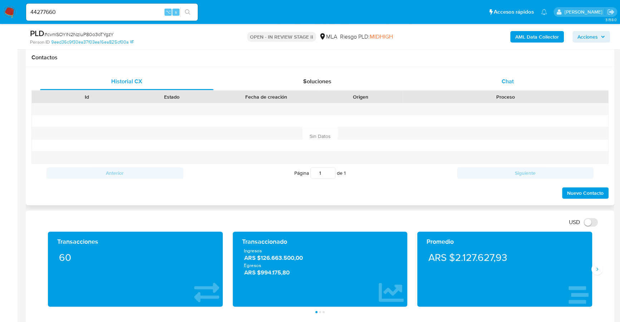
click at [494, 79] on div "Chat" at bounding box center [507, 81] width 173 height 17
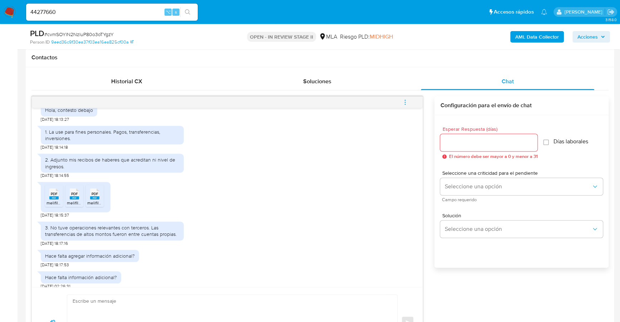
scroll to position [403, 0]
click at [56, 195] on span "PDF" at bounding box center [54, 193] width 7 height 5
click at [77, 198] on rect at bounding box center [74, 196] width 9 height 3
click at [96, 198] on rect at bounding box center [94, 196] width 9 height 3
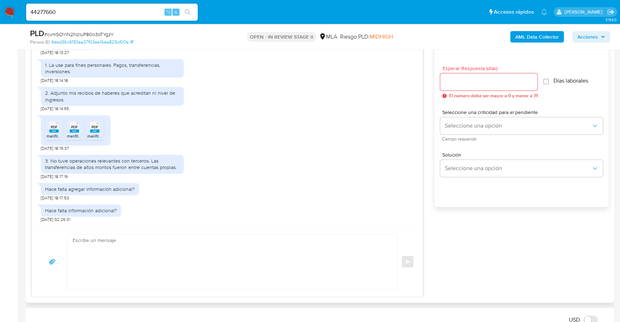
scroll to position [439, 0]
click at [266, 78] on div "1. La use para fines personales. Pagos, transferencias, inversiones. [DATE] 18:…" at bounding box center [227, 69] width 373 height 28
click at [49, 123] on div "PDF PDF" at bounding box center [53, 126] width 15 height 14
click at [72, 129] on rect at bounding box center [74, 130] width 9 height 3
click at [97, 130] on rect at bounding box center [94, 130] width 9 height 3
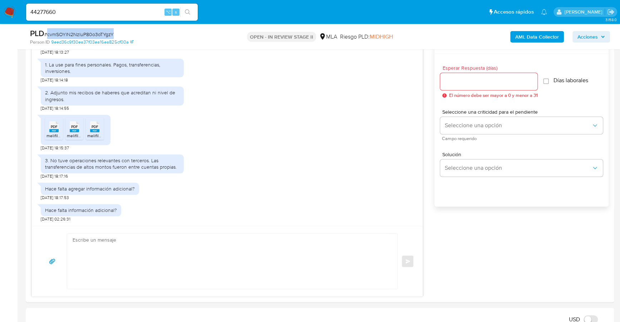
copy span "cvmSOYlN2NzluP80o3oTYgzY"
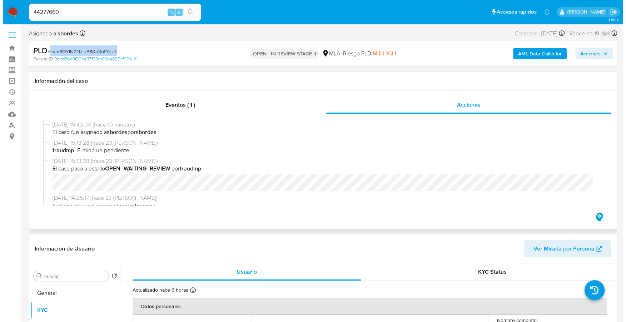
scroll to position [0, 0]
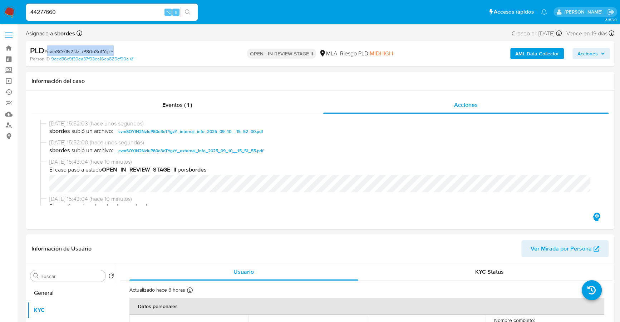
click at [533, 54] on b "AML Data Collector" at bounding box center [537, 53] width 44 height 11
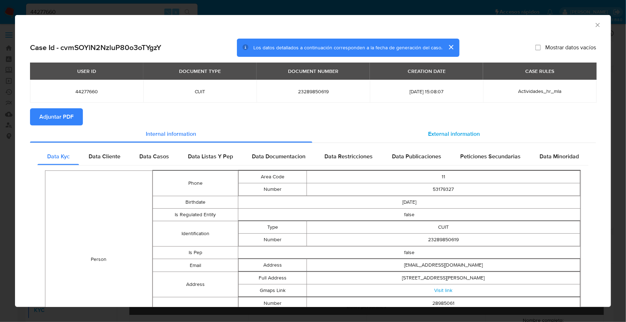
click at [423, 130] on div "External information" at bounding box center [454, 133] width 284 height 17
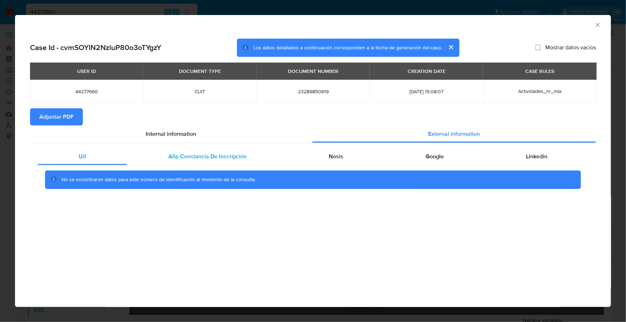
click at [210, 153] on span "Afip Constancia De Inscripción" at bounding box center [207, 156] width 79 height 8
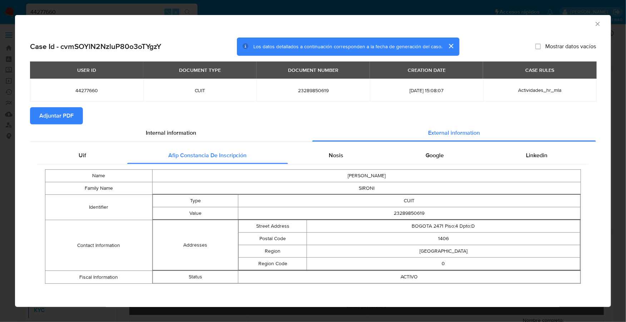
scroll to position [2, 0]
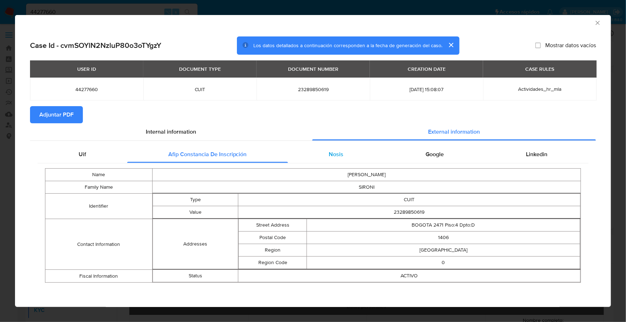
click at [317, 155] on div "Nosis" at bounding box center [336, 154] width 97 height 17
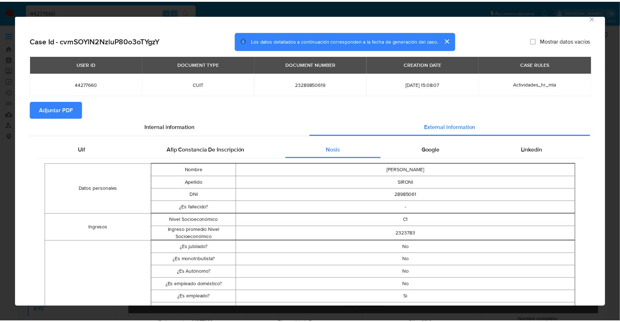
scroll to position [0, 0]
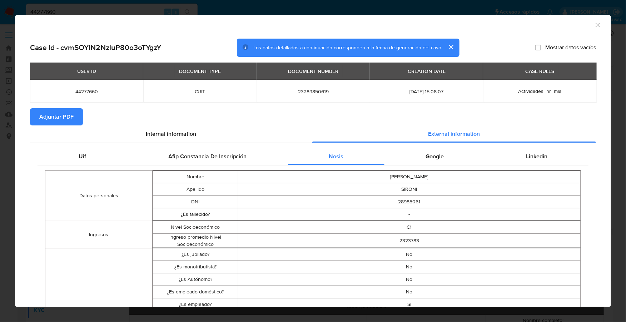
click at [596, 25] on icon "Cerrar ventana" at bounding box center [598, 25] width 4 height 4
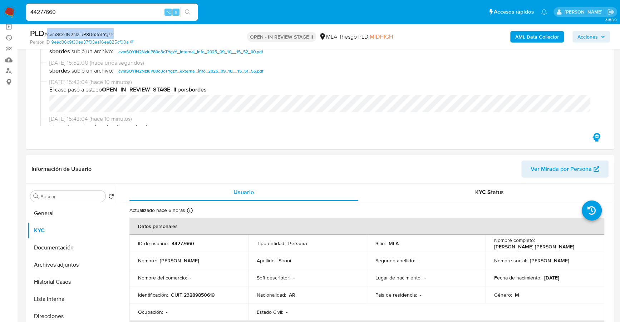
scroll to position [61, 0]
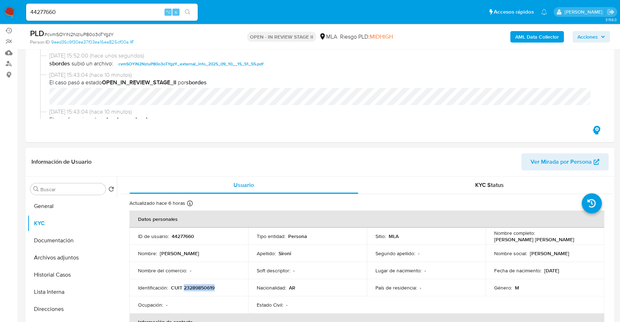
copy p "23289850619"
